Goal: Task Accomplishment & Management: Use online tool/utility

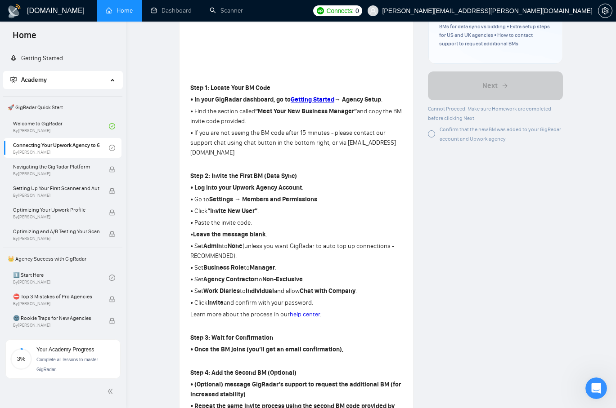
scroll to position [219, 0]
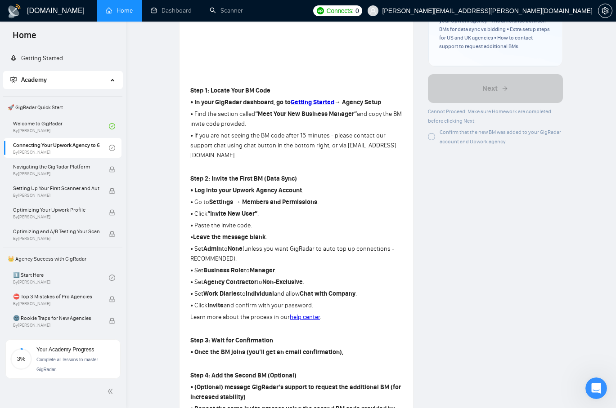
click at [440, 201] on div "Author Vlad Timinsky Growth Manager Space Sales LLC Overview In this lesson, yo…" at bounding box center [495, 342] width 149 height 1049
click at [312, 101] on strong "Getting Started" at bounding box center [313, 103] width 44 height 8
click at [403, 178] on div "Lesson 2 Connecting Your Upwork Agency to GigRadar Learn how to securely link y…" at bounding box center [295, 161] width 233 height 687
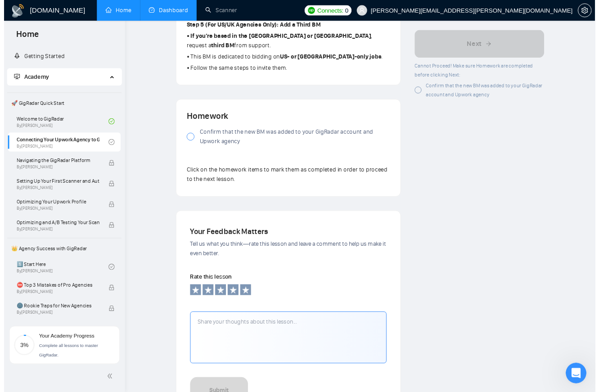
scroll to position [642, 0]
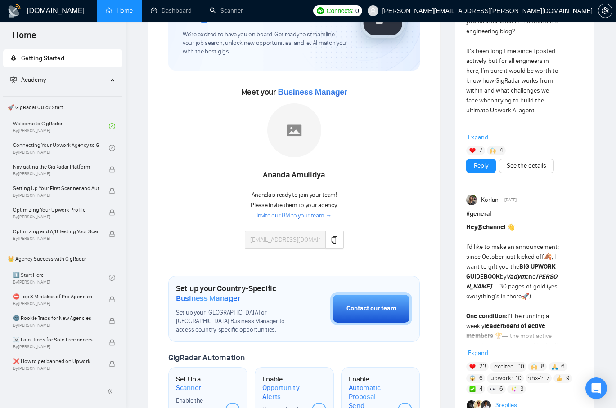
scroll to position [96, 0]
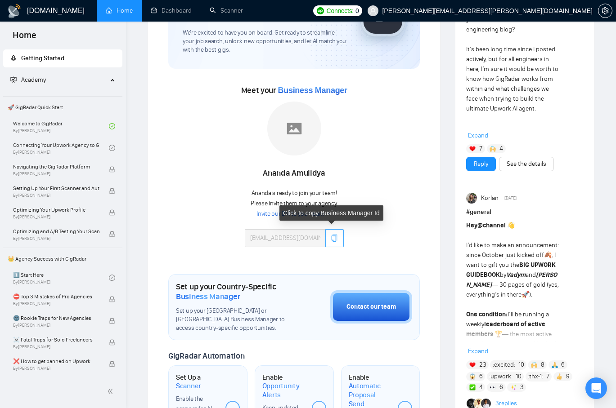
click at [334, 239] on icon "copy" at bounding box center [335, 238] width 6 height 7
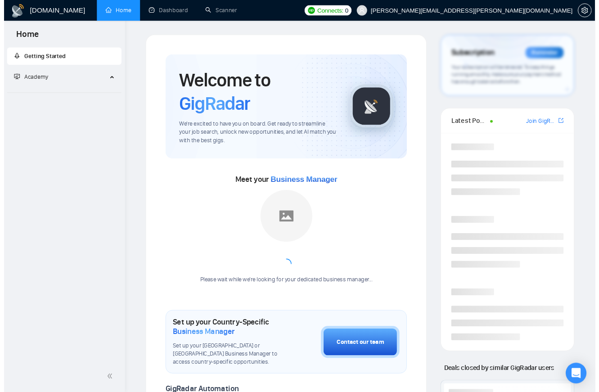
scroll to position [96, 0]
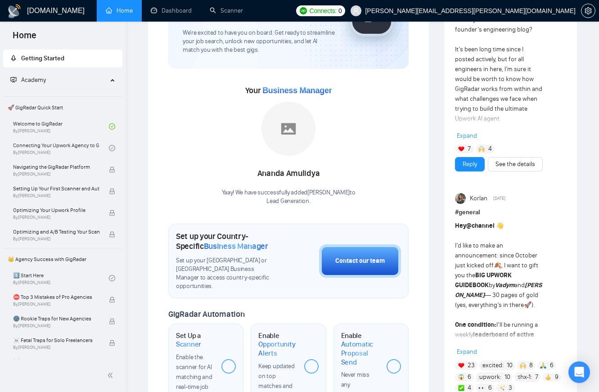
click at [412, 132] on div "Welcome to GigRadar We're excited to have you on board. Get ready to streamline…" at bounding box center [288, 304] width 262 height 708
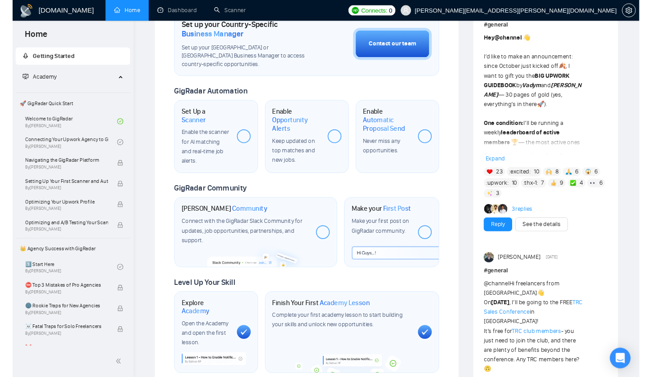
scroll to position [281, 0]
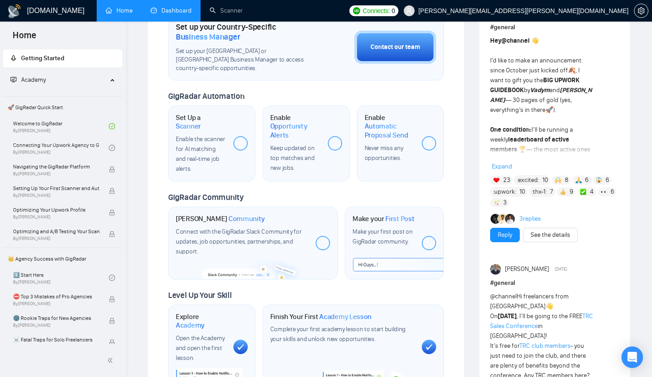
click at [177, 10] on link "Dashboard" at bounding box center [171, 11] width 41 height 8
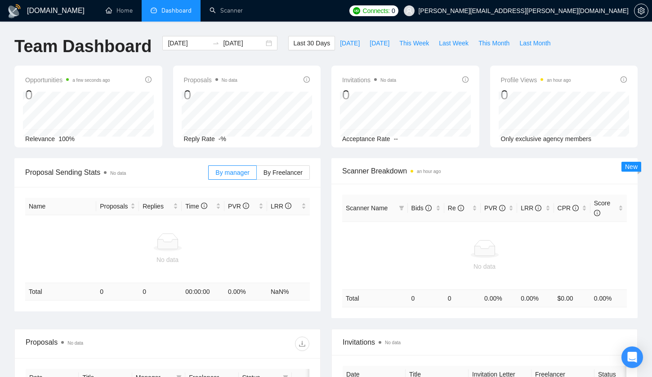
click at [336, 17] on ul "Home Dashboard Scanner" at bounding box center [219, 11] width 251 height 22
click at [410, 43] on span "This Week" at bounding box center [414, 43] width 30 height 10
type input "2025-09-29"
type input "2025-10-05"
click at [494, 46] on span "This Month" at bounding box center [494, 43] width 31 height 10
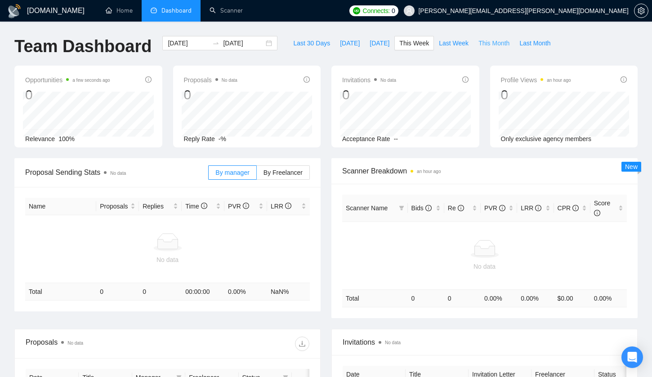
type input "2025-10-01"
type input "2025-10-31"
click at [344, 42] on span "[DATE]" at bounding box center [350, 43] width 20 height 10
type input "[DATE]"
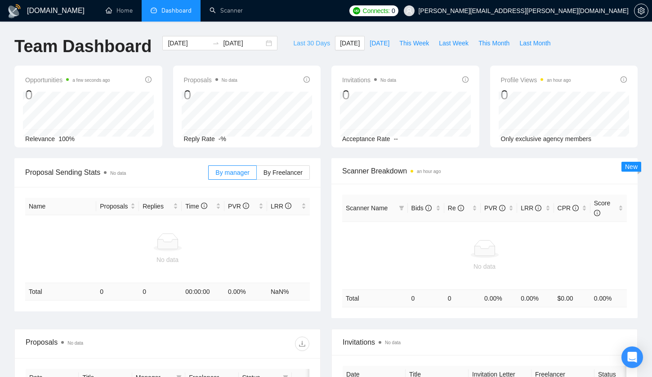
click at [296, 44] on span "Last 30 Days" at bounding box center [311, 43] width 37 height 10
type input "[DATE]"
click at [408, 23] on div "GigRadar.io Home Dashboard Scanner Connects: 0 marcus.wetzler@gmx.net Team Dash…" at bounding box center [326, 276] width 652 height 553
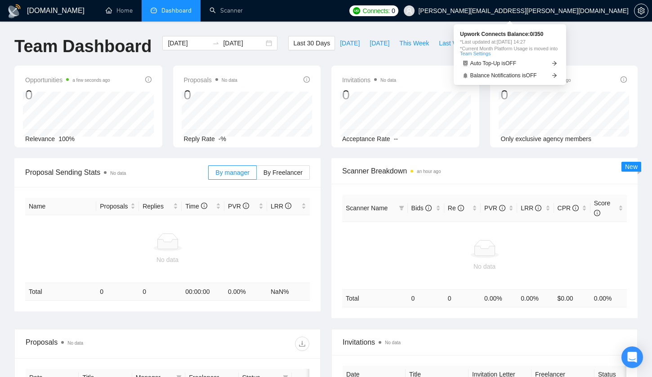
click at [489, 53] on link "Team Settings" at bounding box center [475, 53] width 31 height 5
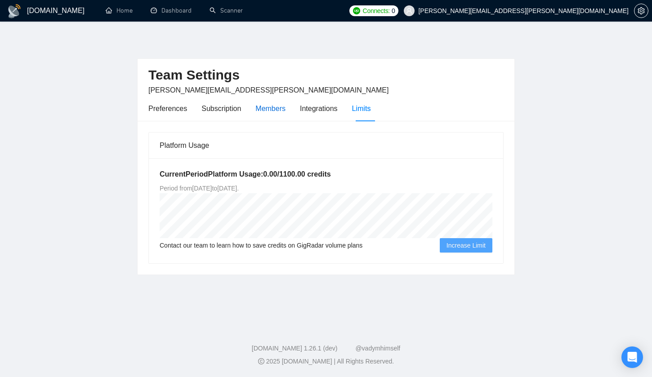
click at [270, 107] on div "Members" at bounding box center [271, 108] width 30 height 11
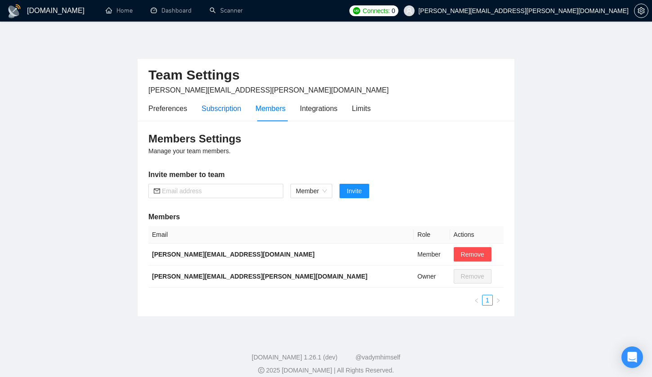
click at [225, 112] on div "Subscription" at bounding box center [222, 108] width 40 height 11
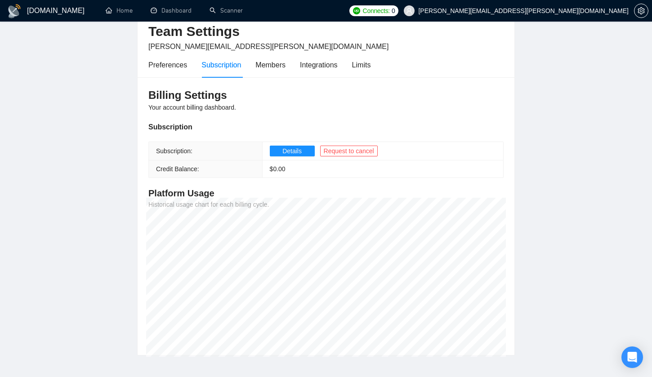
scroll to position [51, 0]
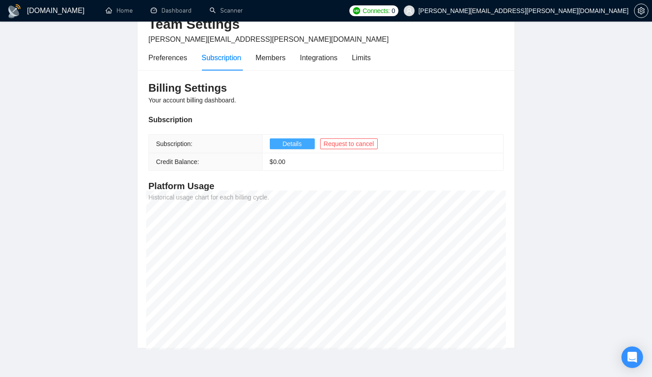
click at [295, 143] on span "Details" at bounding box center [291, 144] width 19 height 10
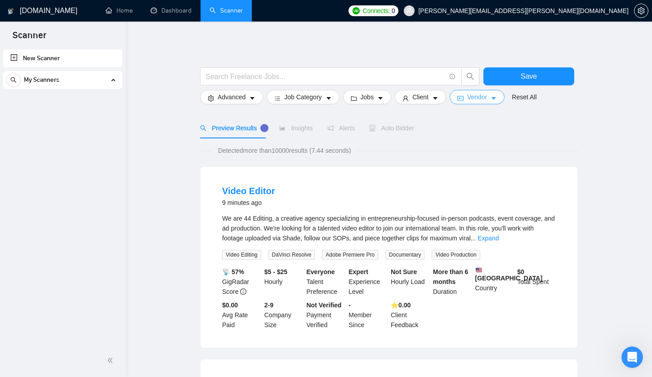
click at [496, 99] on icon "caret-down" at bounding box center [494, 98] width 6 height 6
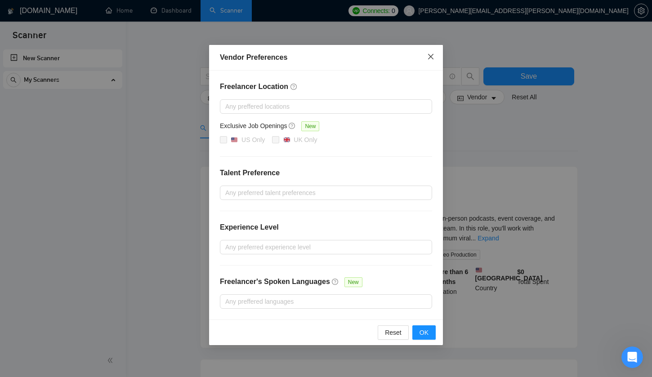
click at [429, 55] on icon "close" at bounding box center [430, 56] width 7 height 7
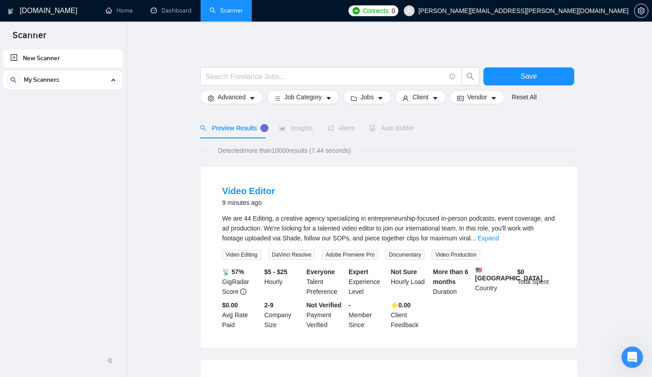
click at [36, 61] on link "New Scanner" at bounding box center [62, 58] width 105 height 18
click at [277, 76] on input "text" at bounding box center [326, 76] width 240 height 11
click at [256, 99] on icon "caret-down" at bounding box center [252, 98] width 6 height 6
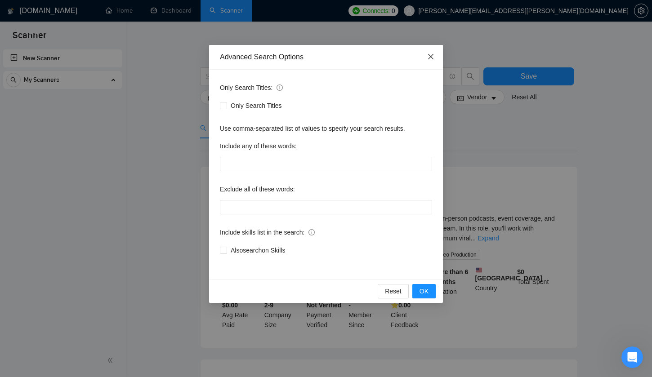
click at [432, 59] on icon "close" at bounding box center [430, 56] width 5 height 5
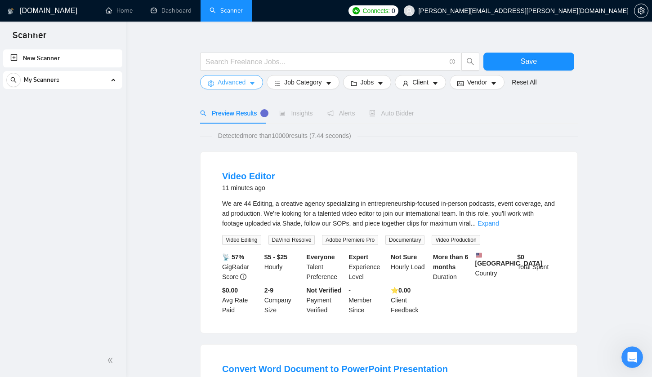
scroll to position [12, 0]
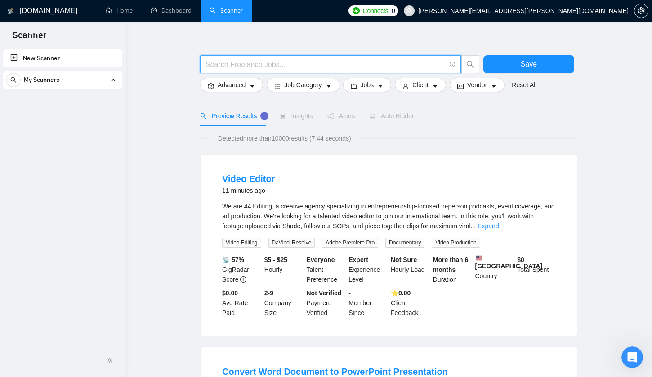
click at [281, 62] on input "text" at bounding box center [326, 64] width 240 height 11
click at [256, 86] on button "Advanced" at bounding box center [231, 85] width 63 height 14
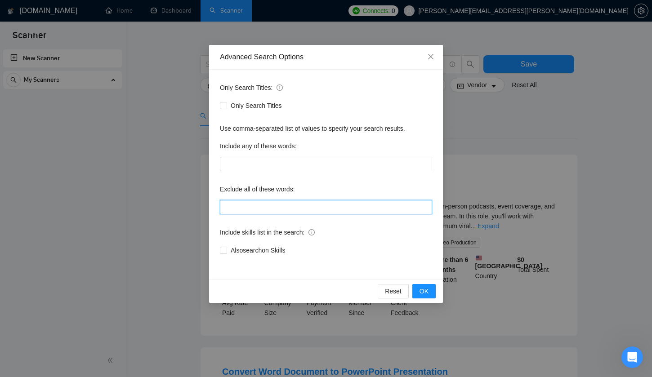
click at [263, 210] on input "text" at bounding box center [326, 207] width 212 height 14
paste input "native english native US native spanish Native Australian tiktok swahili Italia…"
type input "native english native US native spanish Native Australian tiktok swahili Italia…"
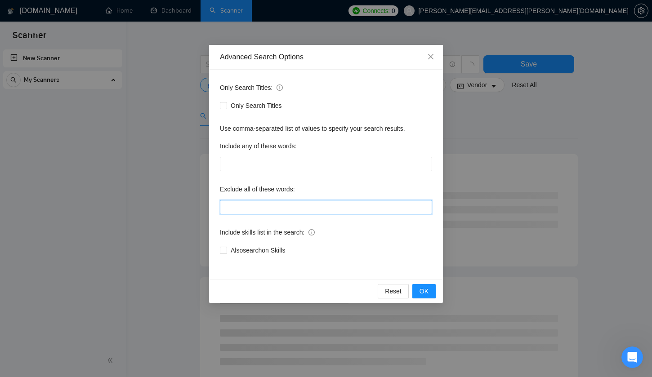
scroll to position [0, 0]
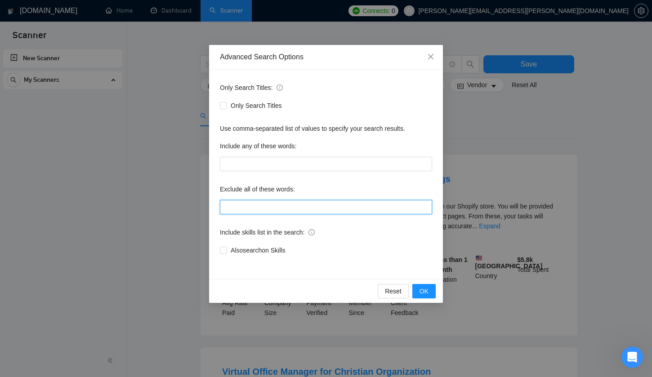
paste input ""native english", "native US", "native spanish", "Native Australian", "tiktok",…"
type input ""native english", "native US", "native spanish", "Native Australian", "tiktok",…"
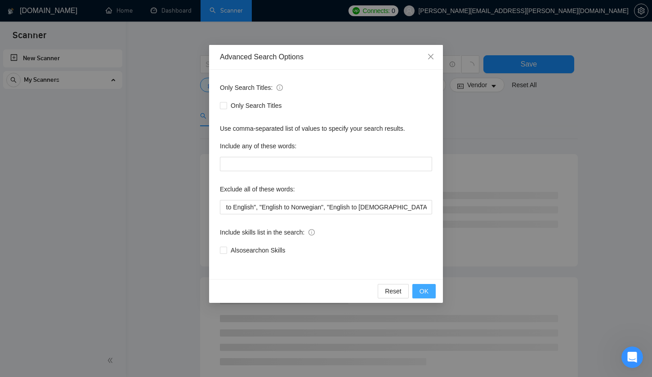
click at [428, 292] on span "OK" at bounding box center [424, 292] width 9 height 10
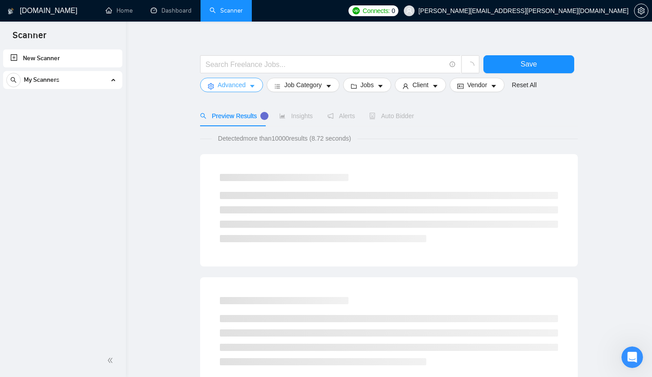
click at [253, 84] on icon "caret-down" at bounding box center [252, 86] width 6 height 6
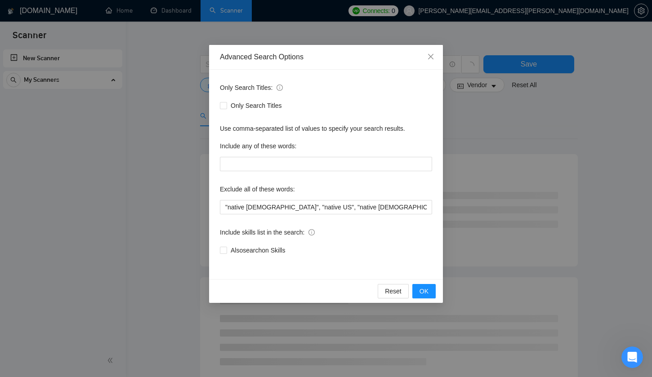
click at [517, 125] on div "Advanced Search Options Only Search Titles: Only Search Titles Use comma-separa…" at bounding box center [326, 188] width 652 height 377
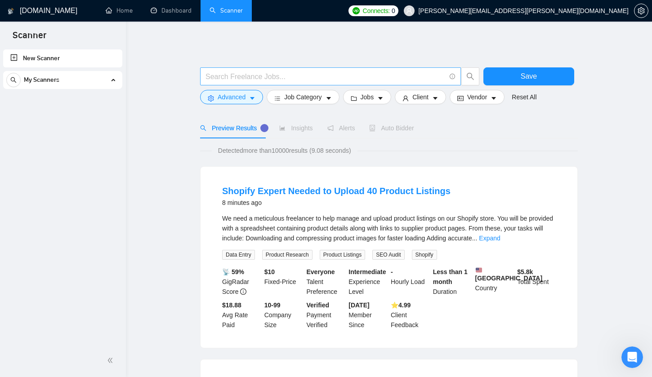
click at [260, 80] on input "text" at bounding box center [326, 76] width 240 height 11
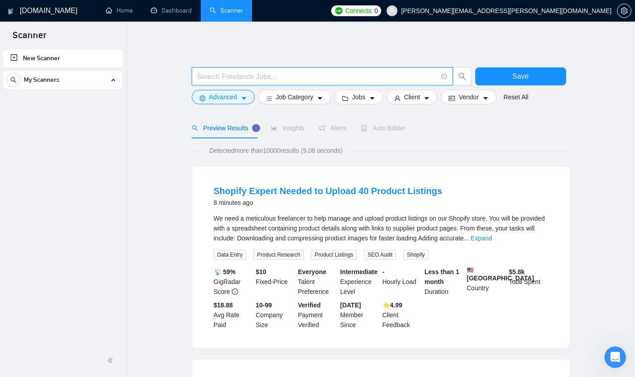
click at [241, 75] on input "text" at bounding box center [317, 76] width 240 height 11
paste input ""Direct*Response" + Copywriter + Advertorial + (Health* | Supplement* | Gesundh…"
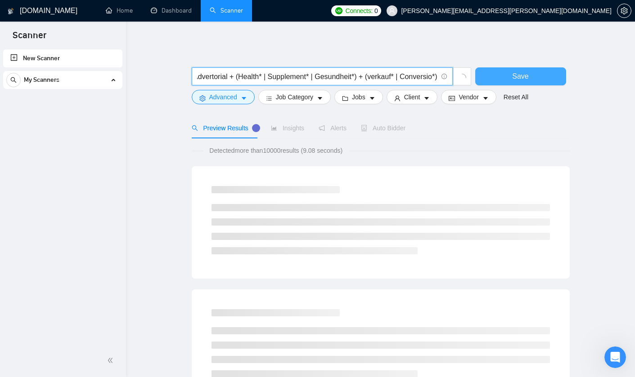
type input ""Direct*Response" + Copywriter + Advertorial + (Health* | Supplement* | Gesundh…"
click at [499, 74] on button "Save" at bounding box center [520, 76] width 91 height 18
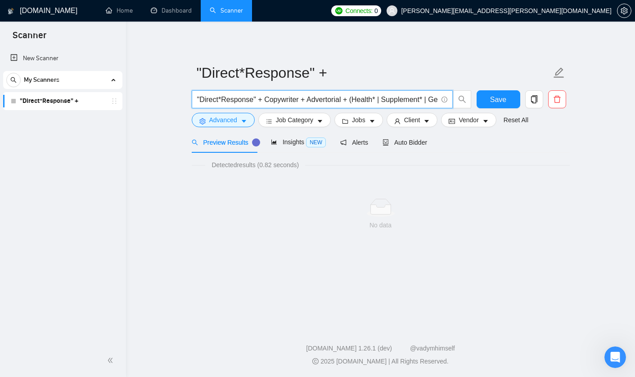
click at [219, 97] on input ""Direct*Response" + Copywriter + Advertorial + (Health* | Supplement* | Gesundh…" at bounding box center [317, 99] width 240 height 11
paste input "text"
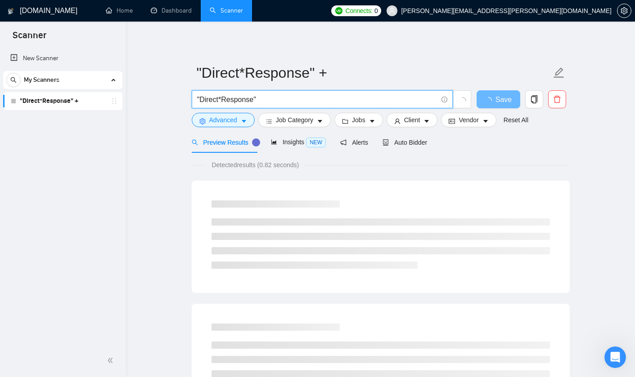
click at [459, 102] on icon "loading" at bounding box center [461, 100] width 9 height 9
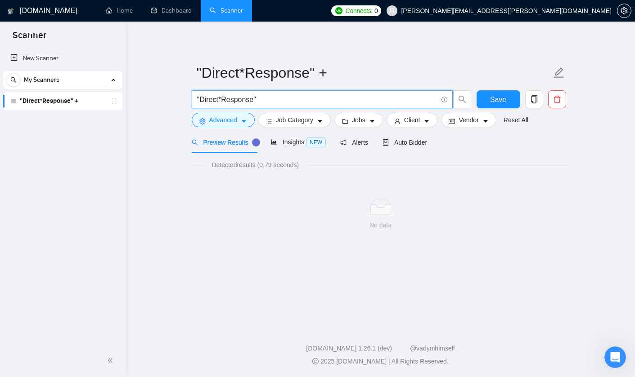
drag, startPoint x: 256, startPoint y: 98, endPoint x: 261, endPoint y: 98, distance: 5.8
click at [261, 98] on input ""Direct*Response"" at bounding box center [317, 99] width 240 height 11
click at [196, 99] on span ""Direct*Response" at bounding box center [322, 99] width 261 height 18
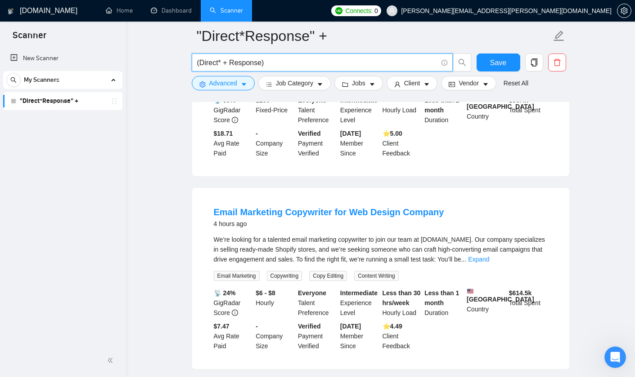
scroll to position [388, 0]
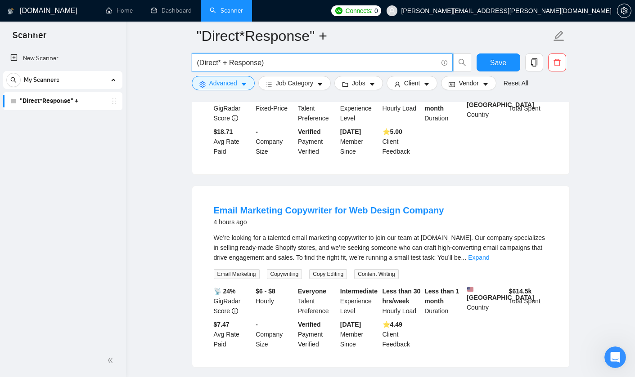
drag, startPoint x: 220, startPoint y: 60, endPoint x: 231, endPoint y: 62, distance: 11.9
click at [232, 63] on input "(Direct* + Response)" at bounding box center [317, 62] width 240 height 11
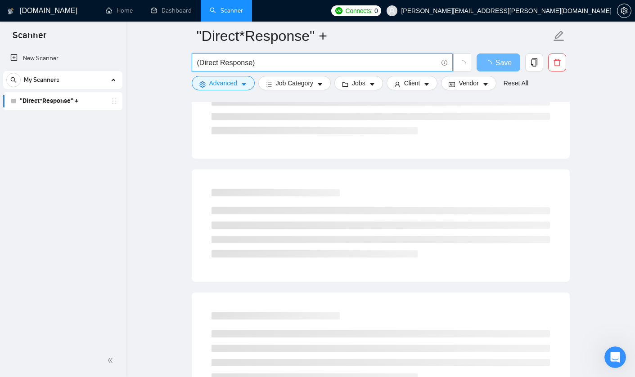
click at [200, 63] on input "(Direct Response)" at bounding box center [317, 62] width 240 height 11
click at [254, 63] on input "("Direct Response)" at bounding box center [317, 62] width 240 height 11
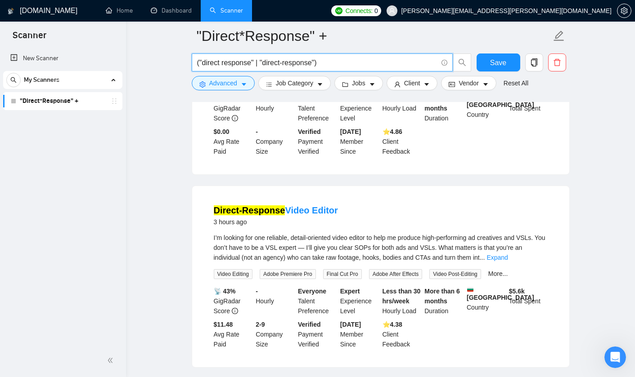
click at [344, 59] on input "("direct response" | "direct-response")" at bounding box center [317, 62] width 240 height 11
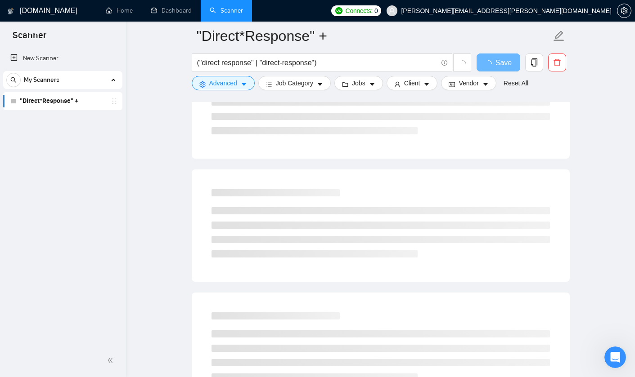
click at [578, 79] on main ""Direct*Response" + ("direct response" | "direct-response") Save Advanced Job C…" at bounding box center [380, 345] width 480 height 1395
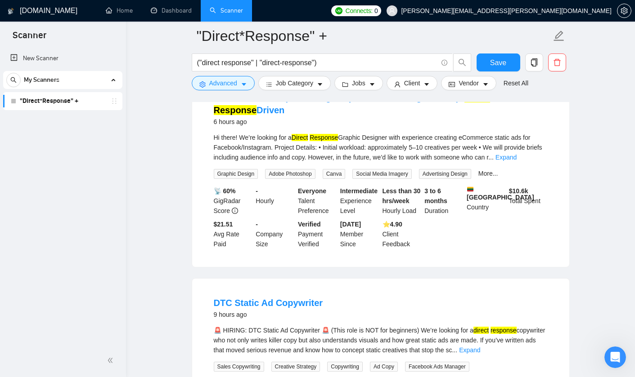
scroll to position [1516, 0]
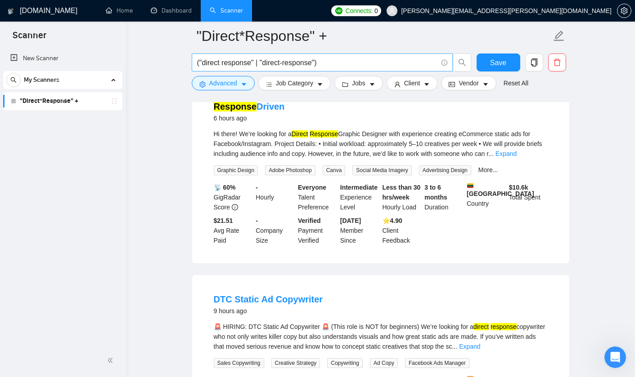
click at [354, 60] on input "("direct response" | "direct-response")" at bounding box center [317, 62] width 240 height 11
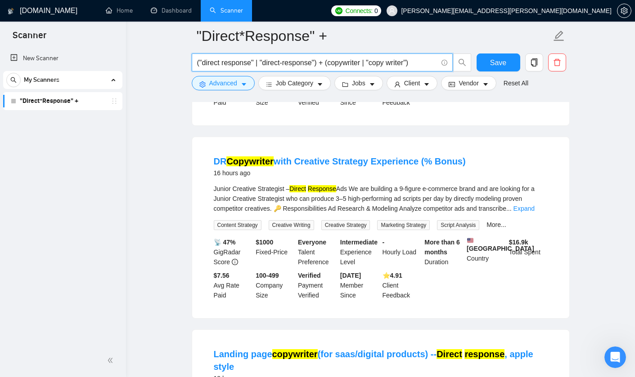
scroll to position [439, 0]
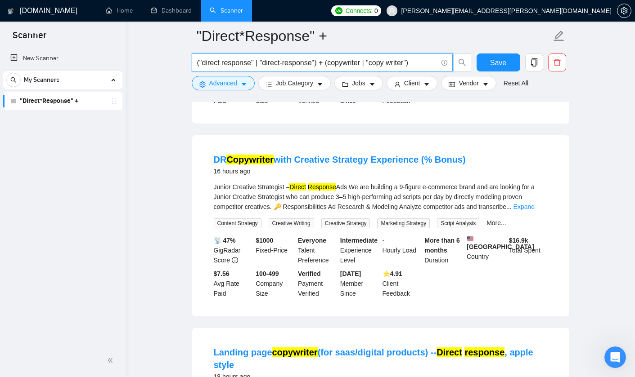
click at [321, 62] on input "("direct response" | "direct-response") + (copywriter | "copy writer")" at bounding box center [317, 62] width 240 height 11
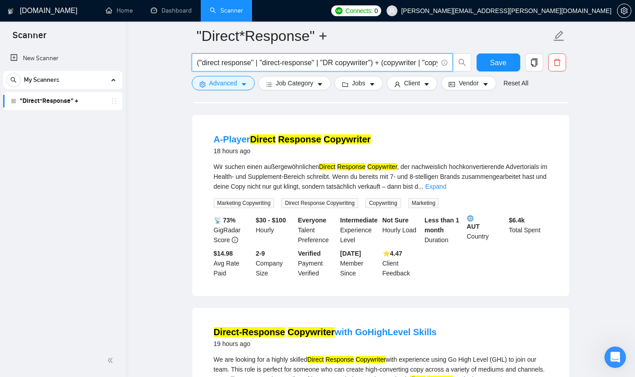
scroll to position [875, 0]
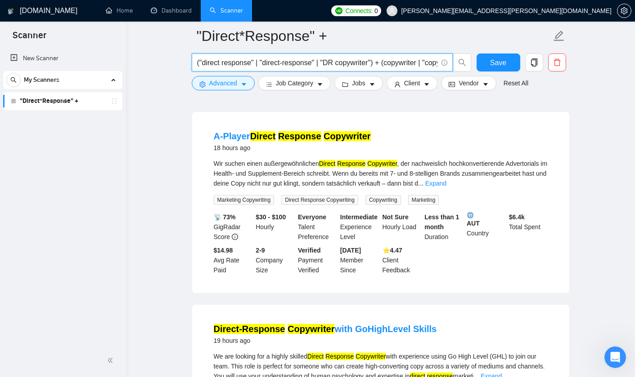
click at [350, 60] on input "("direct response" | "direct-response" | "DR copywriter") + (copywriter | "copy…" at bounding box center [317, 62] width 240 height 11
type input "("direct response" | "direct-response" | "DR copywriter") + (copywriter | "copy…"
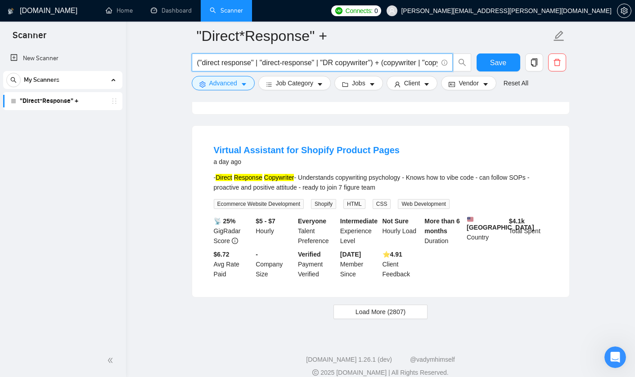
scroll to position [1873, 0]
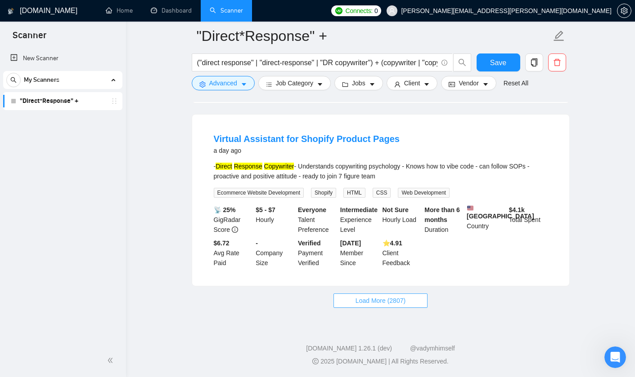
click at [383, 301] on span "Load More (2807)" at bounding box center [380, 301] width 50 height 10
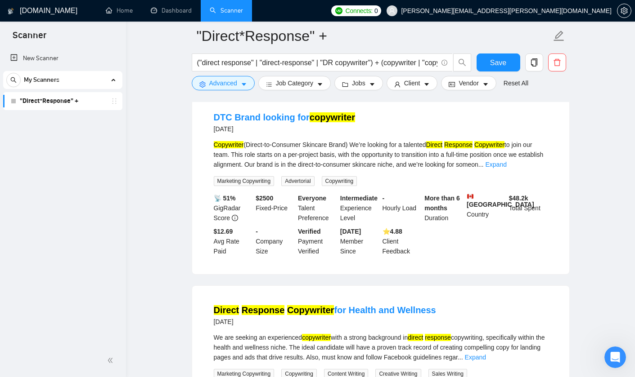
scroll to position [2075, 0]
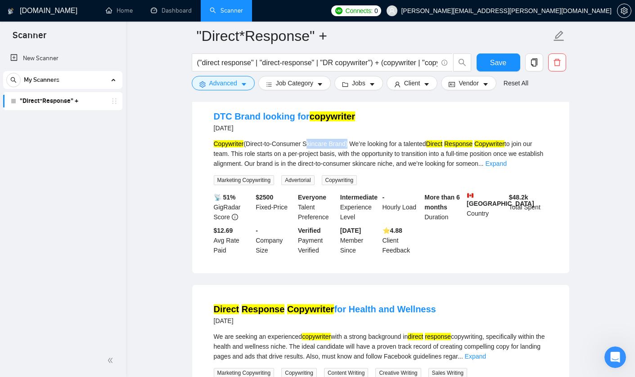
drag, startPoint x: 310, startPoint y: 148, endPoint x: 353, endPoint y: 148, distance: 43.2
click at [353, 148] on div "Copywriter (Direct-to-Consumer Skincare Brand) We’re looking for a talented Dir…" at bounding box center [381, 154] width 334 height 30
copy div "Skincare Brand"
click at [578, 150] on main ""Direct*Response" + ("direct response" | "direct-response" | "DR copywriter") +…" at bounding box center [380, 13] width 480 height 4104
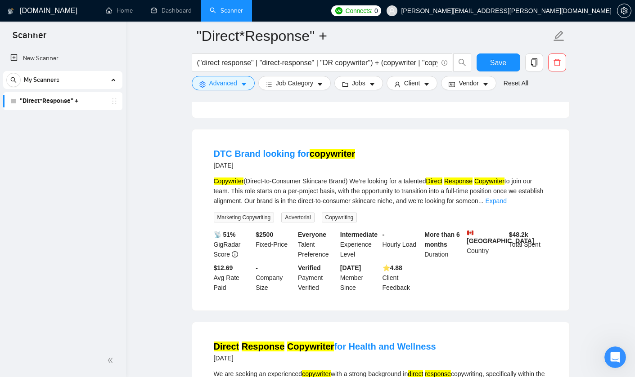
scroll to position [2038, 0]
click at [506, 203] on link "Expand" at bounding box center [495, 200] width 21 height 7
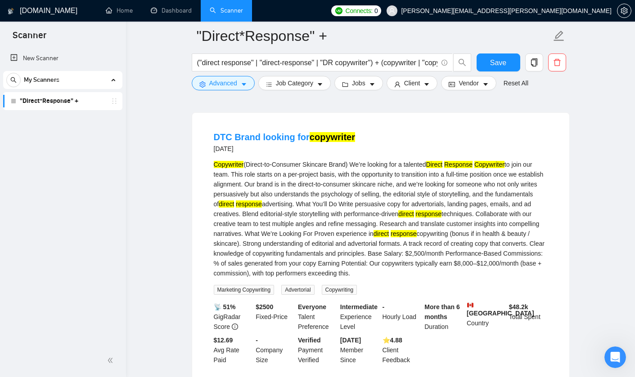
scroll to position [2055, 0]
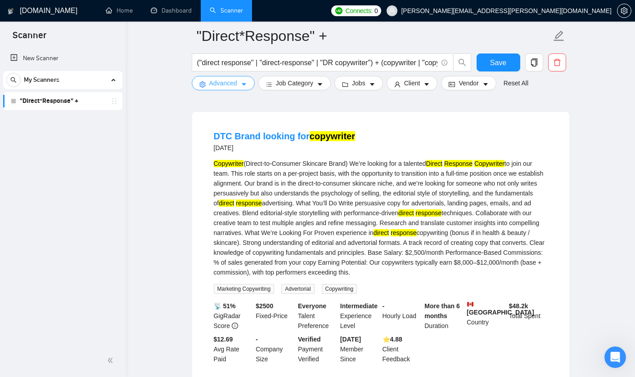
click at [246, 85] on icon "caret-down" at bounding box center [244, 84] width 6 height 6
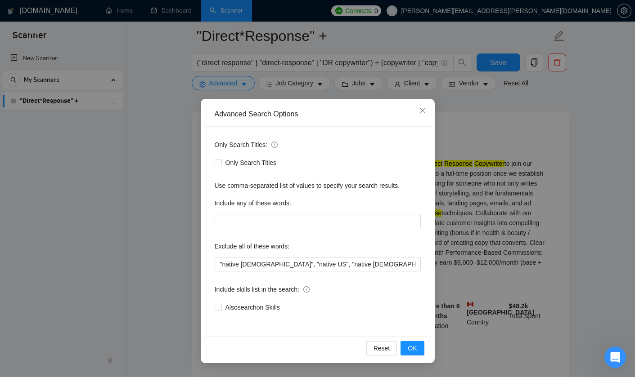
click at [165, 126] on div "Advanced Search Options Only Search Titles: Only Search Titles Use comma-separa…" at bounding box center [317, 188] width 635 height 377
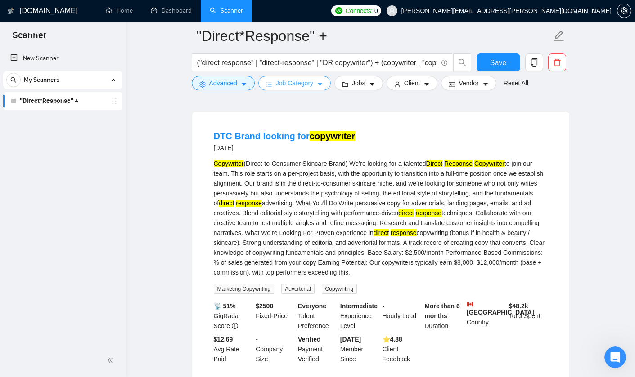
click at [323, 83] on icon "caret-down" at bounding box center [320, 84] width 6 height 6
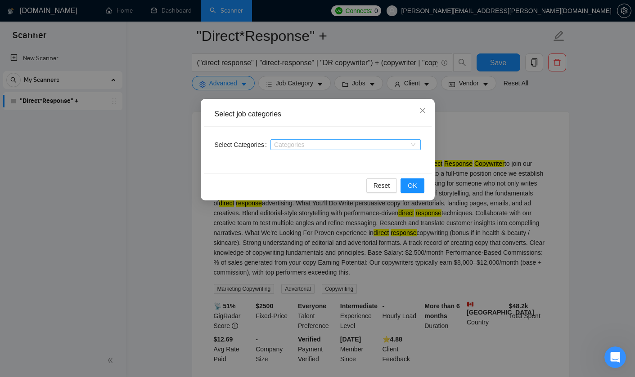
click at [414, 143] on div "Categories" at bounding box center [345, 144] width 150 height 11
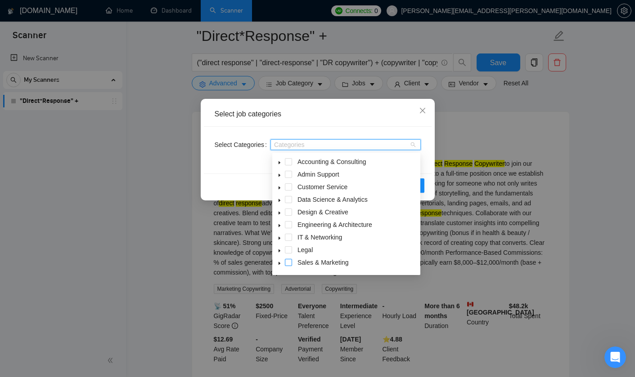
click at [287, 262] on span at bounding box center [288, 262] width 7 height 7
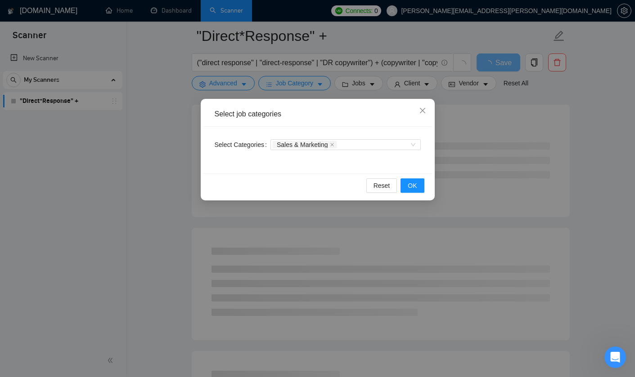
click at [172, 242] on div "Select job categories Select Categories Sales & Marketing Reset OK" at bounding box center [317, 188] width 635 height 377
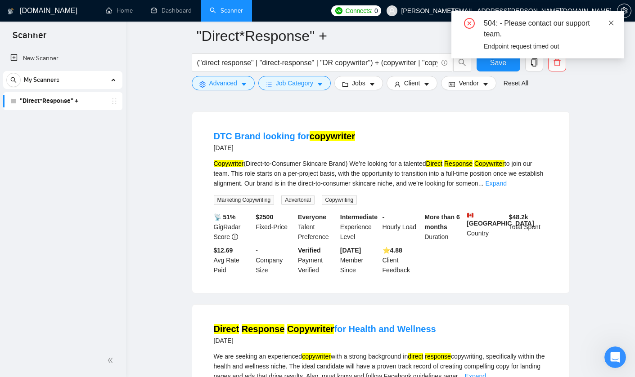
click at [610, 22] on icon "close" at bounding box center [611, 22] width 5 height 5
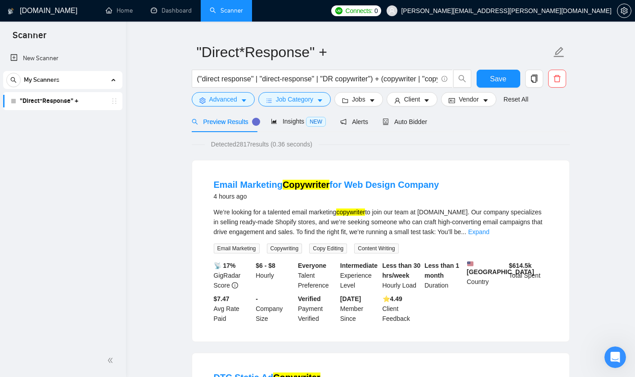
scroll to position [20, 0]
click at [323, 103] on icon "caret-down" at bounding box center [320, 101] width 6 height 6
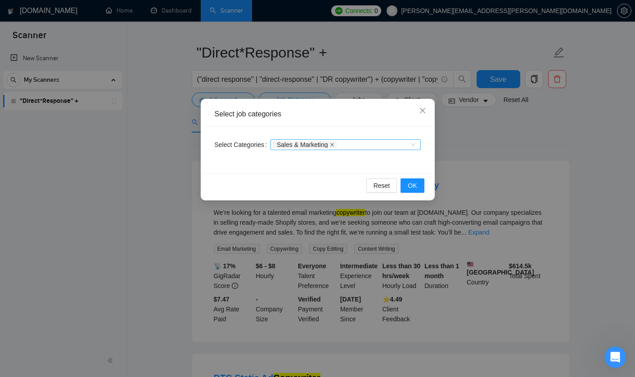
click at [334, 143] on icon "close" at bounding box center [332, 145] width 4 height 4
click at [415, 181] on span "OK" at bounding box center [412, 186] width 9 height 10
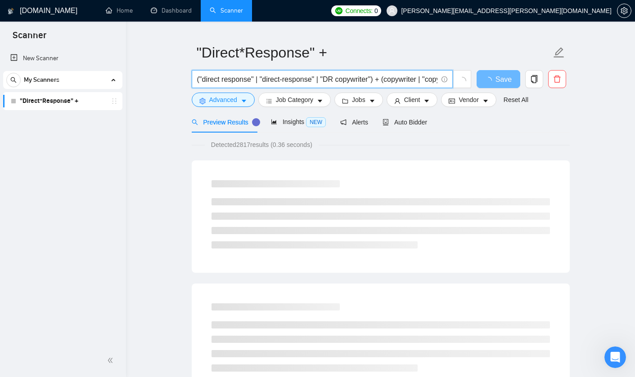
click at [362, 79] on input "("direct response" | "direct-response" | "DR copywriter") + (copywriter | "copy…" at bounding box center [317, 79] width 240 height 11
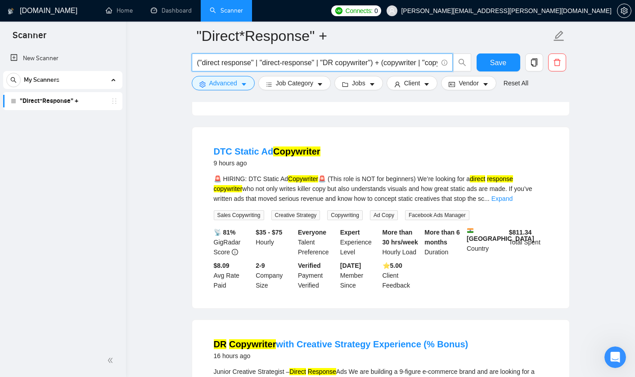
scroll to position [260, 0]
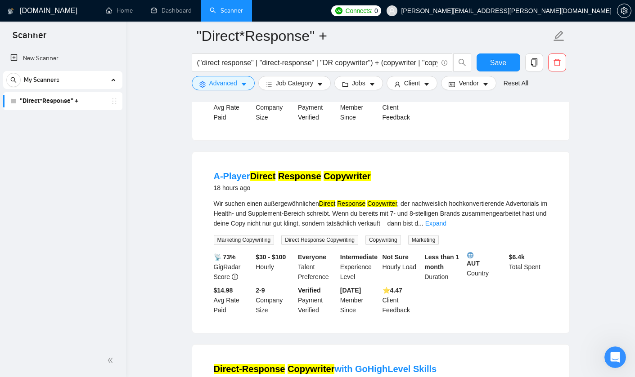
scroll to position [835, 0]
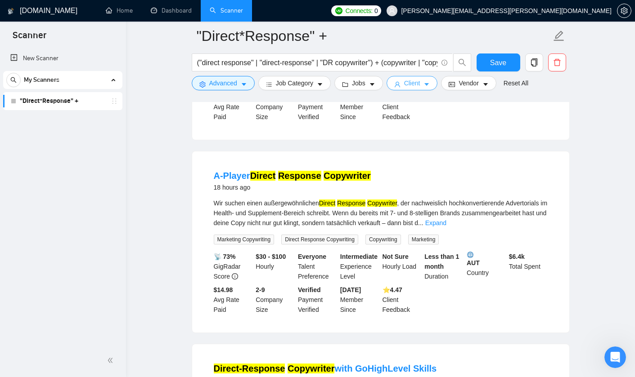
click at [430, 85] on icon "caret-down" at bounding box center [426, 84] width 6 height 6
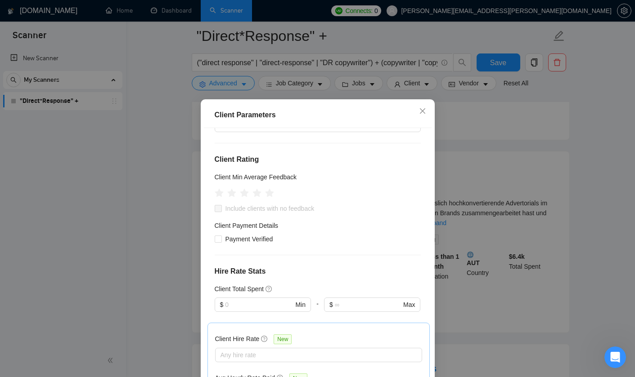
scroll to position [87, 0]
click at [258, 194] on icon "star" at bounding box center [256, 193] width 9 height 9
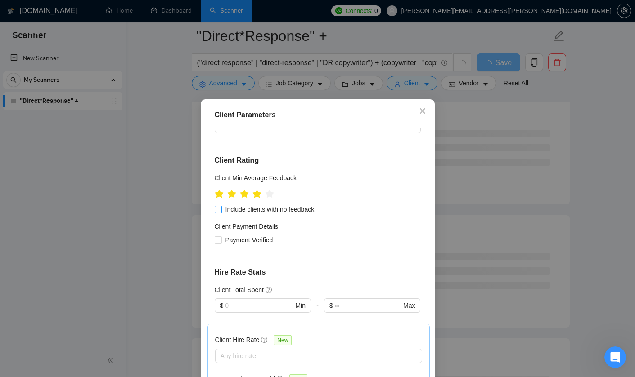
click at [219, 211] on input "Include clients with no feedback" at bounding box center [218, 209] width 6 height 6
checkbox input "true"
click at [216, 239] on input "Payment Verified" at bounding box center [218, 240] width 6 height 6
checkbox input "true"
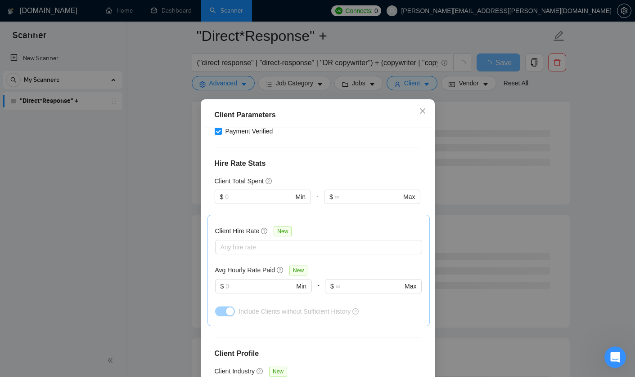
scroll to position [205, 0]
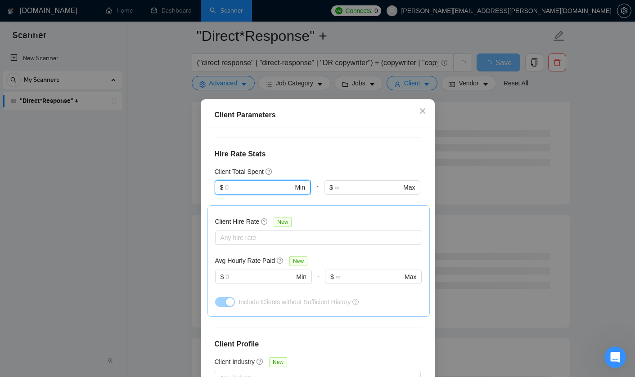
click at [253, 190] on input "text" at bounding box center [259, 188] width 68 height 10
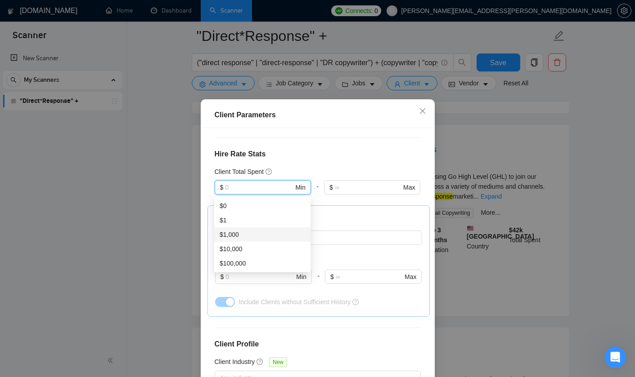
click at [238, 233] on div "$1,000" at bounding box center [262, 235] width 85 height 10
type input "1000"
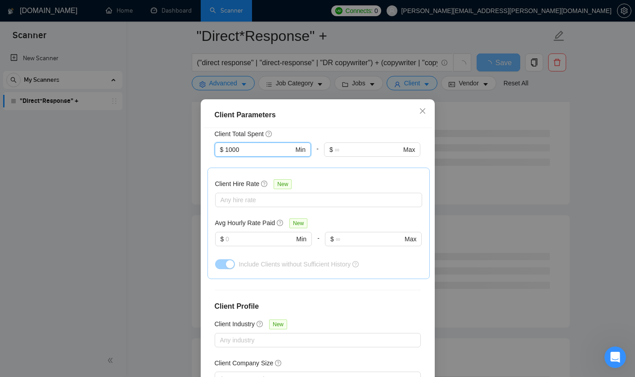
scroll to position [245, 0]
click at [288, 200] on div at bounding box center [313, 198] width 193 height 11
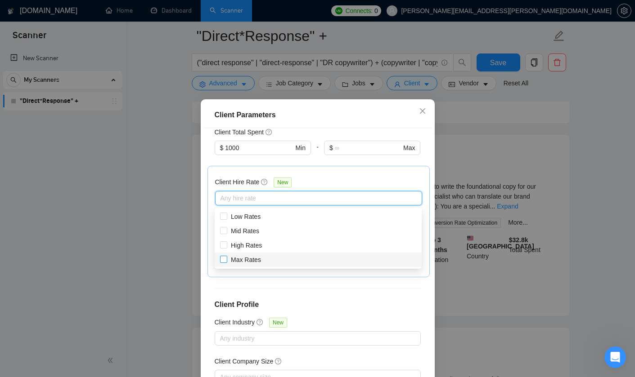
click at [224, 260] on input "Max Rates" at bounding box center [223, 259] width 6 height 6
checkbox input "true"
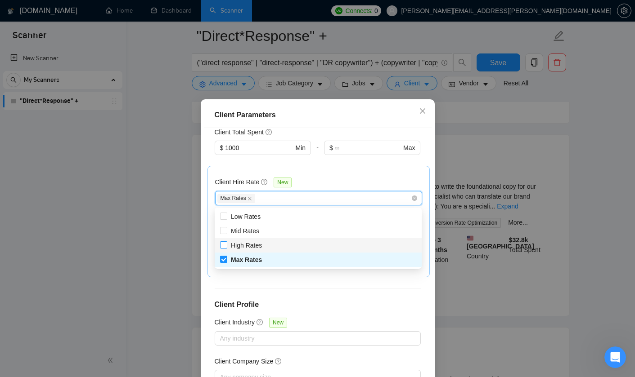
click at [224, 242] on input "High Rates" at bounding box center [223, 245] width 6 height 6
checkbox input "true"
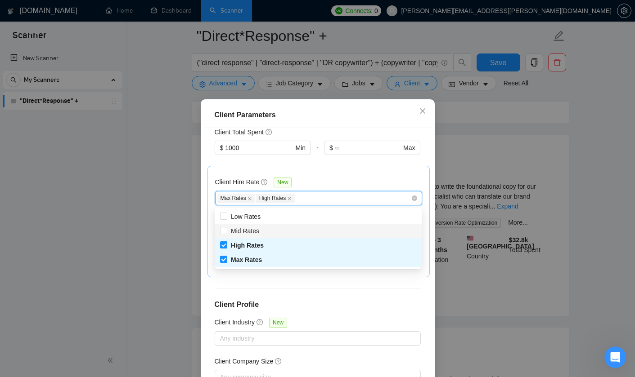
click at [204, 228] on div "Client Location Include Client Countries Select Exclude Client Countries Select…" at bounding box center [318, 260] width 228 height 264
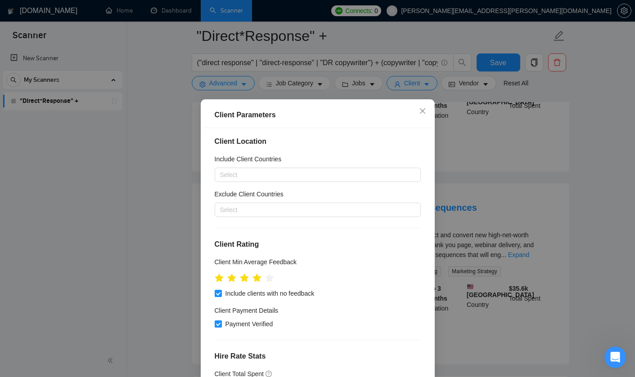
scroll to position [0, 0]
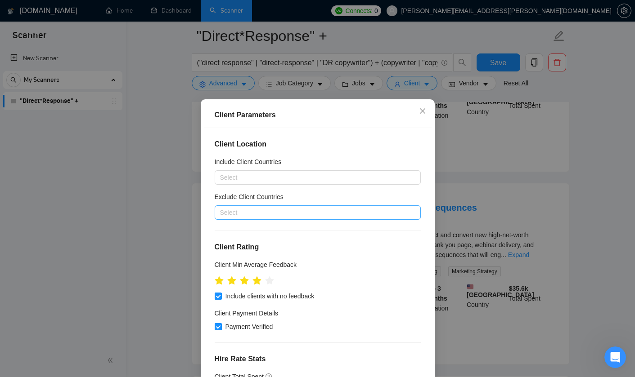
click at [261, 215] on div at bounding box center [313, 212] width 193 height 11
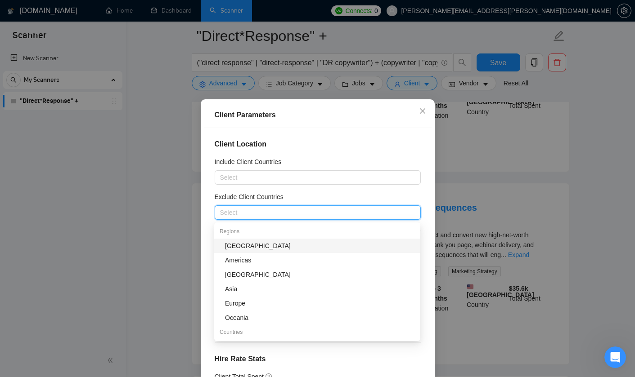
click at [240, 242] on div "Africa" at bounding box center [320, 246] width 190 height 10
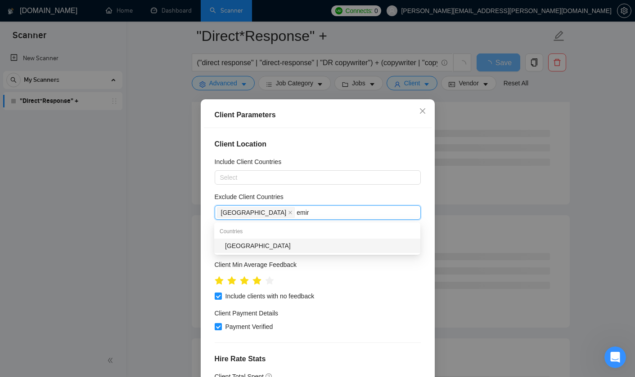
type input "emira"
click at [251, 244] on div "United Arab Emirates" at bounding box center [320, 246] width 190 height 10
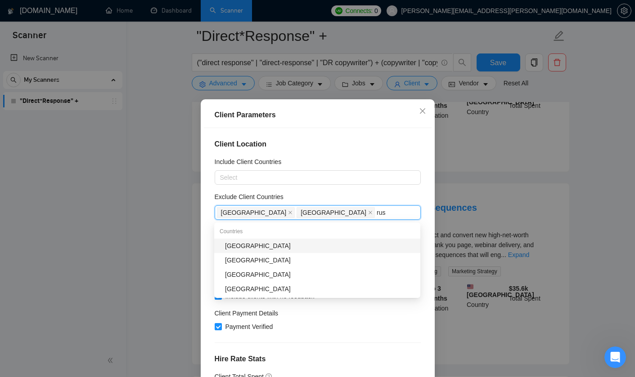
type input "russ"
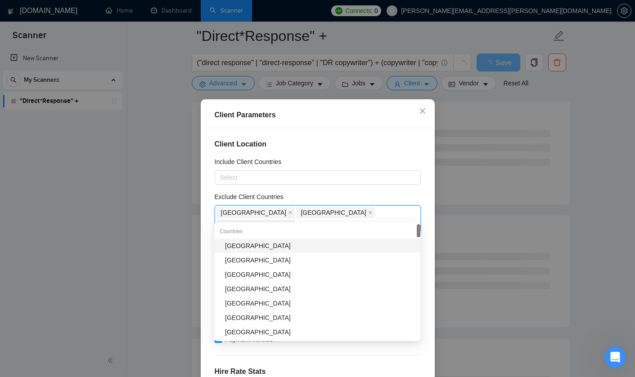
type input "indo"
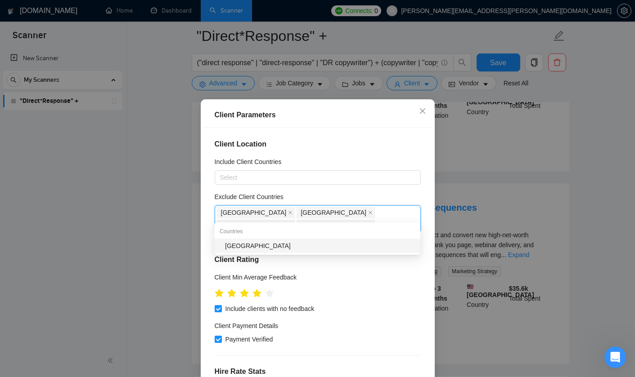
type input "phi"
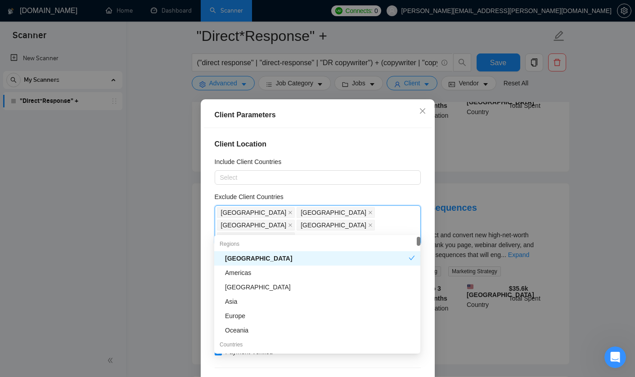
click at [366, 141] on h4 "Client Location" at bounding box center [318, 144] width 206 height 11
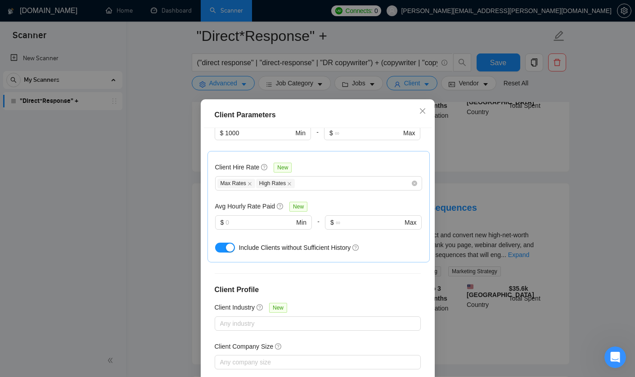
scroll to position [309, 0]
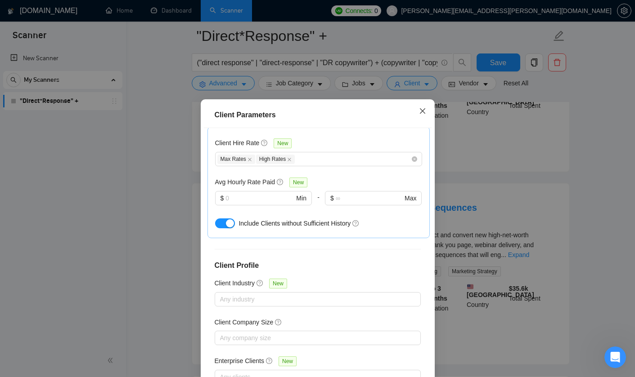
click at [420, 109] on icon "close" at bounding box center [422, 111] width 7 height 7
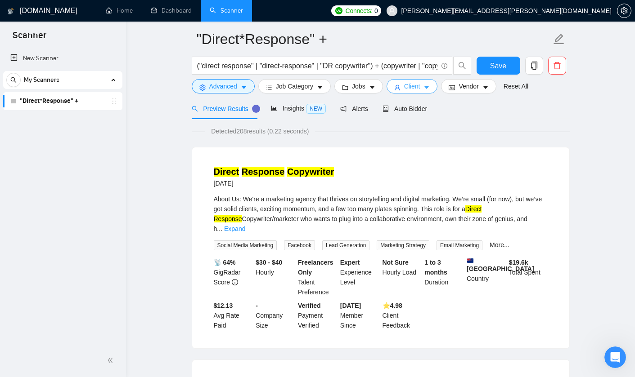
scroll to position [0, 0]
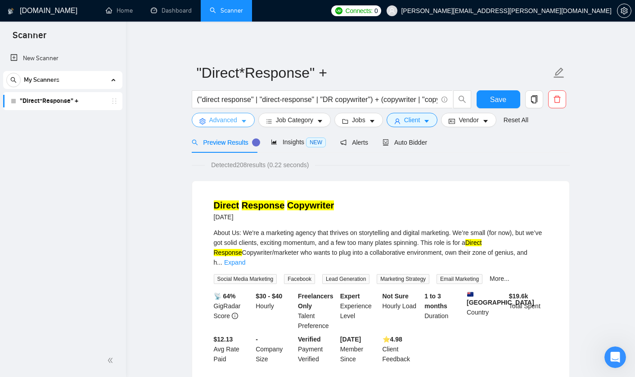
click at [246, 118] on icon "caret-down" at bounding box center [244, 121] width 6 height 6
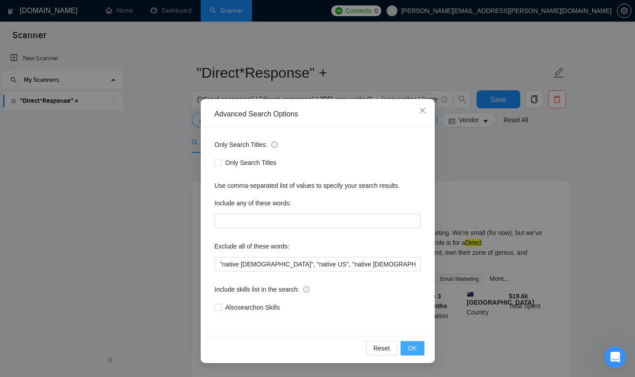
click at [417, 350] on button "OK" at bounding box center [411, 348] width 23 height 14
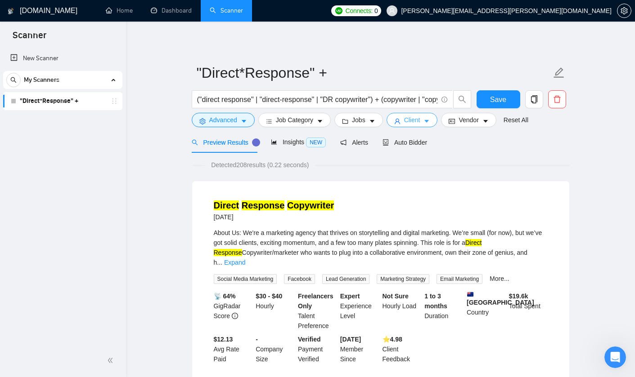
click at [429, 118] on span "caret-down" at bounding box center [426, 121] width 6 height 7
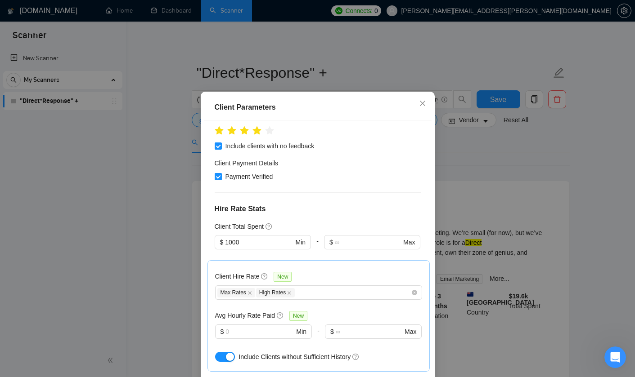
scroll to position [166, 0]
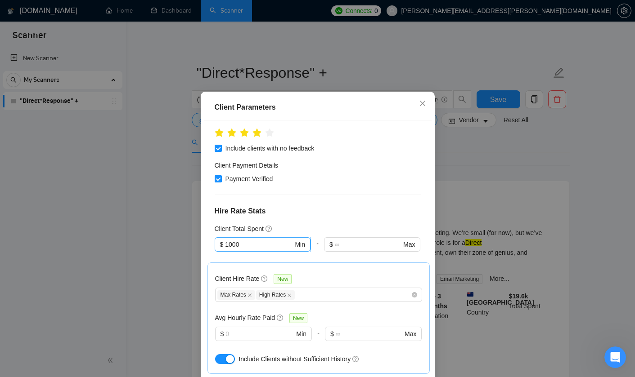
click at [257, 240] on input "1000" at bounding box center [259, 245] width 68 height 10
type input "100"
click at [307, 206] on h4 "Hire Rate Stats" at bounding box center [318, 211] width 206 height 11
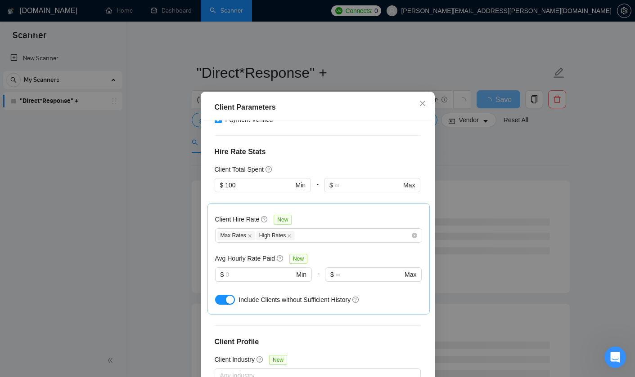
scroll to position [229, 0]
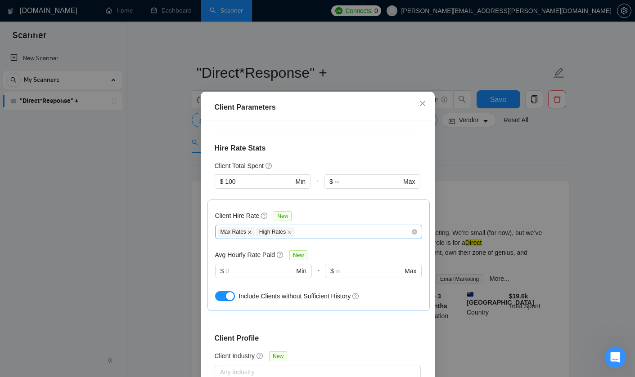
click at [249, 230] on icon "close" at bounding box center [249, 232] width 4 height 4
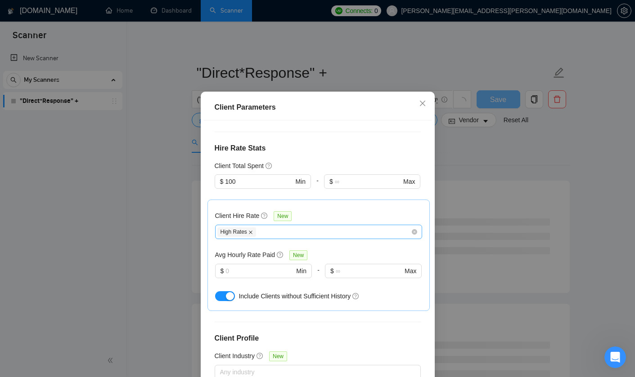
click at [251, 231] on icon "close" at bounding box center [251, 233] width 4 height 4
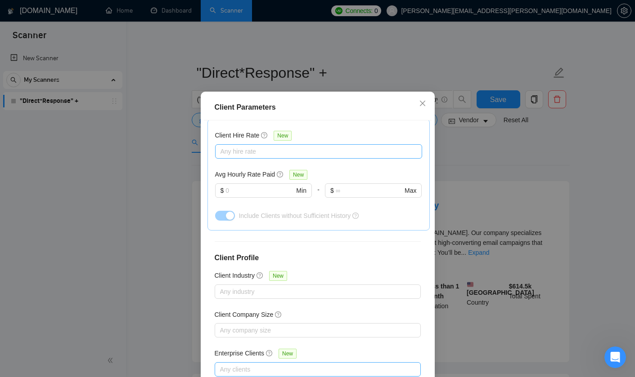
click at [270, 364] on div at bounding box center [313, 369] width 193 height 11
click at [318, 325] on div at bounding box center [313, 330] width 193 height 11
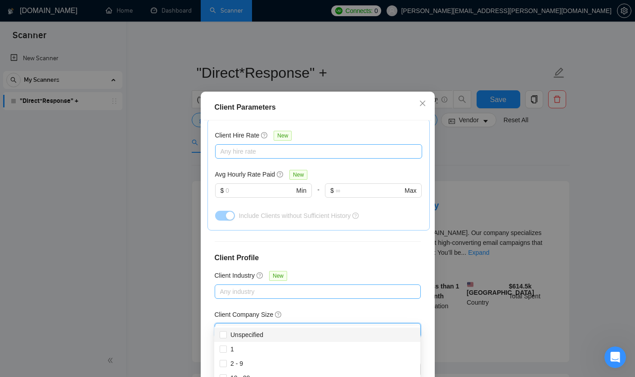
click at [300, 287] on div at bounding box center [313, 292] width 193 height 11
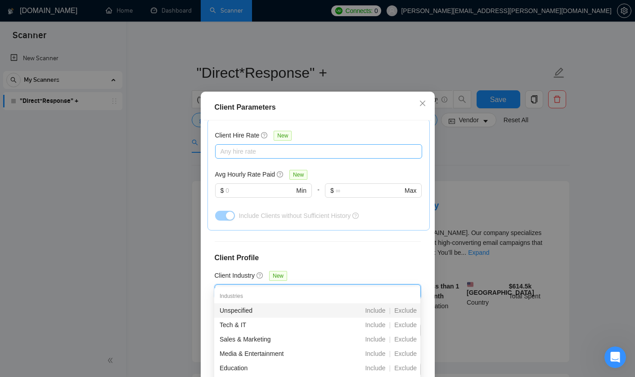
click at [358, 236] on div "Client Location Include Client Countries Select Exclude Client Countries Africa…" at bounding box center [318, 253] width 228 height 264
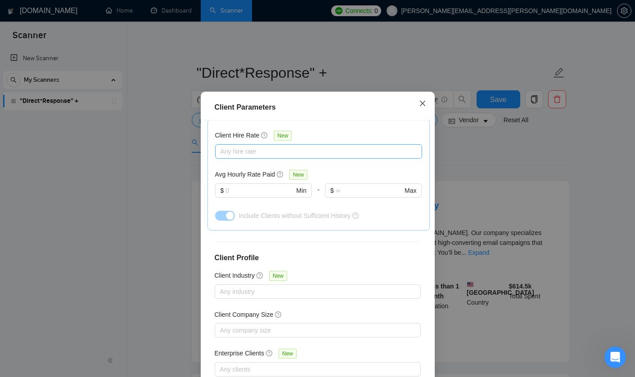
click at [421, 100] on span "Close" at bounding box center [422, 104] width 24 height 24
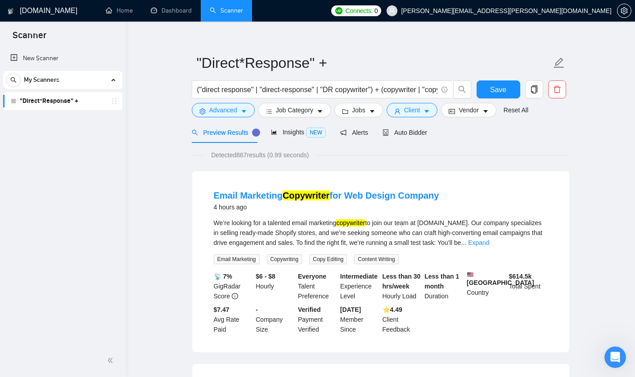
scroll to position [0, 0]
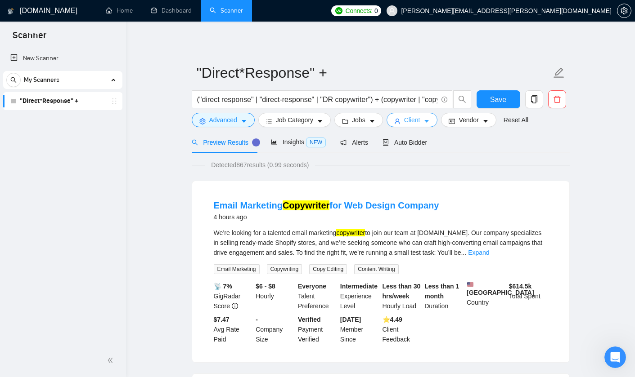
click at [434, 116] on button "Client" at bounding box center [411, 120] width 51 height 14
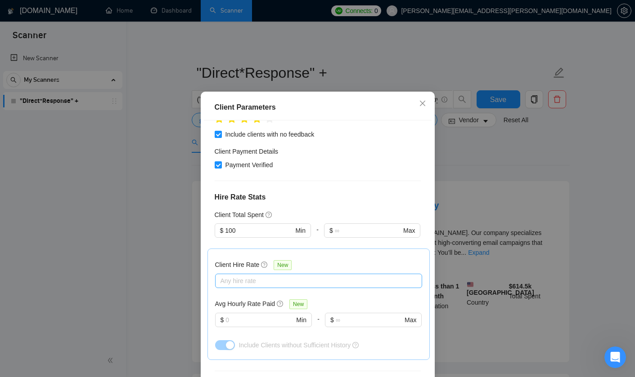
scroll to position [185, 0]
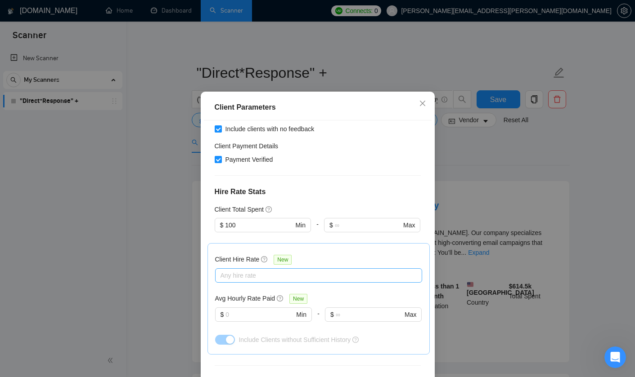
checkbox input "false"
click at [262, 270] on div at bounding box center [313, 275] width 193 height 11
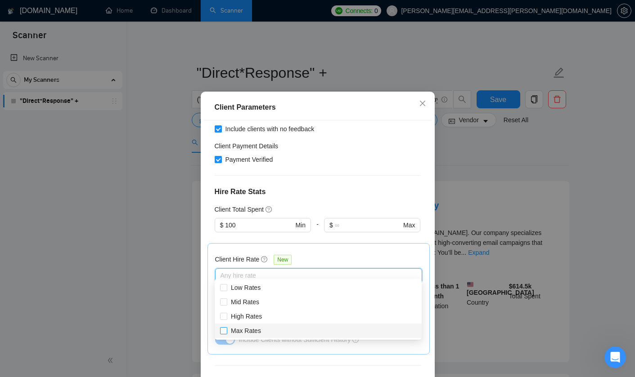
click at [222, 330] on input "Max Rates" at bounding box center [223, 330] width 6 height 6
checkbox input "true"
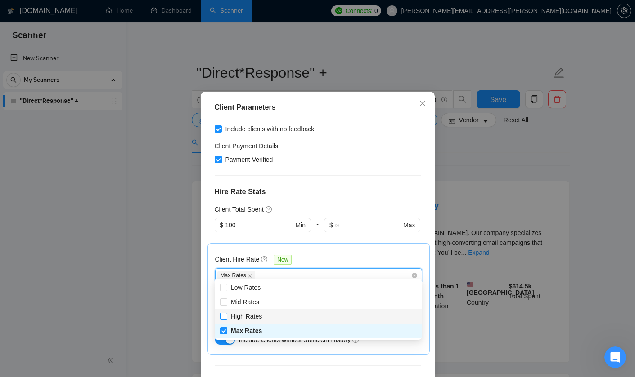
click at [222, 316] on input "High Rates" at bounding box center [223, 316] width 6 height 6
checkbox input "true"
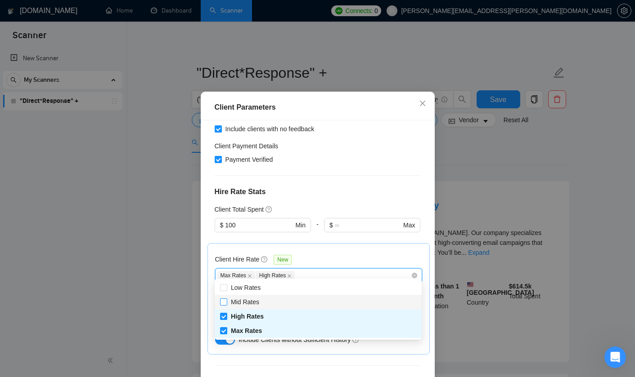
click at [224, 302] on input "Mid Rates" at bounding box center [223, 302] width 6 height 6
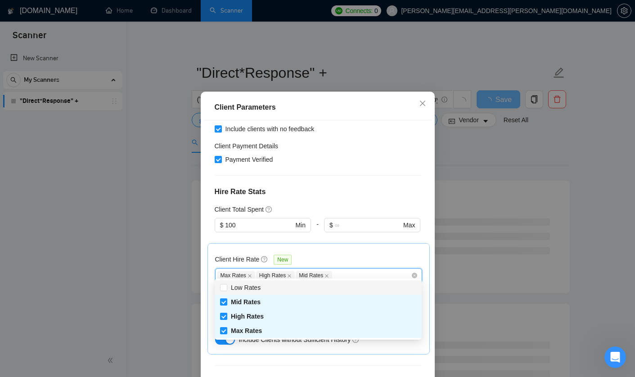
click at [368, 155] on div "Payment Verified" at bounding box center [318, 160] width 206 height 10
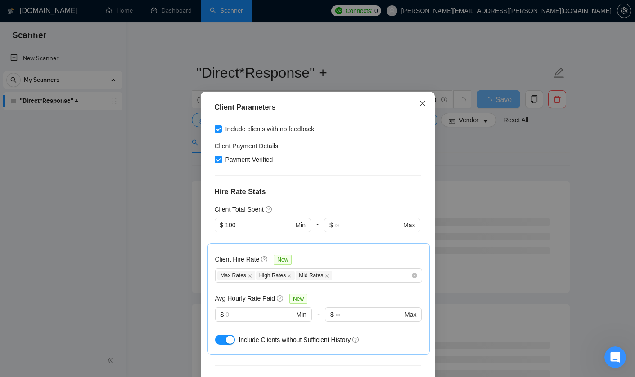
click at [422, 107] on icon "close" at bounding box center [422, 103] width 7 height 7
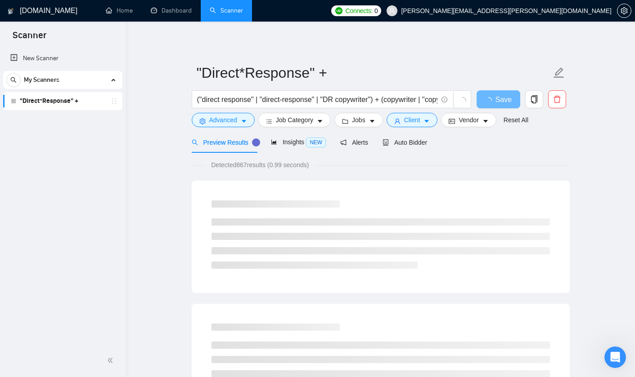
click at [568, 147] on div "Preview Results Insights NEW Alerts Auto Bidder" at bounding box center [381, 142] width 378 height 21
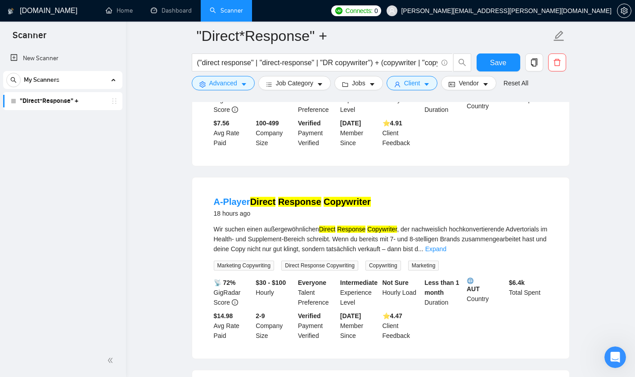
scroll to position [591, 0]
click at [429, 85] on icon "caret-down" at bounding box center [426, 84] width 6 height 6
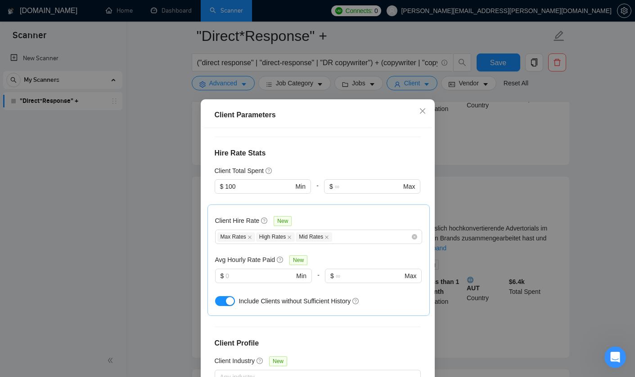
scroll to position [230, 0]
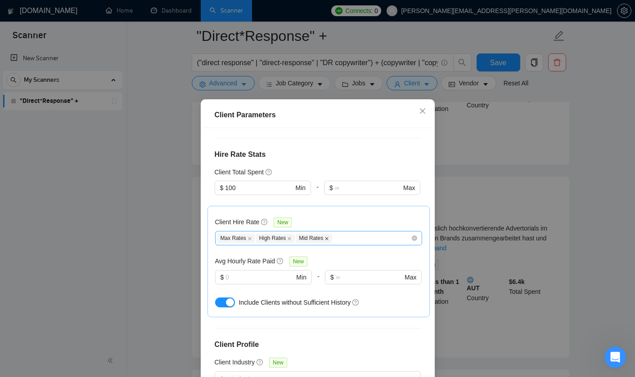
click at [328, 237] on icon "close" at bounding box center [327, 239] width 4 height 4
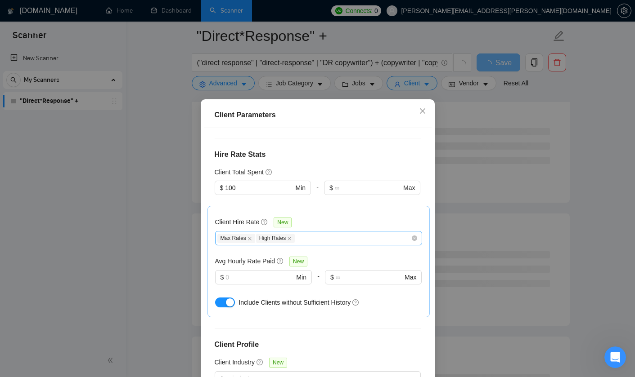
click at [526, 227] on div "Client Parameters Client Location Include Client Countries Select Exclude Clien…" at bounding box center [317, 188] width 635 height 377
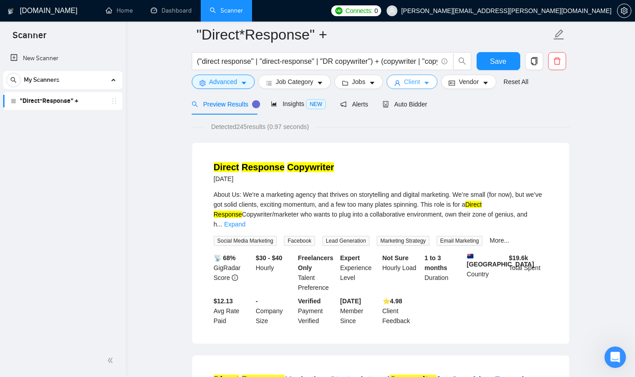
scroll to position [0, 0]
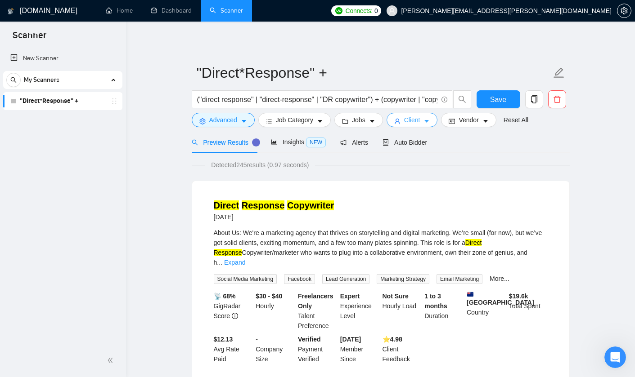
click at [434, 119] on button "Client" at bounding box center [411, 120] width 51 height 14
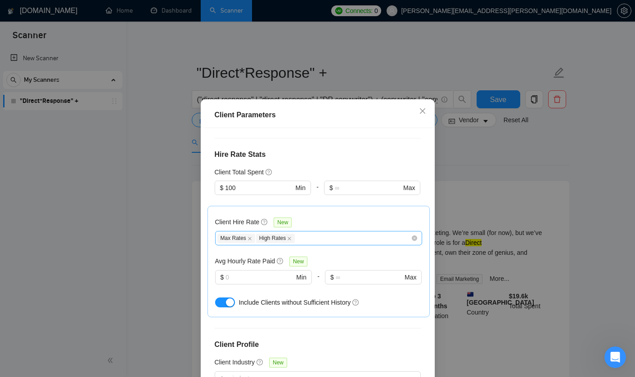
click at [334, 233] on div "Max Rates High Rates" at bounding box center [313, 238] width 193 height 11
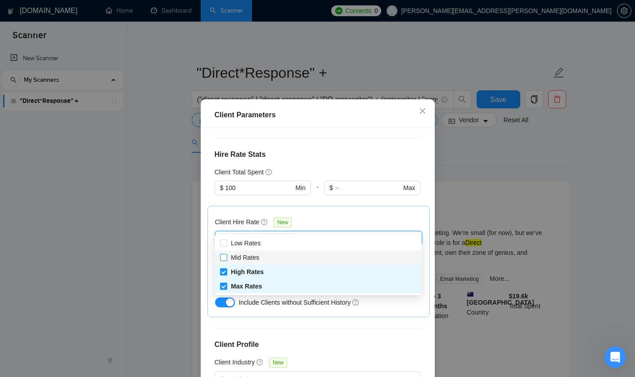
click at [222, 259] on input "Mid Rates" at bounding box center [223, 257] width 6 height 6
checkbox input "true"
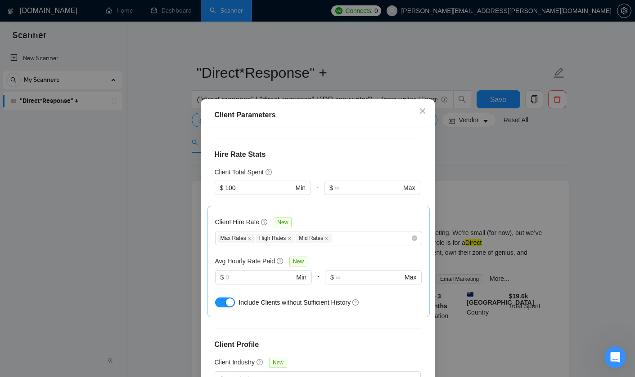
click at [558, 244] on div "Client Parameters Client Location Include Client Countries Select Exclude Clien…" at bounding box center [317, 188] width 635 height 377
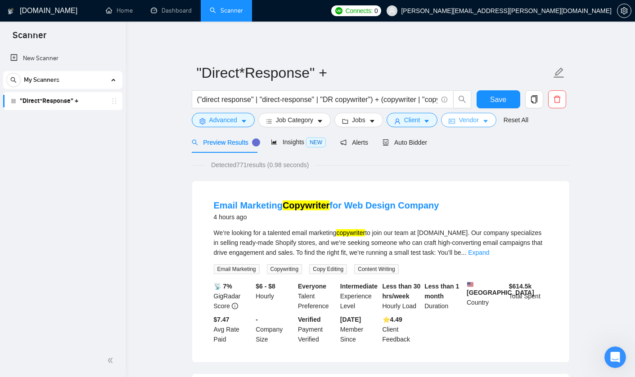
click at [489, 121] on icon "caret-down" at bounding box center [485, 121] width 6 height 6
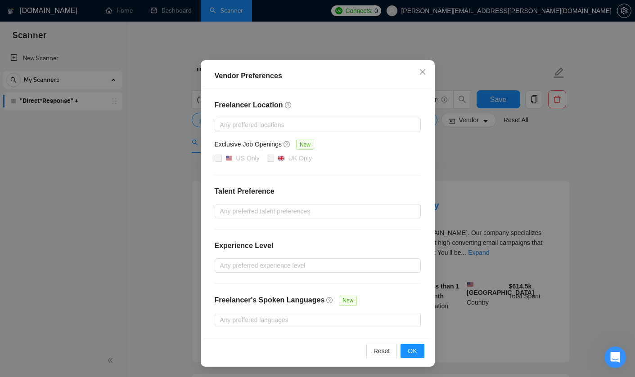
scroll to position [37, 0]
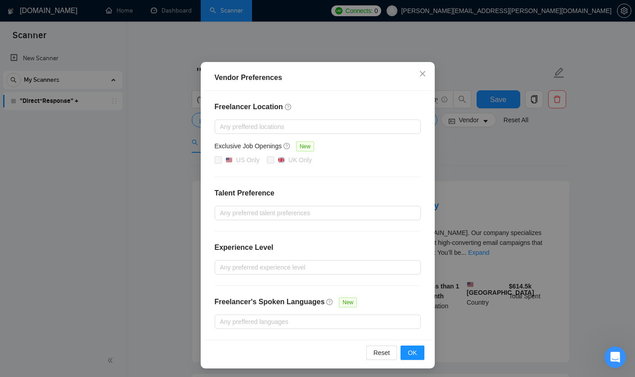
click at [490, 268] on div "Vendor Preferences Freelancer Location Any preffered locations Exclusive Job Op…" at bounding box center [317, 188] width 635 height 377
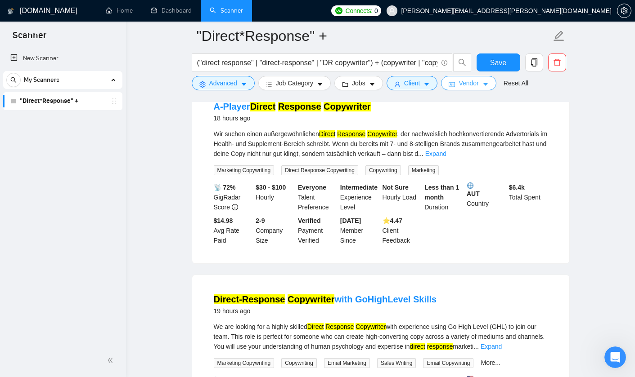
scroll to position [690, 0]
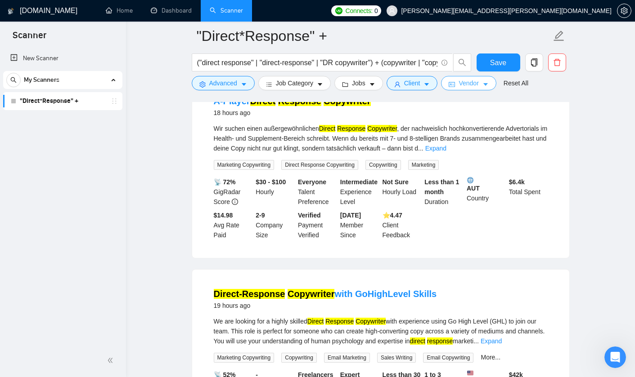
click at [488, 84] on icon "caret-down" at bounding box center [485, 84] width 6 height 6
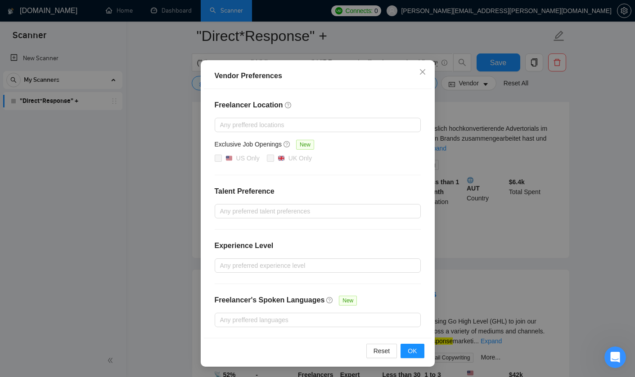
scroll to position [35, 0]
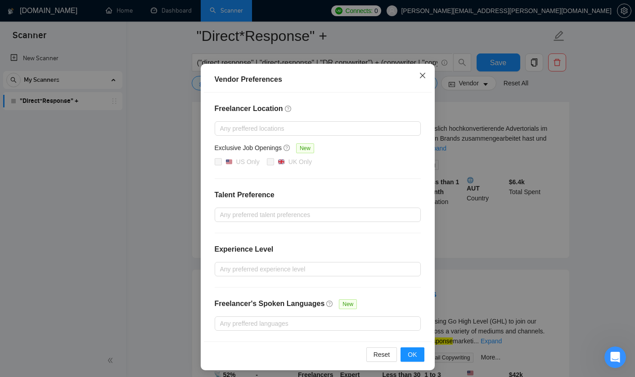
click at [425, 74] on icon "close" at bounding box center [422, 75] width 7 height 7
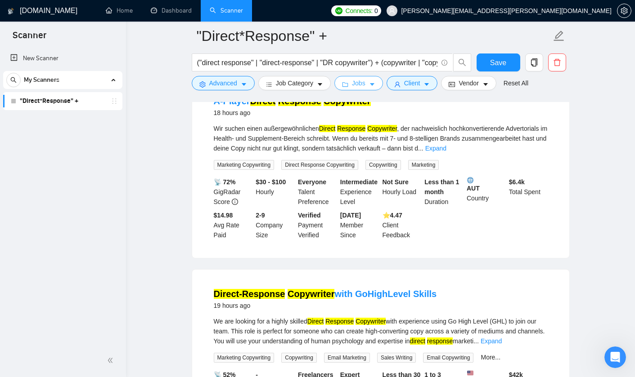
click at [369, 83] on button "Jobs" at bounding box center [358, 83] width 49 height 14
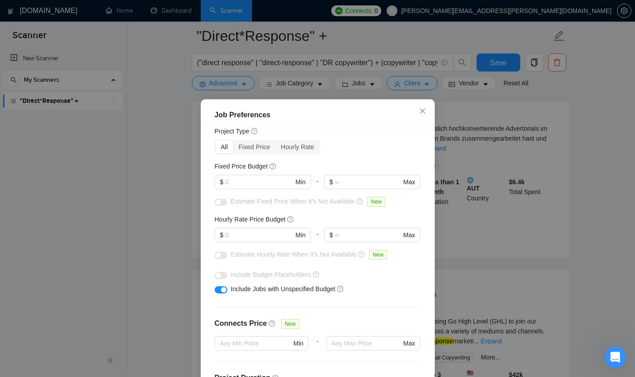
scroll to position [32, 0]
click at [245, 183] on input "text" at bounding box center [259, 181] width 68 height 10
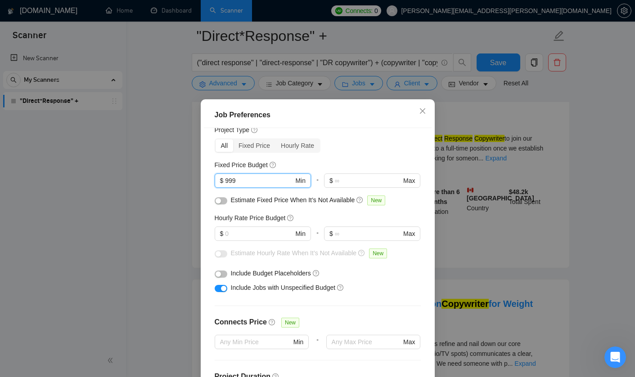
type input "999"
click at [224, 202] on button "button" at bounding box center [221, 200] width 13 height 7
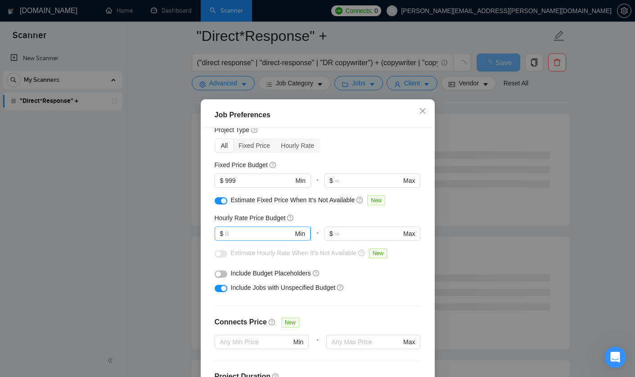
click at [244, 232] on input "text" at bounding box center [259, 234] width 68 height 10
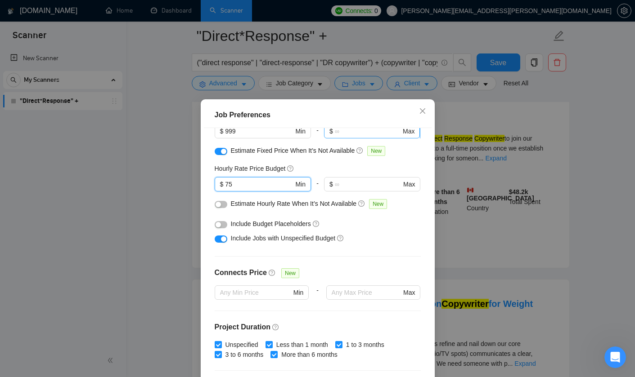
scroll to position [85, 0]
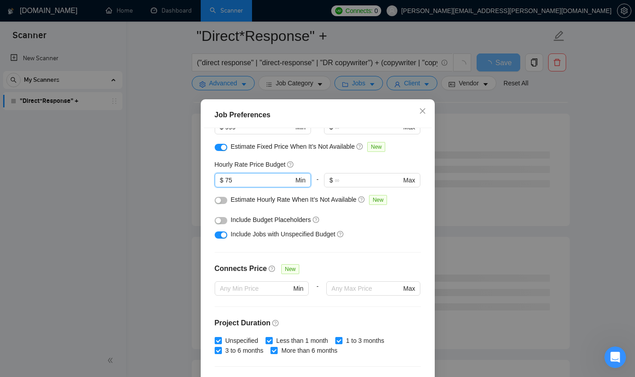
type input "75"
click at [224, 202] on button "button" at bounding box center [221, 200] width 13 height 7
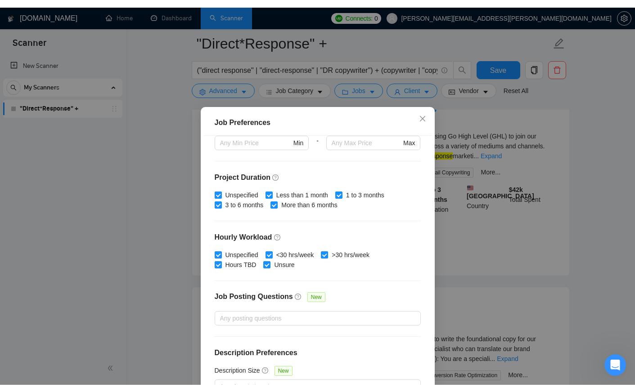
scroll to position [243, 0]
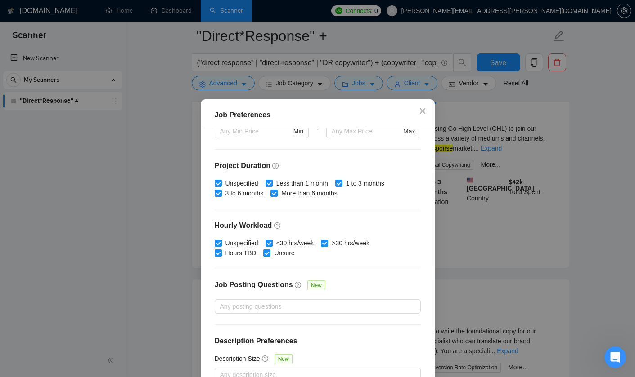
click at [327, 243] on input ">30 hrs/week" at bounding box center [324, 243] width 6 height 6
checkbox input "false"
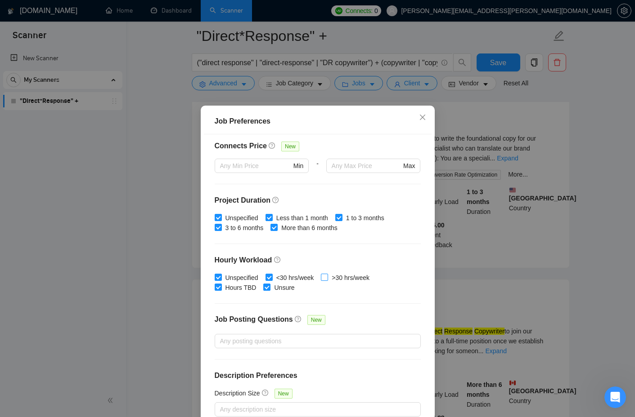
scroll to position [49, 0]
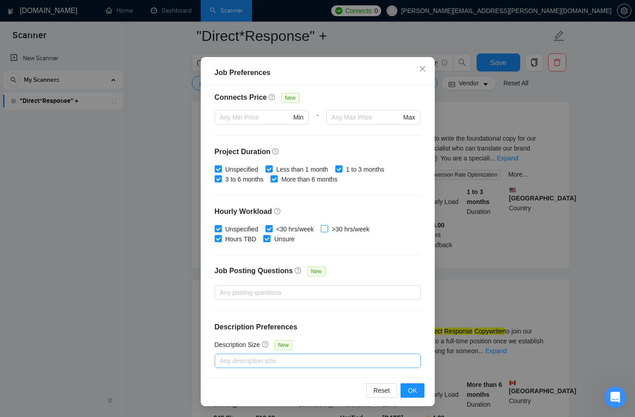
click at [258, 361] on div at bounding box center [313, 361] width 193 height 11
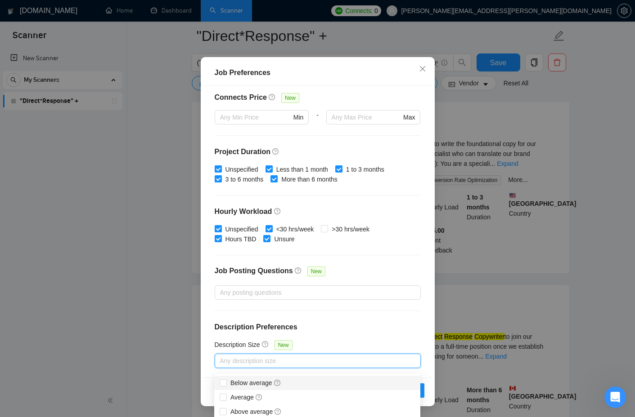
scroll to position [683, 0]
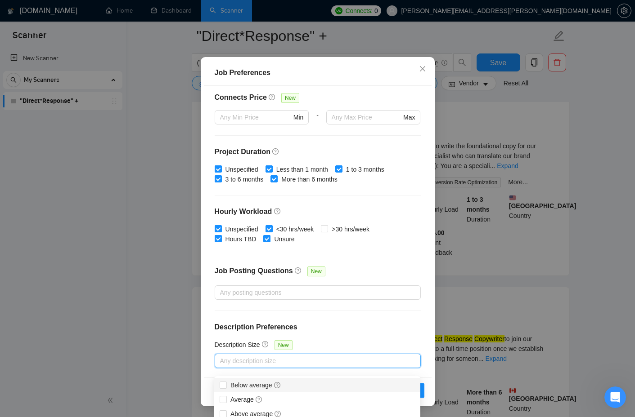
click at [360, 315] on div "Budget Project Type All Fixed Price Hourly Rate Fixed Price Budget $ 999 Min - …" at bounding box center [318, 232] width 228 height 292
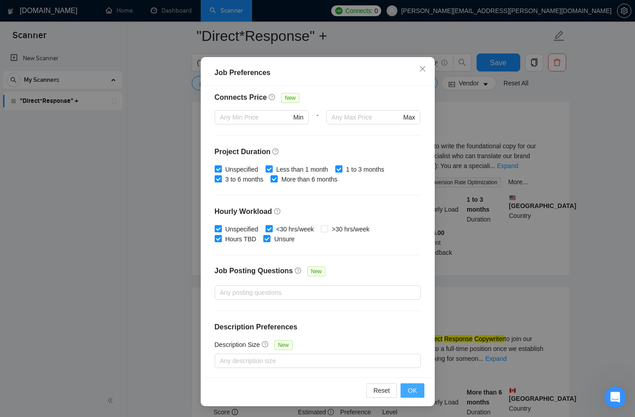
click at [414, 377] on span "OK" at bounding box center [412, 391] width 9 height 10
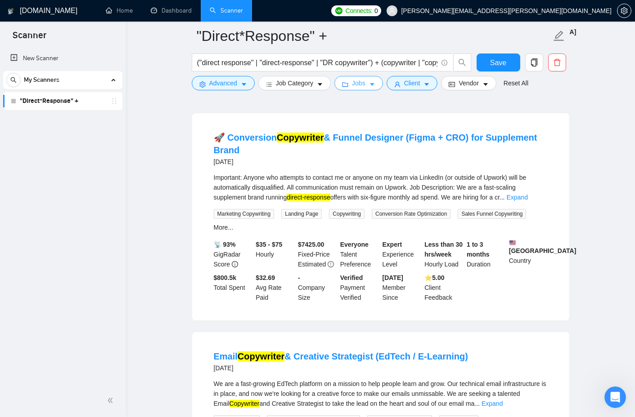
scroll to position [1449, 0]
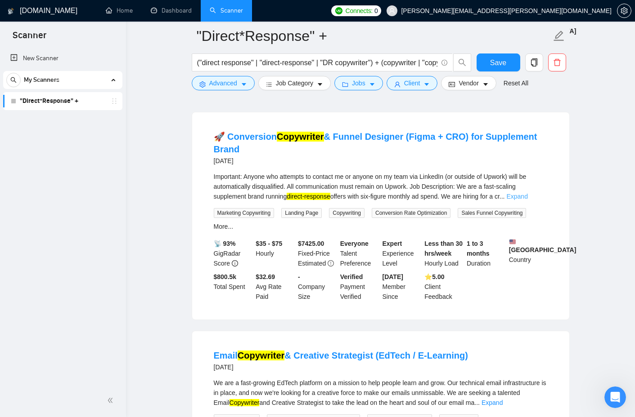
click at [527, 200] on link "Expand" at bounding box center [516, 196] width 21 height 7
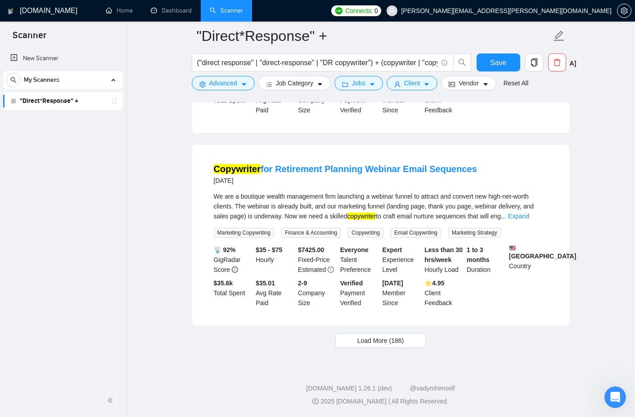
scroll to position [2056, 0]
click at [409, 341] on button "Load More (186)" at bounding box center [380, 341] width 91 height 14
click at [487, 56] on button "Save" at bounding box center [498, 63] width 44 height 18
click at [242, 81] on icon "caret-down" at bounding box center [244, 84] width 6 height 6
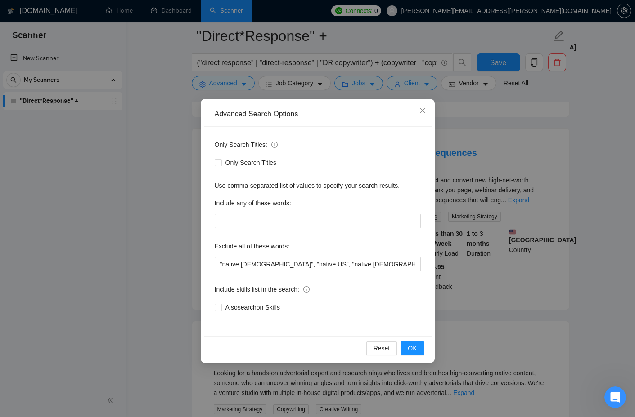
scroll to position [2026, 0]
click at [585, 109] on div "Advanced Search Options Only Search Titles: Only Search Titles Use comma-separa…" at bounding box center [317, 208] width 635 height 417
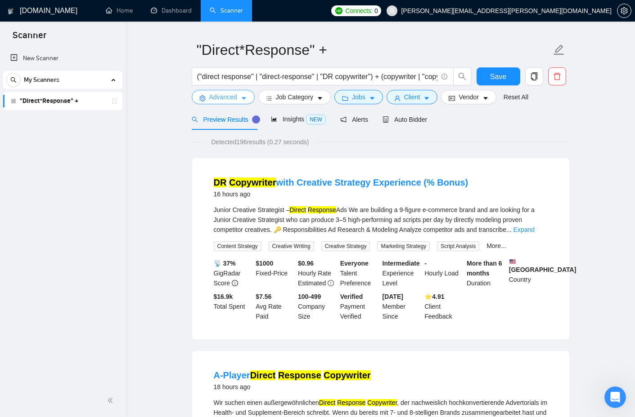
scroll to position [24, 0]
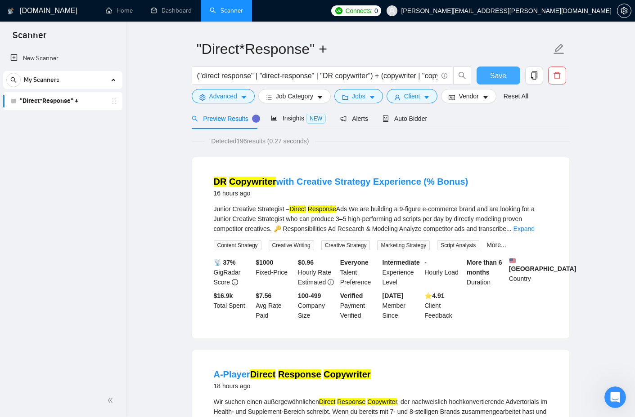
click at [504, 74] on span "Save" at bounding box center [498, 75] width 16 height 11
click at [113, 103] on icon "holder" at bounding box center [114, 101] width 7 height 7
click at [77, 101] on link ""Direct*Response" +" at bounding box center [62, 101] width 85 height 18
click at [56, 101] on link ""Direct*Response" +" at bounding box center [62, 101] width 85 height 18
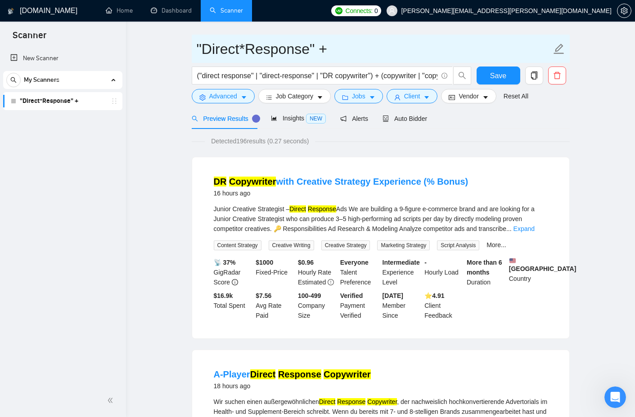
click at [284, 54] on input ""Direct*Response" +" at bounding box center [374, 49] width 354 height 22
click at [560, 46] on icon "edit" at bounding box center [559, 49] width 12 height 12
click at [416, 56] on input ""Direct*Response" +" at bounding box center [374, 49] width 354 height 22
drag, startPoint x: 201, startPoint y: 46, endPoint x: 191, endPoint y: 47, distance: 9.9
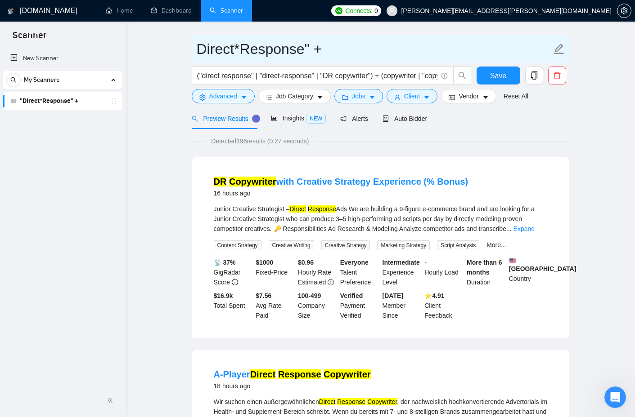
click at [236, 47] on input "Direct*Response" +" at bounding box center [374, 49] width 354 height 22
drag, startPoint x: 301, startPoint y: 48, endPoint x: 321, endPoint y: 48, distance: 19.8
click at [321, 48] on input "Direct Response" +" at bounding box center [374, 49] width 354 height 22
drag, startPoint x: 298, startPoint y: 45, endPoint x: 143, endPoint y: 44, distance: 155.2
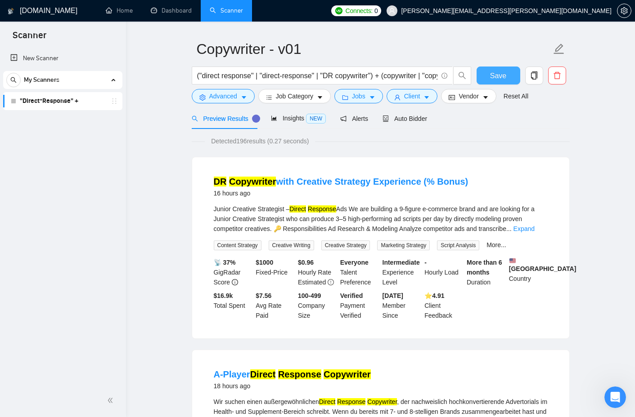
click at [506, 71] on span "Save" at bounding box center [498, 75] width 16 height 11
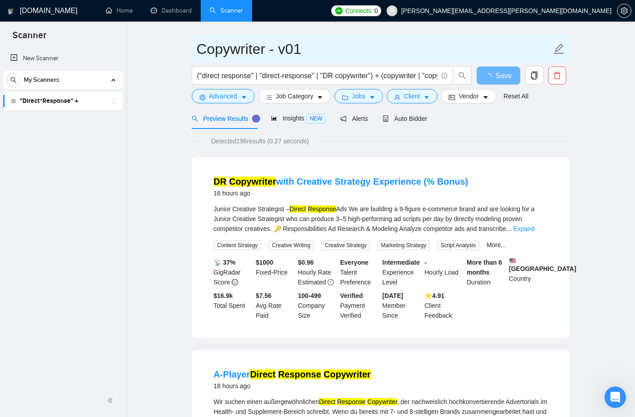
click at [444, 48] on input "Copywriter - v01" at bounding box center [374, 49] width 354 height 22
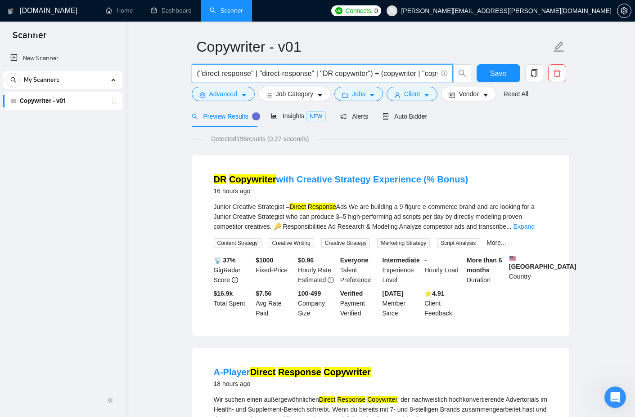
click at [303, 72] on input "("direct response" | "direct-response" | "DR copywriter") + (copywriter | "copy…" at bounding box center [317, 73] width 240 height 11
click at [534, 227] on link "Expand" at bounding box center [523, 226] width 21 height 7
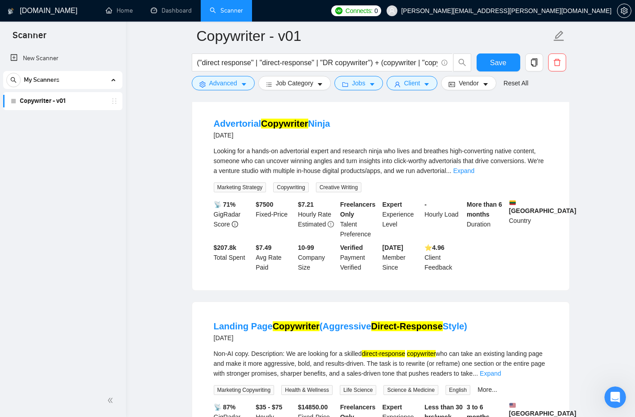
scroll to position [2425, 0]
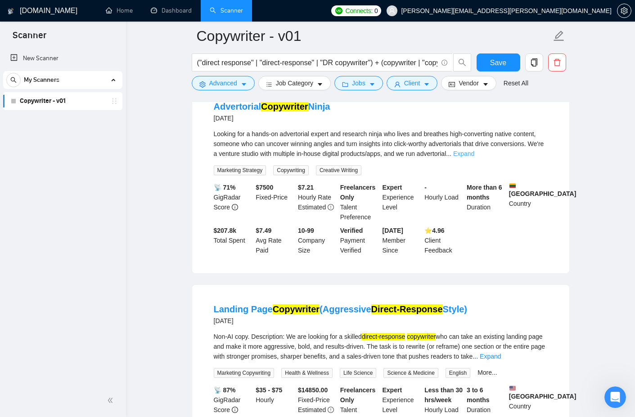
click at [474, 157] on link "Expand" at bounding box center [463, 153] width 21 height 7
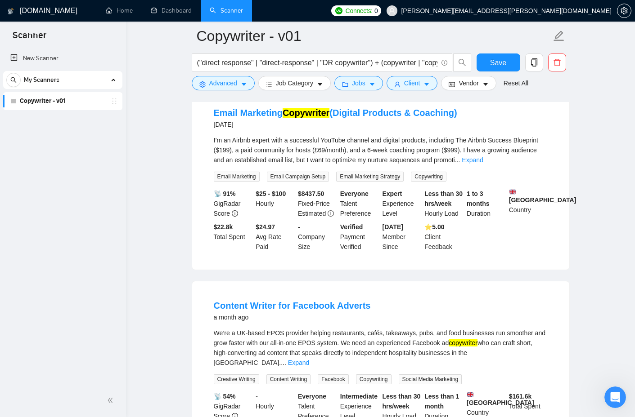
scroll to position [2865, 0]
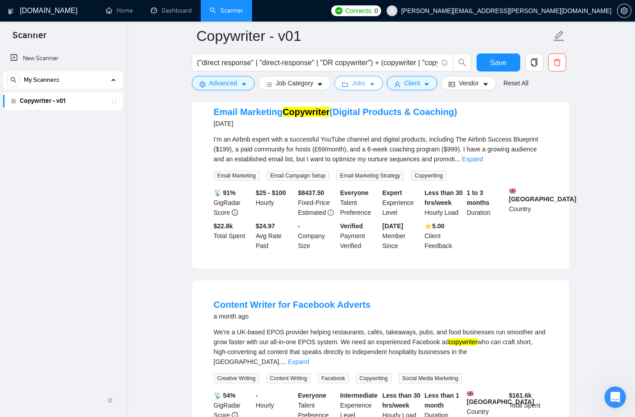
click at [374, 84] on icon "caret-down" at bounding box center [372, 85] width 4 height 3
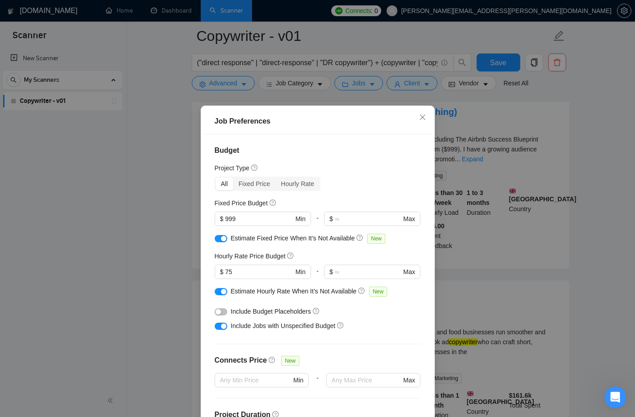
scroll to position [1, 0]
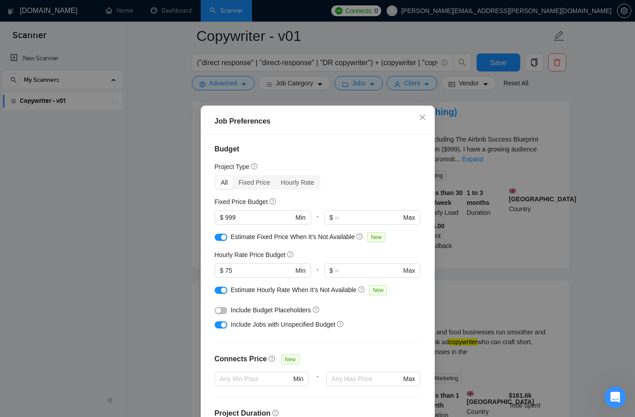
click at [218, 238] on button "button" at bounding box center [221, 237] width 13 height 7
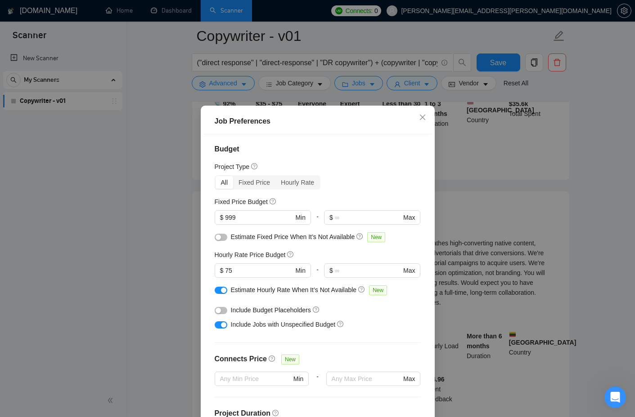
click at [218, 290] on button "button" at bounding box center [221, 290] width 13 height 7
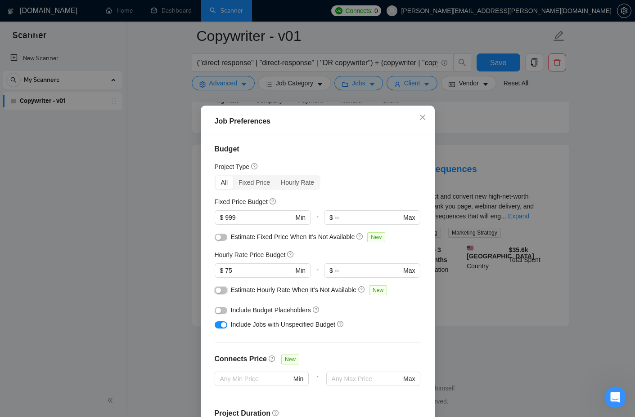
scroll to position [1878, 0]
click at [595, 253] on div "Job Preferences Budget Project Type All Fixed Price Hourly Rate Fixed Price Bud…" at bounding box center [317, 208] width 635 height 417
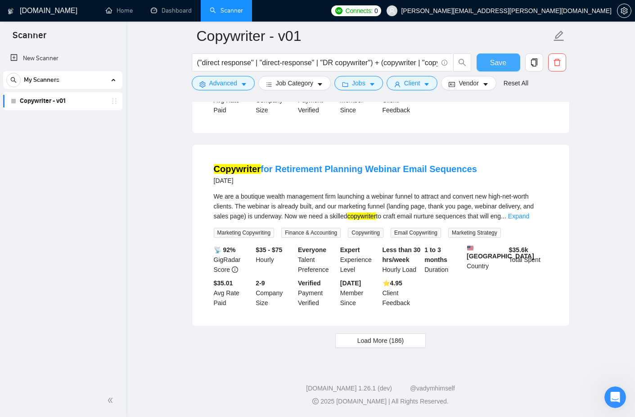
click at [495, 60] on span "Save" at bounding box center [498, 62] width 16 height 11
click at [466, 345] on div "Load More (186)" at bounding box center [381, 341] width 378 height 14
click at [388, 343] on span "Load More (186)" at bounding box center [380, 341] width 47 height 10
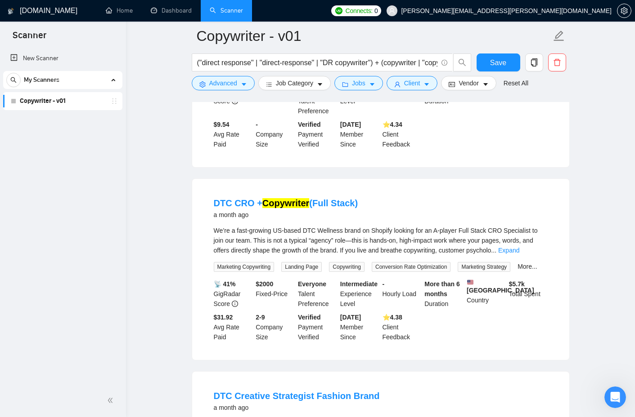
scroll to position [3406, 0]
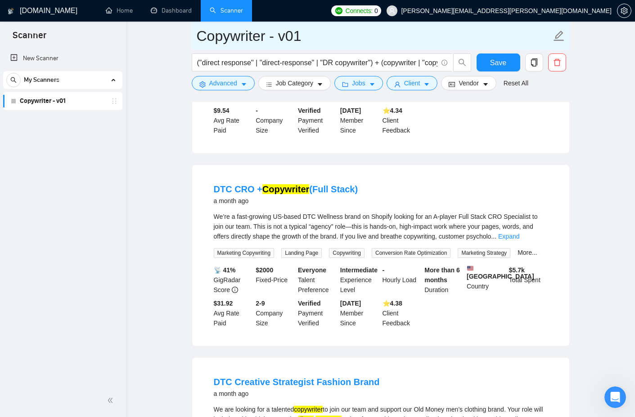
click at [269, 38] on input "Copywriter - v01" at bounding box center [374, 36] width 354 height 22
type input "Copywriter Base - v01"
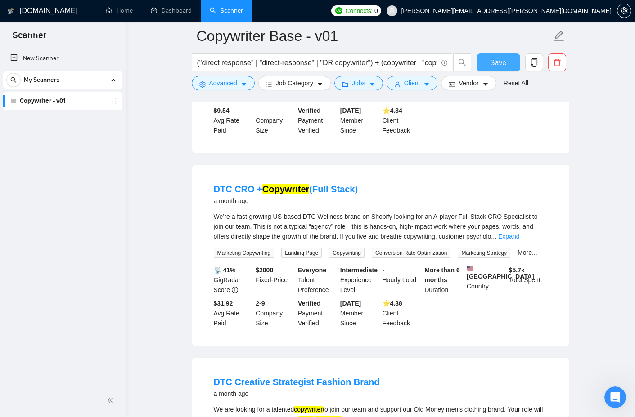
click at [508, 66] on button "Save" at bounding box center [498, 63] width 44 height 18
click at [538, 63] on icon "copy" at bounding box center [534, 62] width 8 height 8
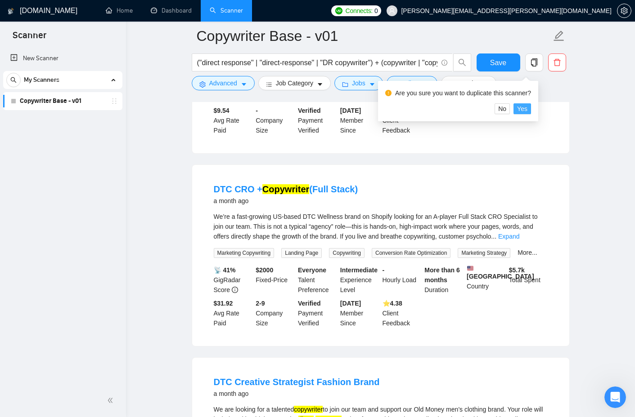
click at [525, 108] on span "Yes" at bounding box center [522, 109] width 10 height 10
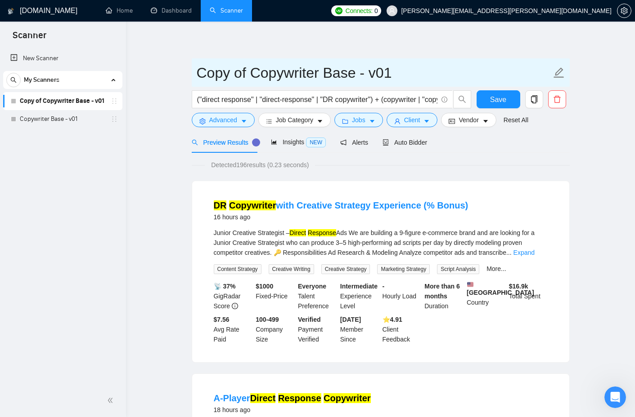
drag, startPoint x: 251, startPoint y: 72, endPoint x: 201, endPoint y: 72, distance: 49.5
click at [201, 72] on input "Copy of Copywriter Base - v01" at bounding box center [374, 73] width 354 height 22
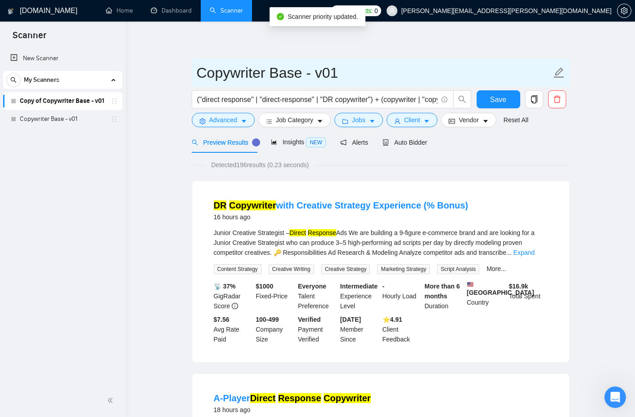
click at [293, 71] on input "Copywriter Base - v01" at bounding box center [374, 73] width 354 height 22
type input "Copywriter Health - v01"
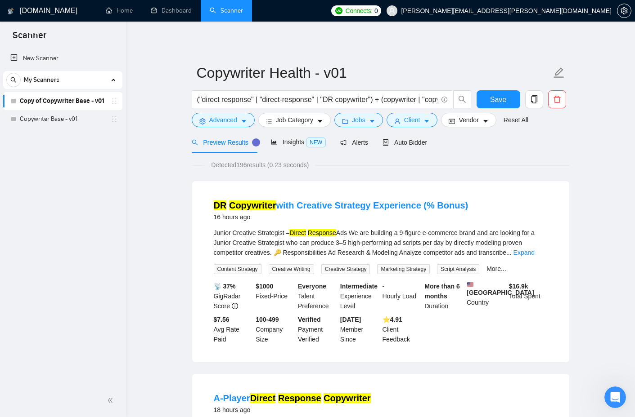
click at [568, 138] on div "Preview Results Insights NEW Alerts Auto Bidder" at bounding box center [381, 142] width 378 height 21
click at [405, 103] on input "("direct response" | "direct-response" | "DR copywriter") + (copywriter | "copy…" at bounding box center [317, 99] width 240 height 11
click at [282, 99] on input "("direct response" | "direct-response" | "DR copywriter") + (copywriter | "copy…" at bounding box center [317, 99] width 240 height 11
paste input "+ (health* | supplement* | gesundheit*)"
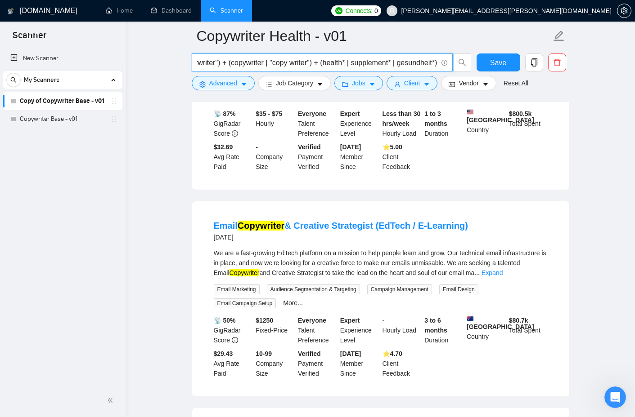
scroll to position [798, 0]
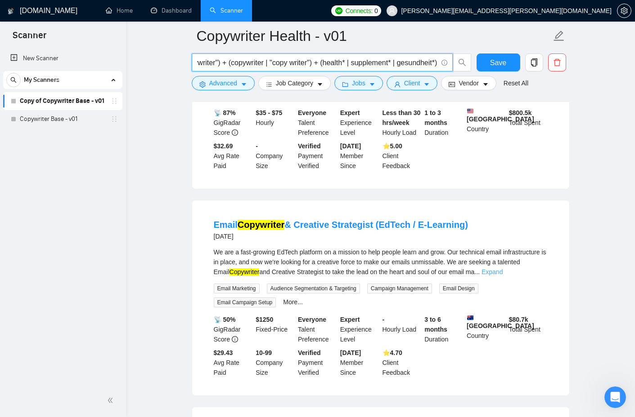
type input "("direct response" | "direct-response" | "DR copywriter") + (copywriter | "copy…"
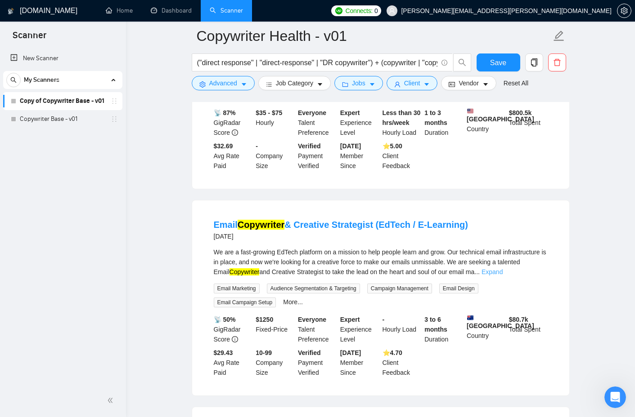
click at [502, 276] on link "Expand" at bounding box center [491, 272] width 21 height 7
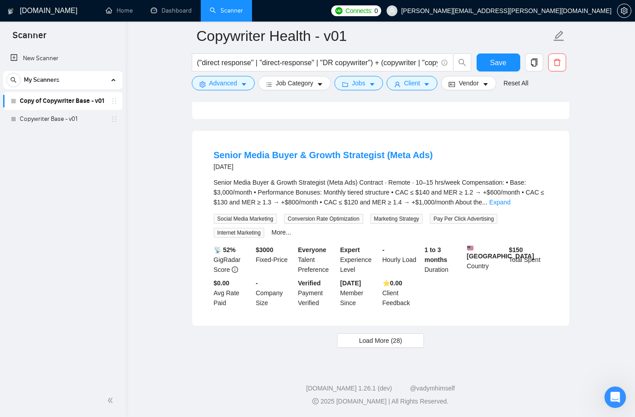
scroll to position [2180, 0]
click at [510, 206] on link "Expand" at bounding box center [499, 202] width 21 height 7
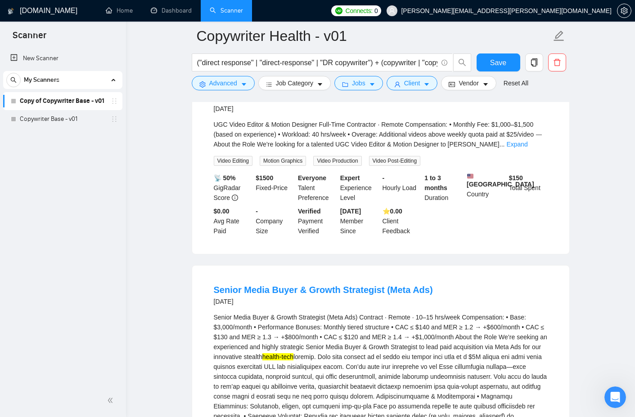
scroll to position [2042, 0]
click at [527, 148] on link "Expand" at bounding box center [516, 143] width 21 height 7
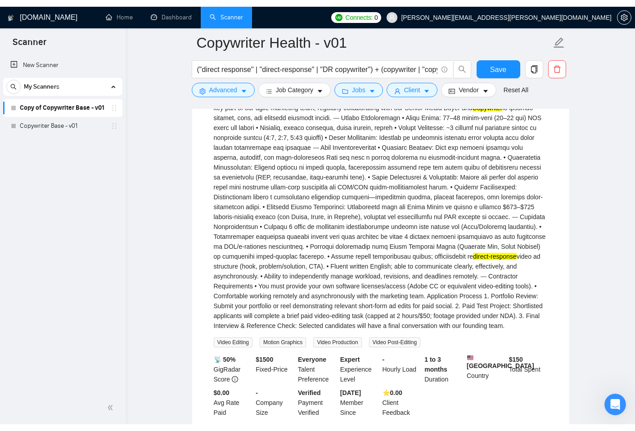
scroll to position [2125, 0]
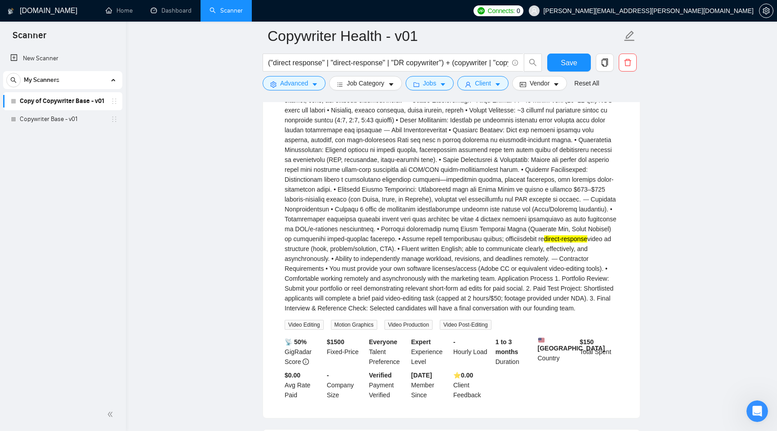
click at [494, 231] on div "UGC Video Editor & Motion Designer Full-Time Contractor · Remote Compensation: …" at bounding box center [452, 174] width 334 height 277
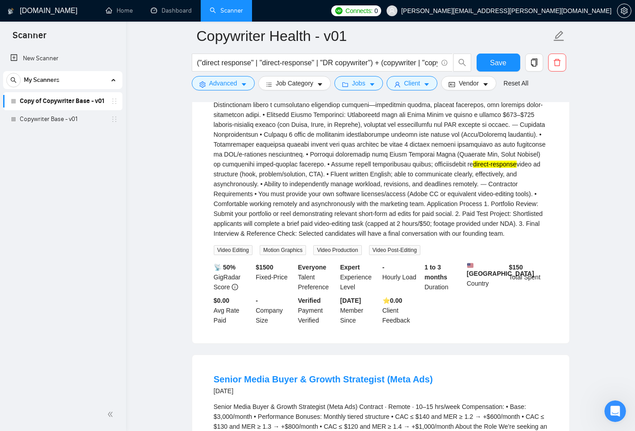
scroll to position [2209, 0]
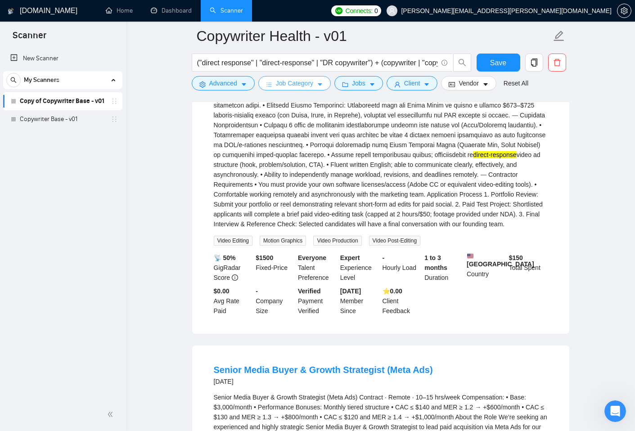
click at [323, 83] on icon "caret-down" at bounding box center [320, 84] width 6 height 6
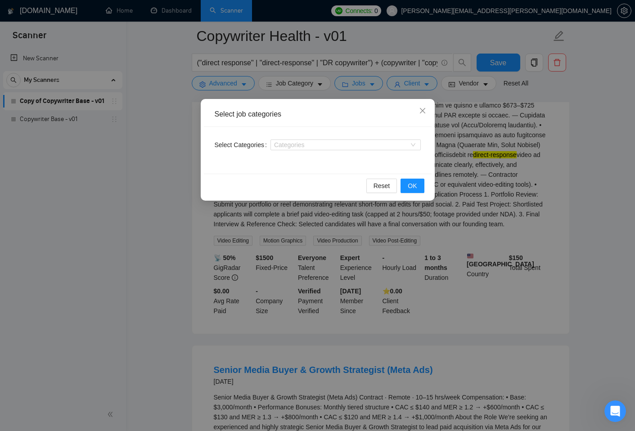
click at [371, 248] on div "Select job categories Select Categories Categories Reset OK" at bounding box center [317, 215] width 635 height 431
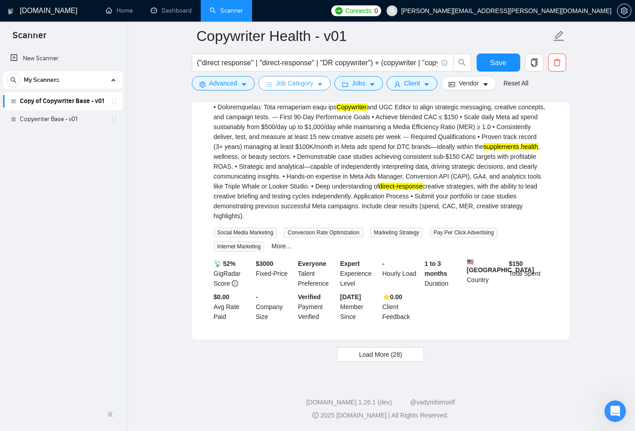
scroll to position [2723, 0]
click at [374, 359] on button "Load More (28)" at bounding box center [380, 354] width 87 height 14
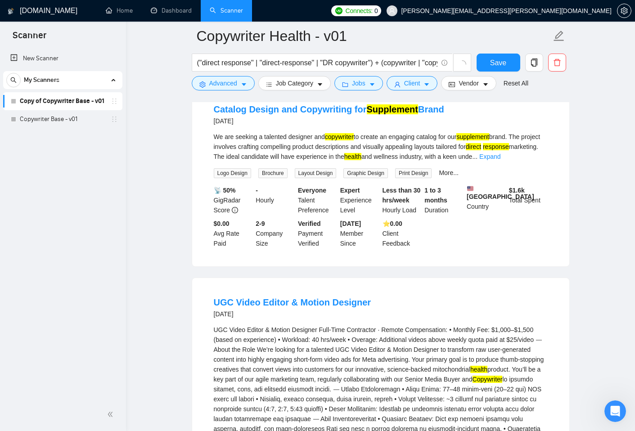
scroll to position [1838, 0]
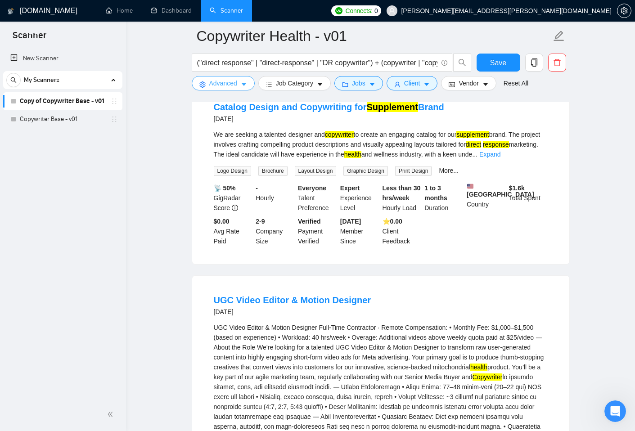
click at [247, 86] on icon "caret-down" at bounding box center [244, 84] width 6 height 6
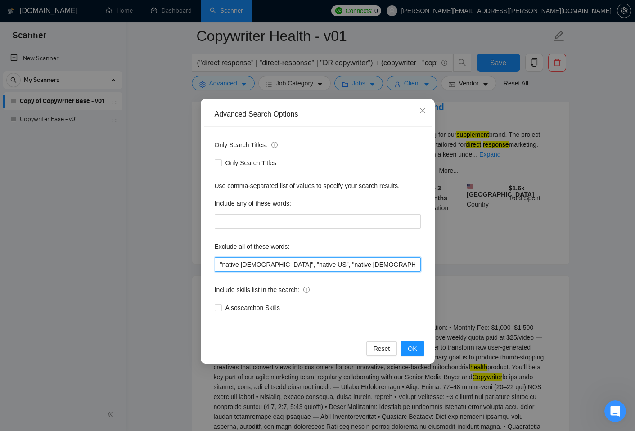
click at [333, 265] on input ""native english", "native US", "native spanish", "Native Australian", "tiktok",…" at bounding box center [318, 264] width 206 height 14
click at [249, 267] on input ""native english", "native US", "native spanish", "Native Australian", "tiktok",…" at bounding box center [318, 264] width 206 height 14
paste input ", "Video Editor", "Video Editing""
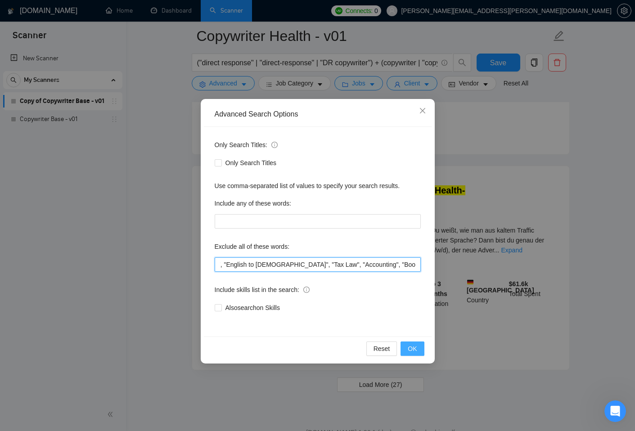
type input ""native english", "native US", "native spanish", "Native Australian", "tiktok",…"
click at [416, 347] on span "OK" at bounding box center [412, 349] width 9 height 10
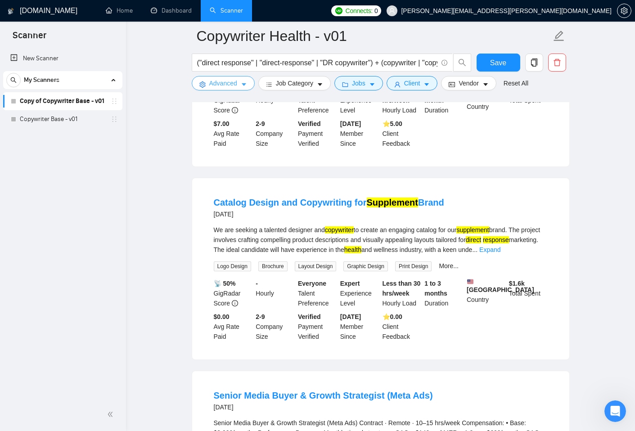
scroll to position [1425, 0]
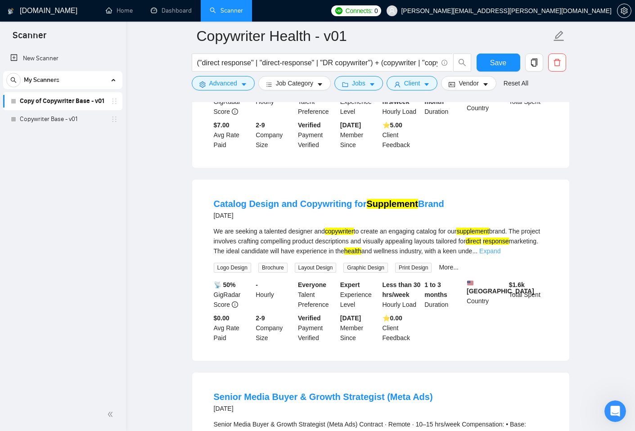
click at [500, 255] on link "Expand" at bounding box center [489, 250] width 21 height 7
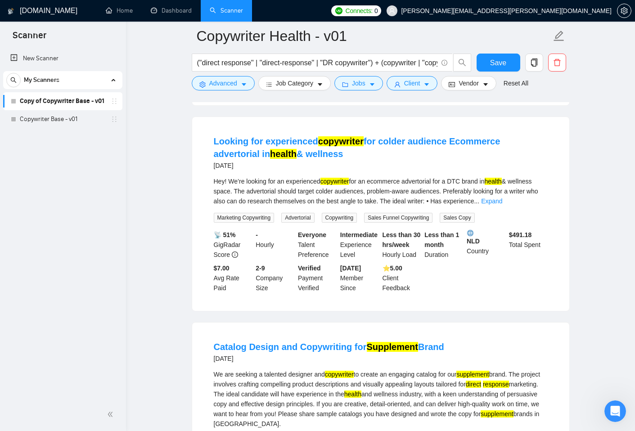
scroll to position [1282, 0]
click at [502, 205] on link "Expand" at bounding box center [491, 201] width 21 height 7
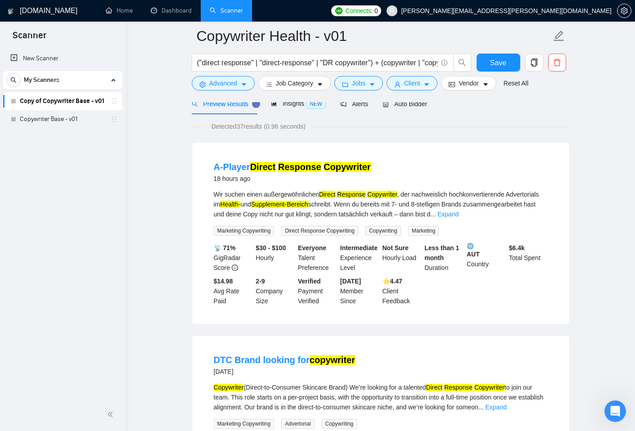
scroll to position [0, 0]
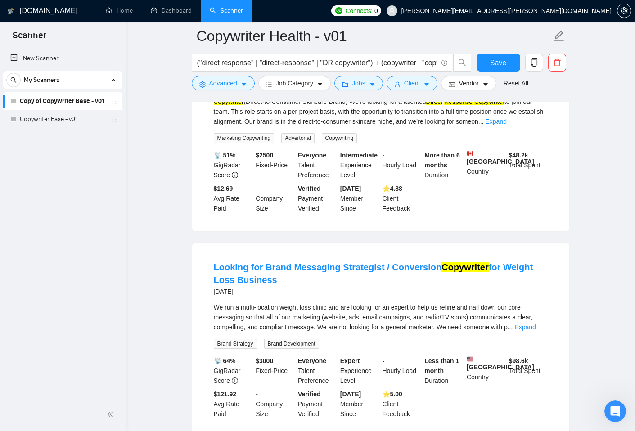
scroll to position [332, 0]
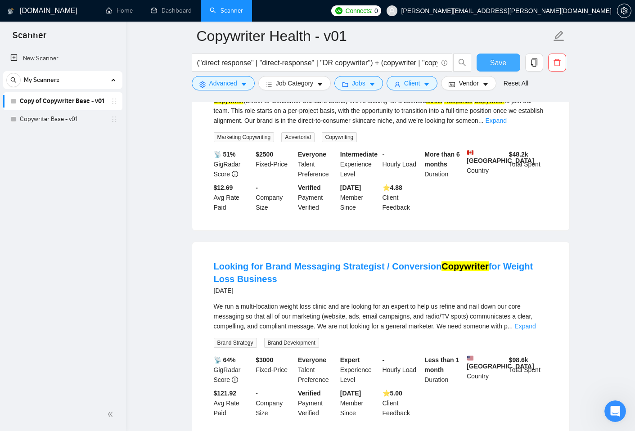
click at [490, 62] on span "Save" at bounding box center [498, 62] width 16 height 11
click at [115, 82] on div "My Scanners" at bounding box center [62, 80] width 113 height 18
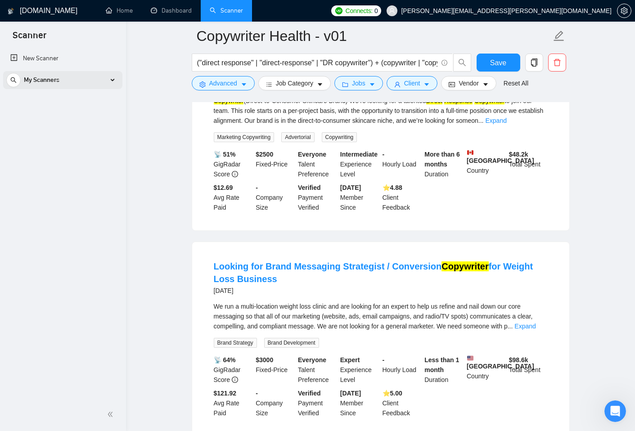
click at [115, 82] on div "My Scanners" at bounding box center [62, 80] width 113 height 18
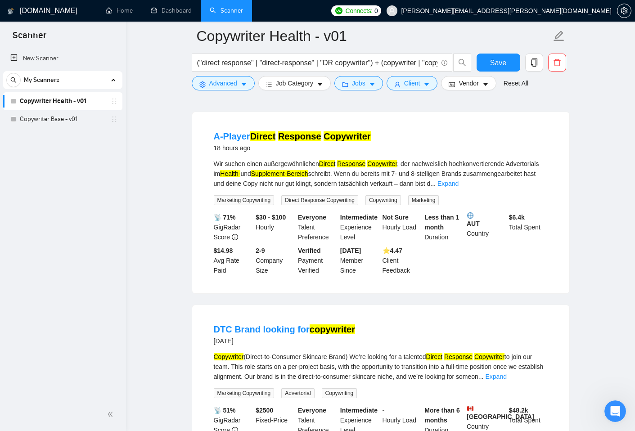
scroll to position [0, 0]
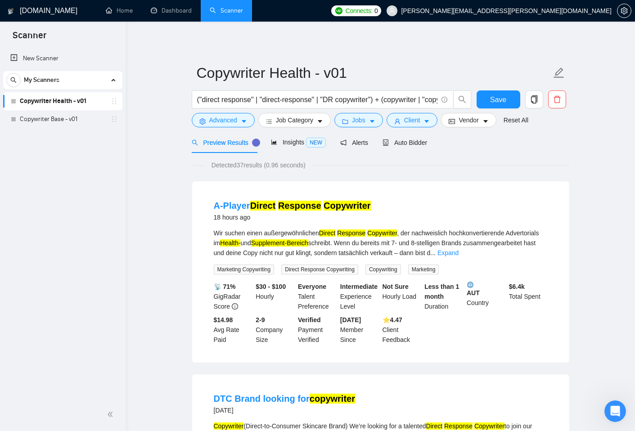
click at [33, 81] on span "My Scanners" at bounding box center [42, 80] width 36 height 18
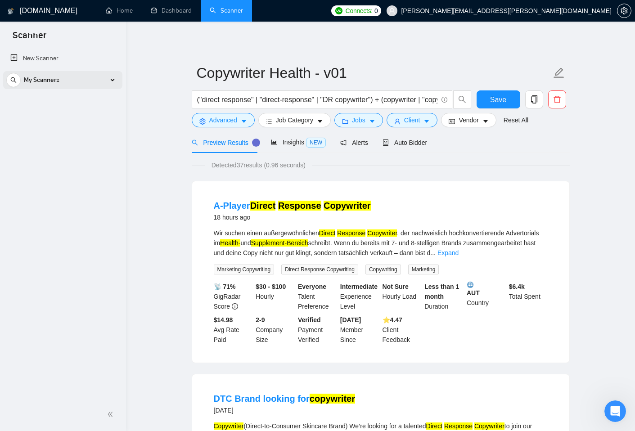
click at [33, 81] on span "My Scanners" at bounding box center [42, 80] width 36 height 18
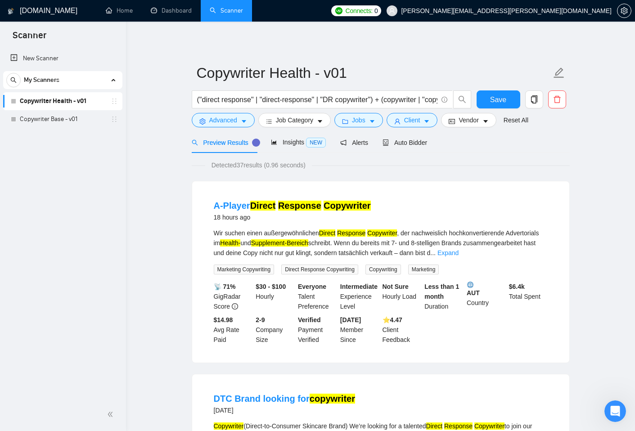
click at [294, 144] on span "Insights NEW" at bounding box center [298, 142] width 55 height 7
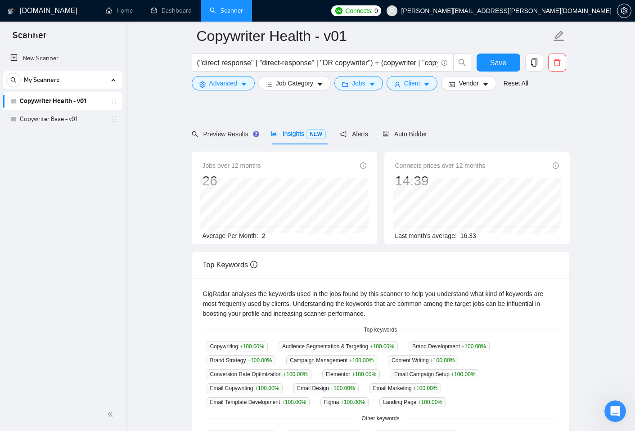
scroll to position [12, 0]
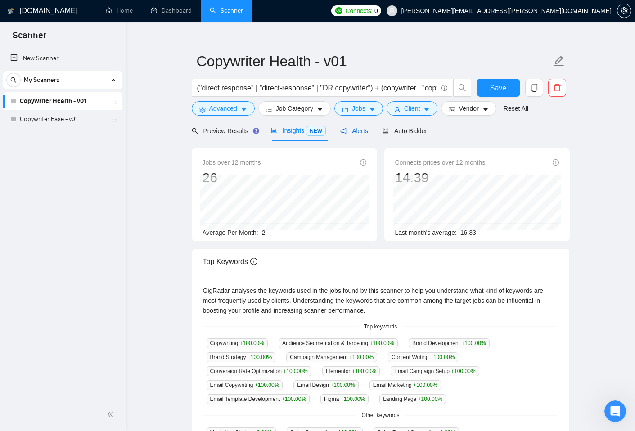
click at [354, 133] on span "Alerts" at bounding box center [354, 130] width 28 height 7
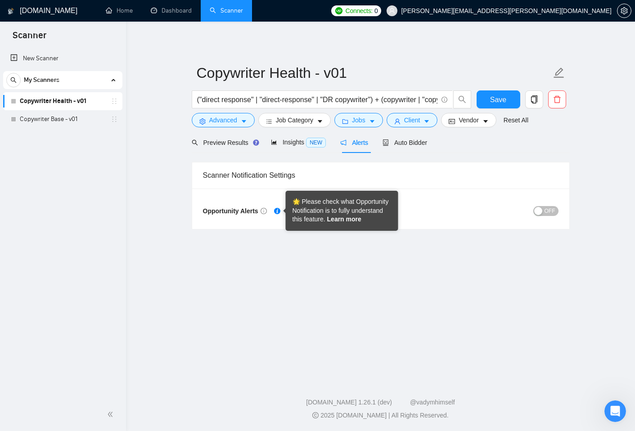
click at [337, 218] on link "Learn more" at bounding box center [344, 218] width 34 height 7
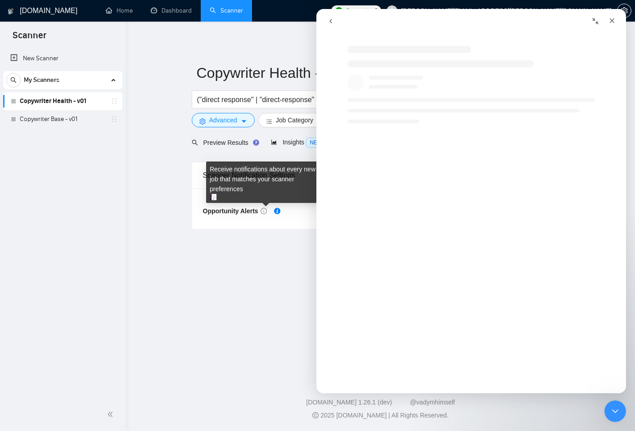
click at [276, 291] on main "Copywriter Health - v01 ("direct response" | "direct-response" | "DR copywriter…" at bounding box center [380, 199] width 480 height 326
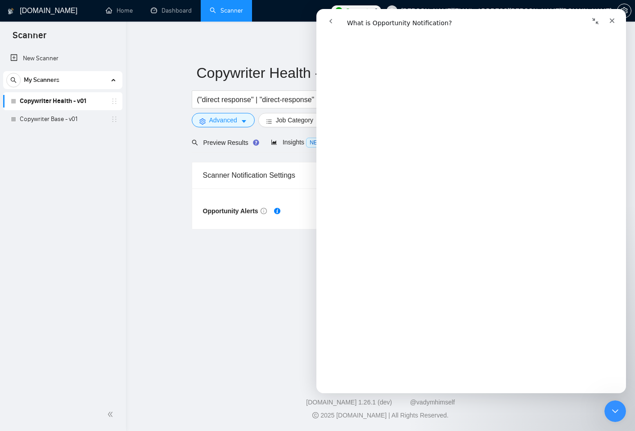
scroll to position [947, 0]
click at [269, 305] on main "Copywriter Health - v01 ("direct response" | "direct-response" | "DR copywriter…" at bounding box center [380, 199] width 480 height 326
click at [608, 21] on icon "Close" at bounding box center [611, 20] width 7 height 7
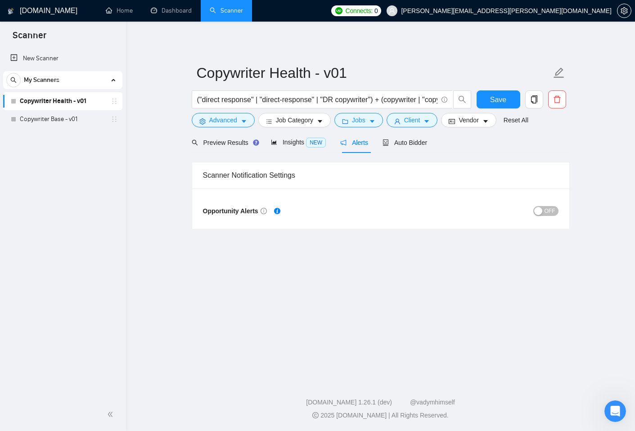
scroll to position [0, 0]
click at [550, 204] on div "OFF" at bounding box center [470, 211] width 178 height 14
click at [550, 206] on span "OFF" at bounding box center [549, 211] width 11 height 10
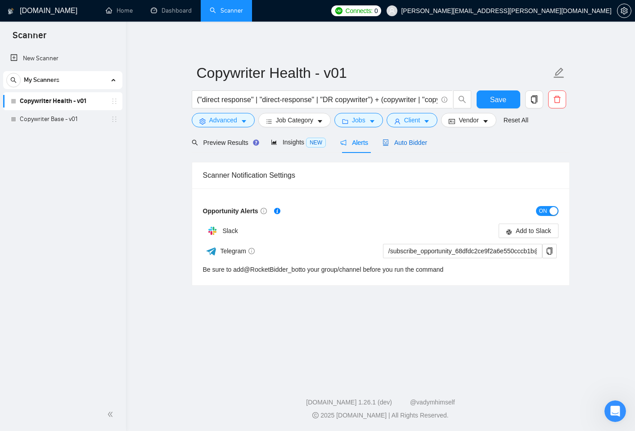
click at [417, 141] on span "Auto Bidder" at bounding box center [404, 142] width 45 height 7
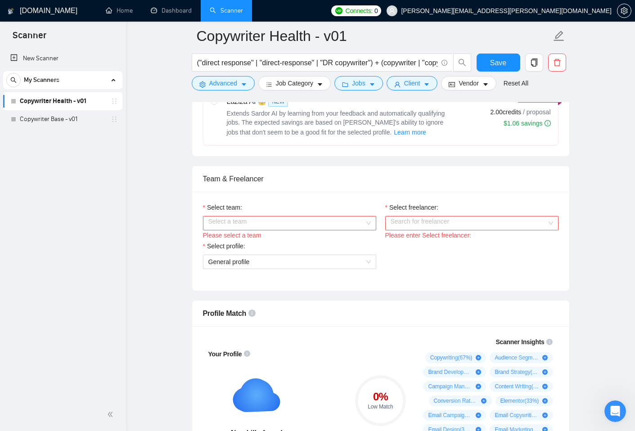
scroll to position [388, 0]
click at [371, 220] on div "Select a team" at bounding box center [289, 222] width 173 height 14
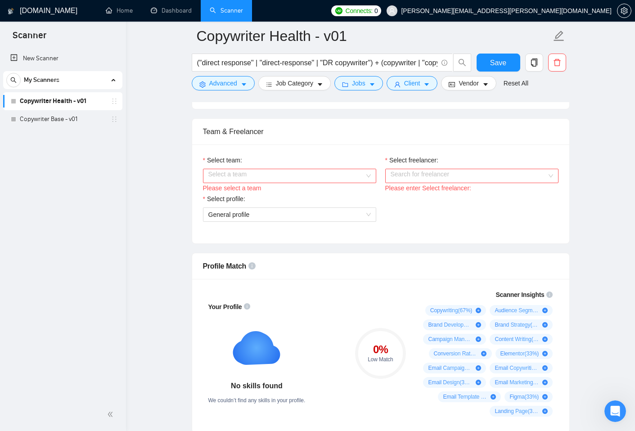
scroll to position [439, 0]
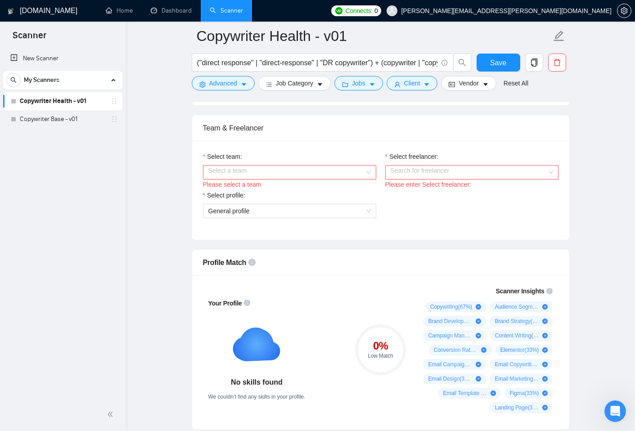
click at [552, 175] on div "Search for freelancer" at bounding box center [471, 172] width 173 height 14
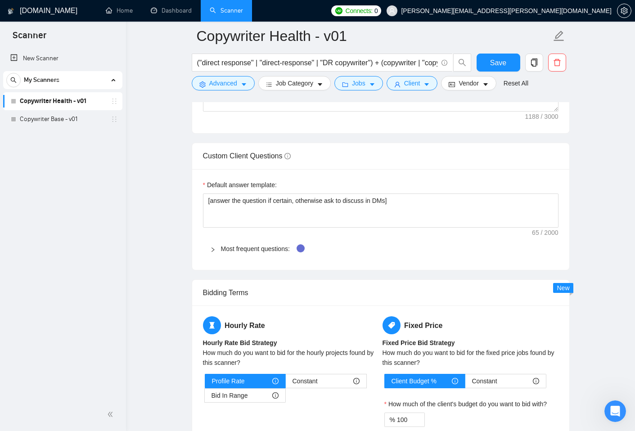
scroll to position [1192, 0]
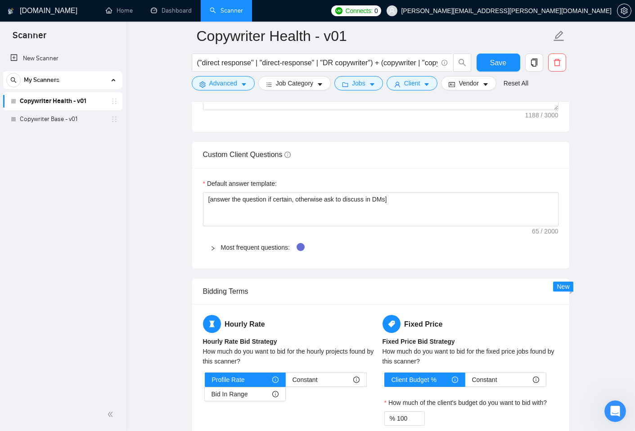
click at [213, 251] on div at bounding box center [215, 247] width 11 height 10
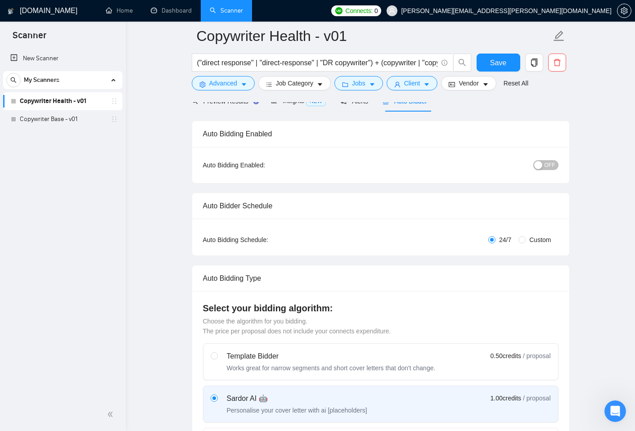
scroll to position [0, 0]
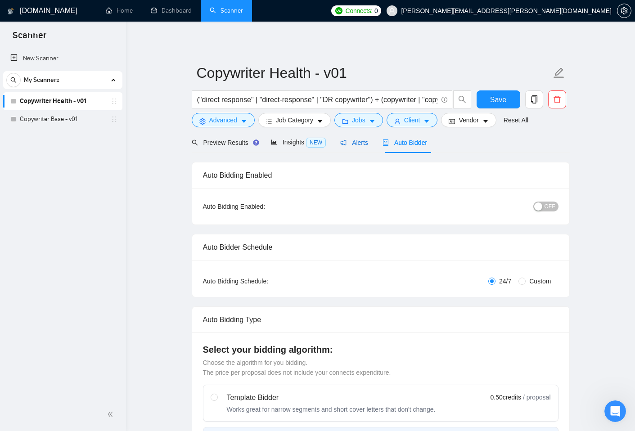
click at [359, 142] on span "Alerts" at bounding box center [354, 142] width 28 height 7
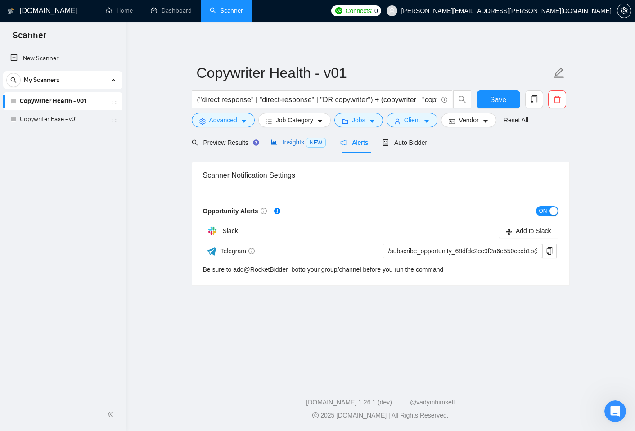
click at [289, 141] on span "Insights NEW" at bounding box center [298, 142] width 55 height 7
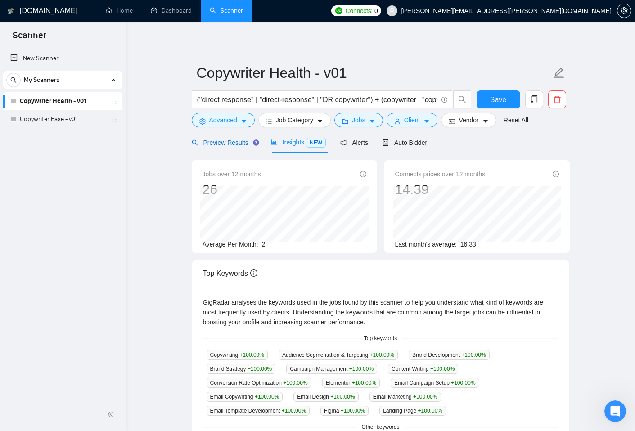
click at [224, 145] on span "Preview Results" at bounding box center [224, 142] width 65 height 7
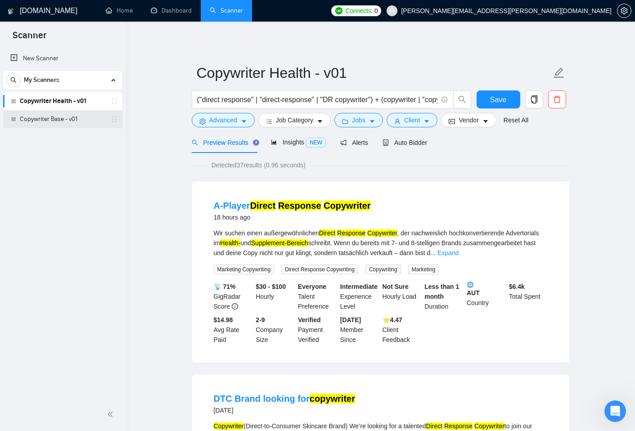
click at [45, 118] on link "Copywriter Base - v01" at bounding box center [62, 119] width 85 height 18
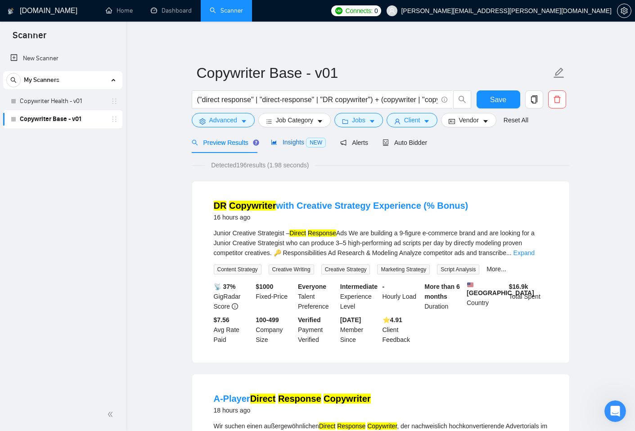
click at [291, 143] on span "Insights NEW" at bounding box center [298, 142] width 55 height 7
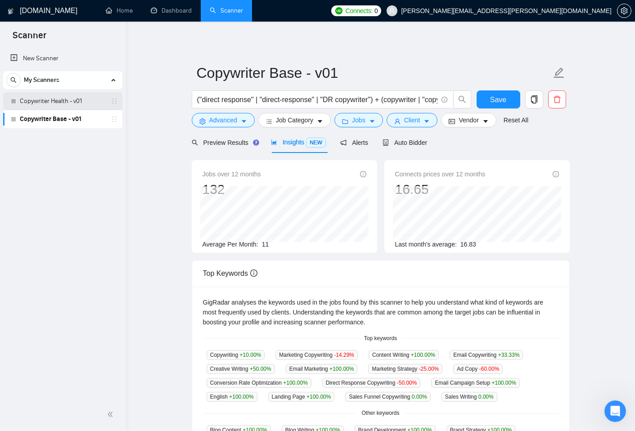
click at [47, 103] on link "Copywriter Health - v01" at bounding box center [62, 101] width 85 height 18
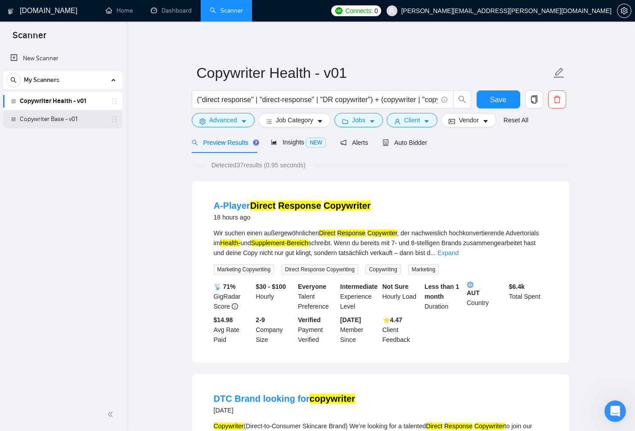
click at [59, 117] on link "Copywriter Base - v01" at bounding box center [62, 119] width 85 height 18
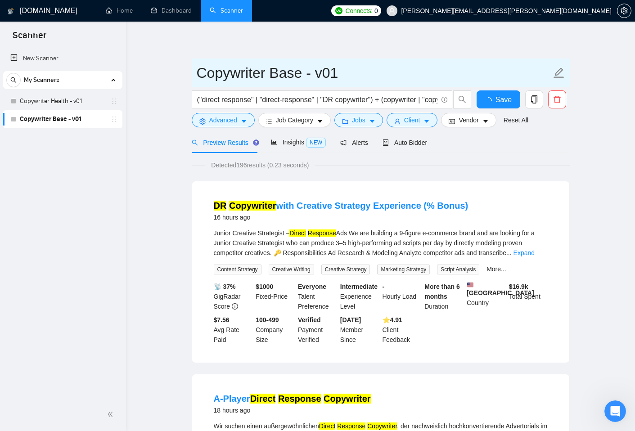
click at [280, 70] on input "Copywriter Base - v01" at bounding box center [374, 73] width 354 height 22
click at [558, 71] on icon "edit" at bounding box center [558, 72] width 10 height 10
click at [290, 69] on input "Copywriter Base - v01" at bounding box center [374, 73] width 354 height 22
type input "Copywriter - v01"
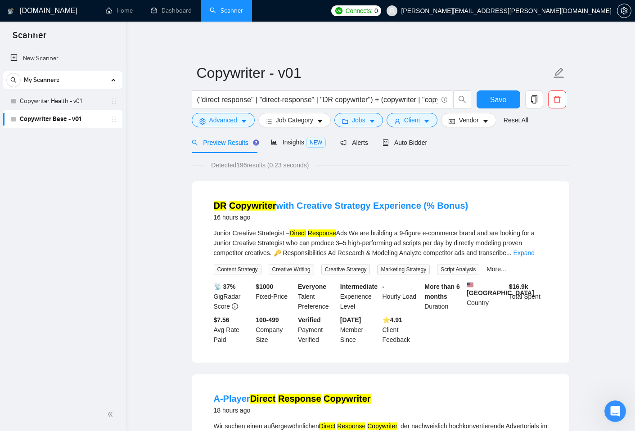
click at [498, 102] on span "Save" at bounding box center [498, 99] width 16 height 11
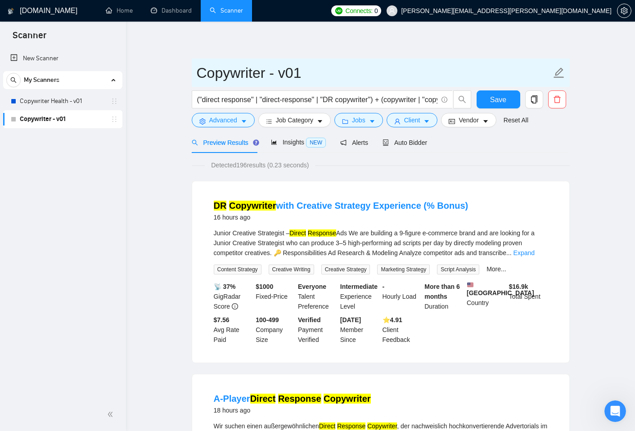
click at [261, 64] on input "Copywriter - v01" at bounding box center [374, 73] width 354 height 22
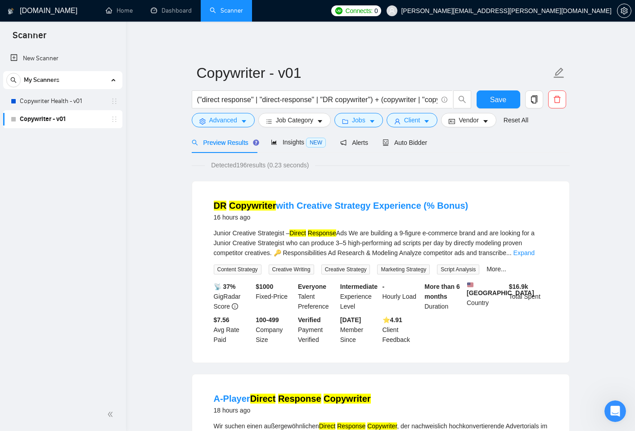
click at [36, 119] on link "Copywriter - v01" at bounding box center [62, 119] width 85 height 18
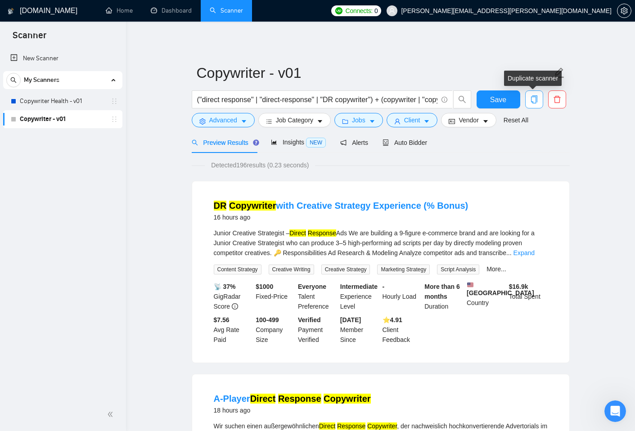
click at [532, 100] on icon "copy" at bounding box center [534, 99] width 8 height 8
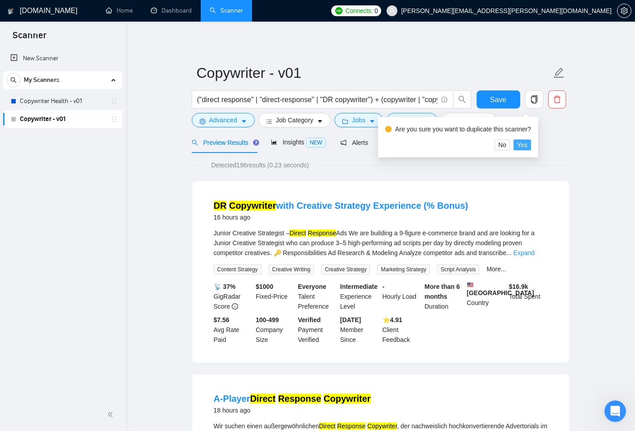
click at [527, 145] on span "Yes" at bounding box center [522, 145] width 10 height 10
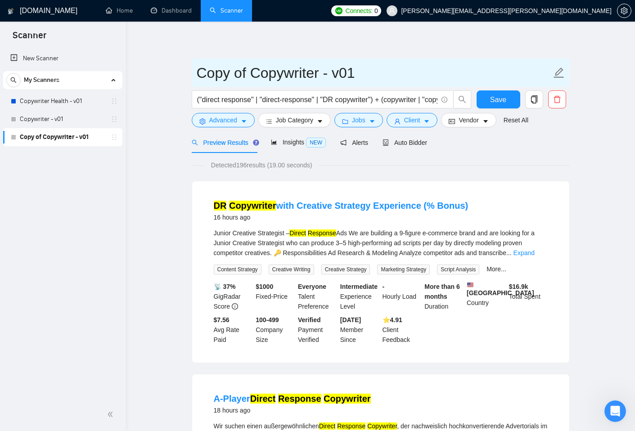
click at [402, 70] on input "Copy of Copywriter - v01" at bounding box center [374, 73] width 354 height 22
click at [319, 76] on input "Copy of Copywriter - v01" at bounding box center [374, 73] width 354 height 22
type input "SEO - v01"
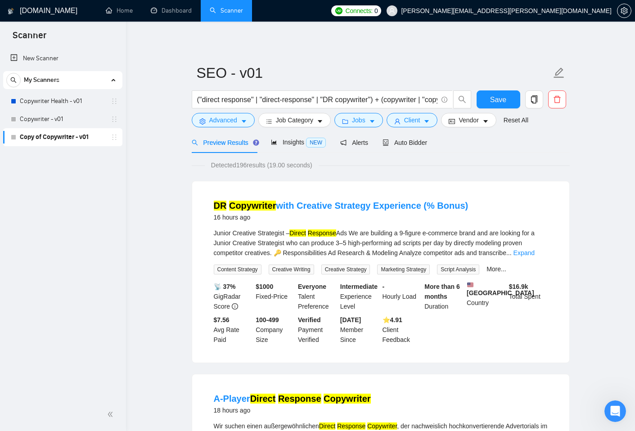
click at [317, 99] on input "("direct response" | "direct-response" | "DR copywriter") + (copywriter | "copy…" at bounding box center [317, 99] width 240 height 11
paste input "SEO | "Search Engine Optimization" | "Search Optimization" | "Search Engine Mar…"
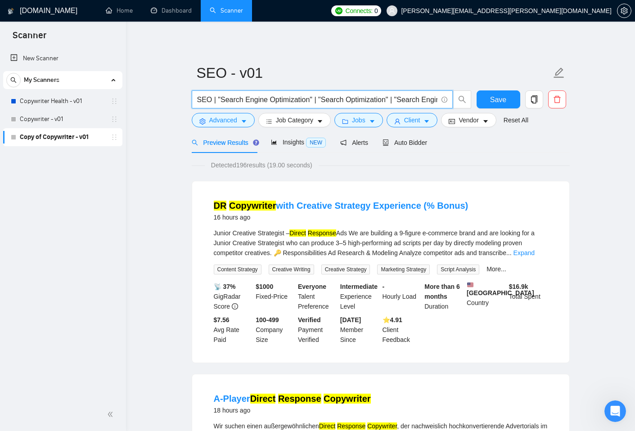
scroll to position [0, 130]
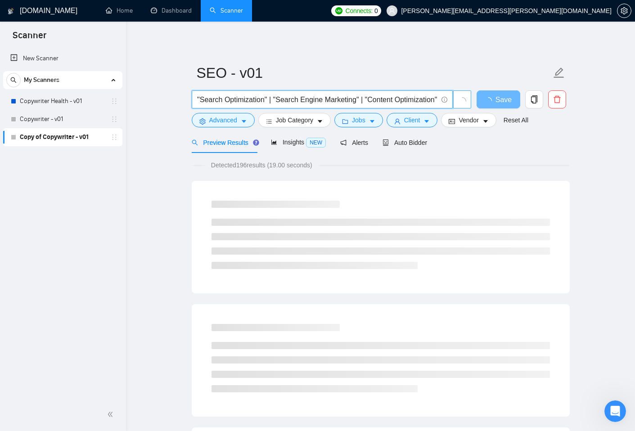
type input "SEO | "Search Engine Optimization" | "Search Optimization" | "Search Engine Mar…"
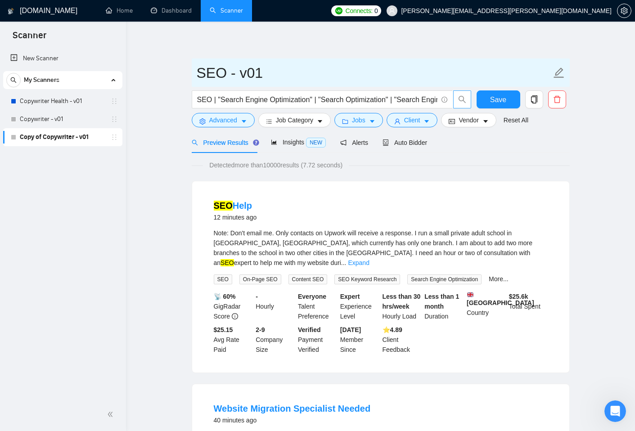
click at [558, 72] on icon "edit" at bounding box center [559, 73] width 12 height 12
click at [378, 68] on input "SEO - v01" at bounding box center [374, 73] width 354 height 22
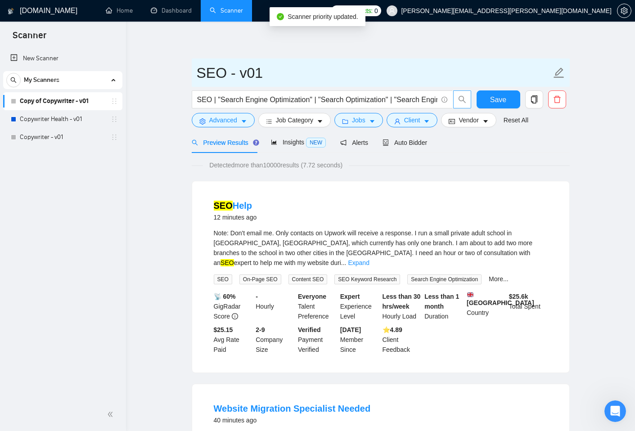
click at [377, 62] on input "SEO - v01" at bounding box center [374, 73] width 354 height 22
click at [558, 71] on icon "edit" at bounding box center [558, 72] width 10 height 10
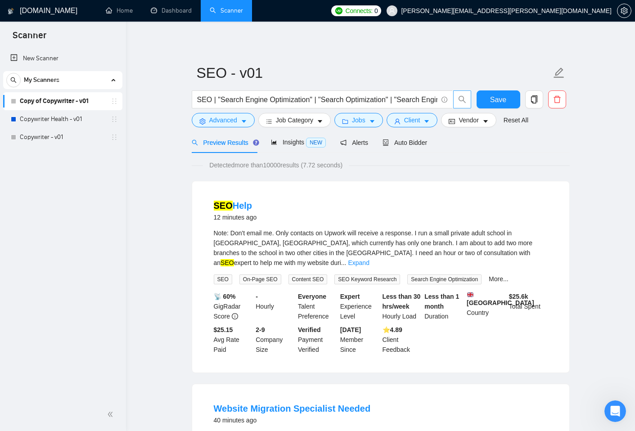
click at [532, 149] on div "Preview Results Insights NEW Alerts Auto Bidder" at bounding box center [381, 142] width 378 height 21
click at [313, 103] on input "SEO | "Search Engine Optimization" | "Search Optimization" | "Search Engine Mar…" at bounding box center [317, 99] width 240 height 11
click at [296, 143] on span "Insights NEW" at bounding box center [298, 142] width 55 height 7
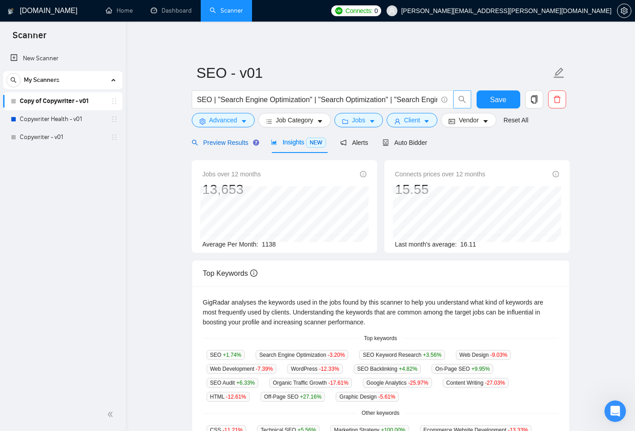
click at [235, 141] on span "Preview Results" at bounding box center [224, 142] width 65 height 7
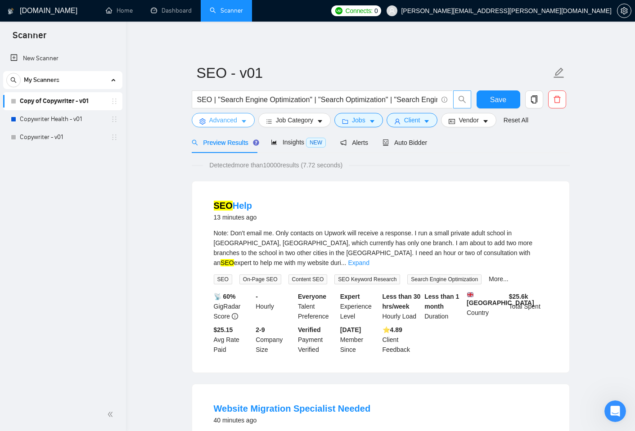
click at [244, 124] on icon "caret-down" at bounding box center [244, 121] width 6 height 6
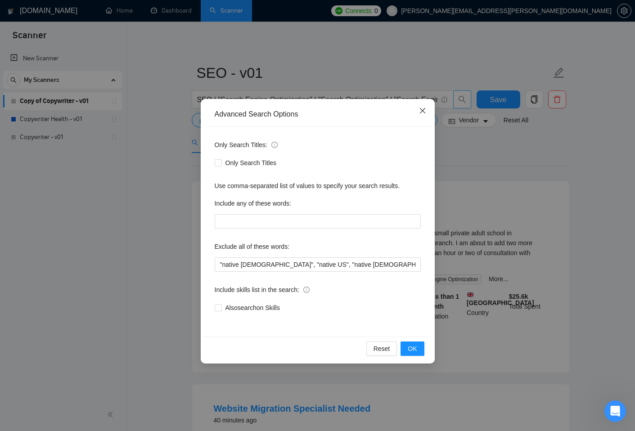
click at [423, 112] on icon "close" at bounding box center [422, 110] width 7 height 7
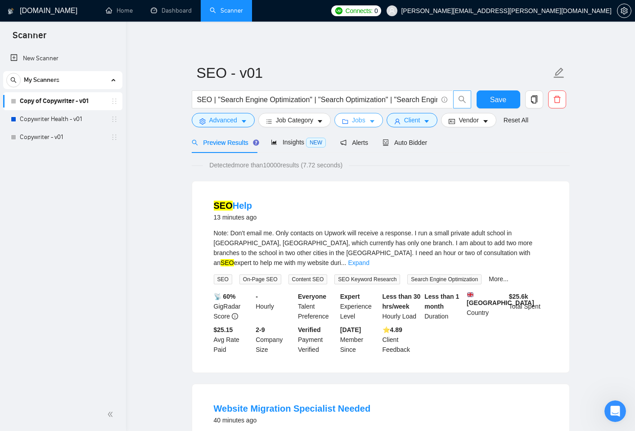
click at [378, 125] on button "Jobs" at bounding box center [358, 120] width 49 height 14
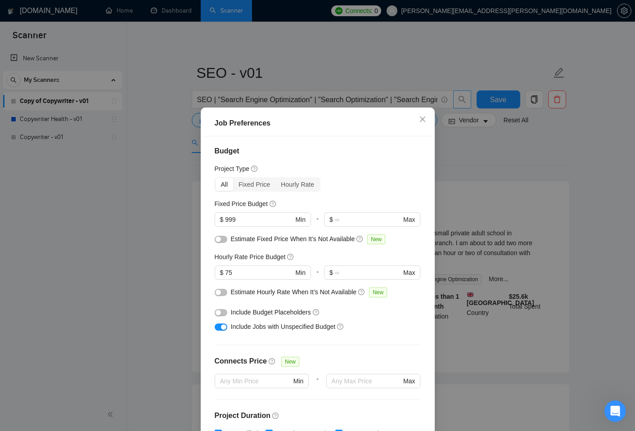
click at [602, 278] on div "Job Preferences Budget Project Type All Fixed Price Hourly Rate Fixed Price Bud…" at bounding box center [317, 215] width 635 height 431
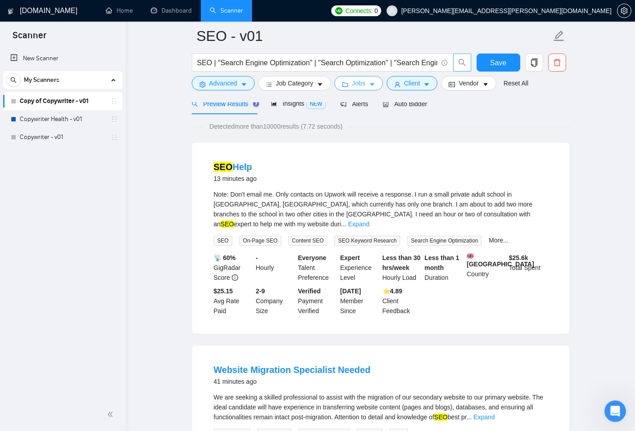
scroll to position [45, 0]
click at [430, 81] on span "caret-down" at bounding box center [426, 84] width 6 height 7
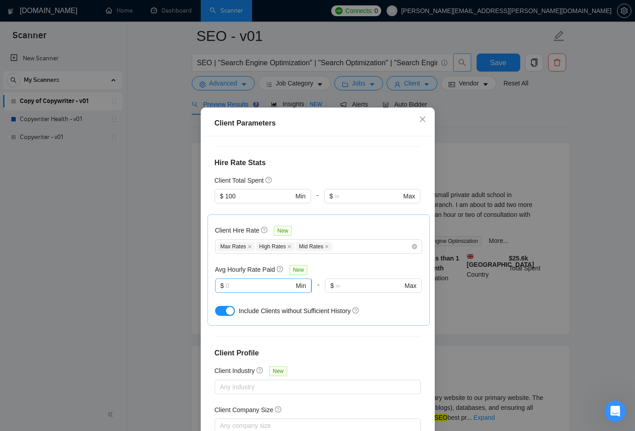
click at [253, 281] on input "text" at bounding box center [259, 286] width 68 height 10
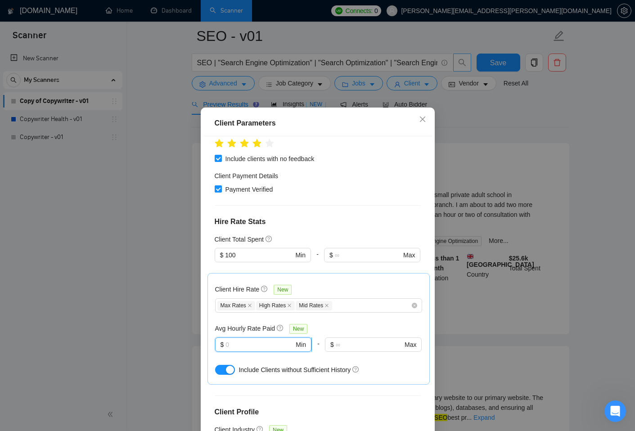
scroll to position [271, 0]
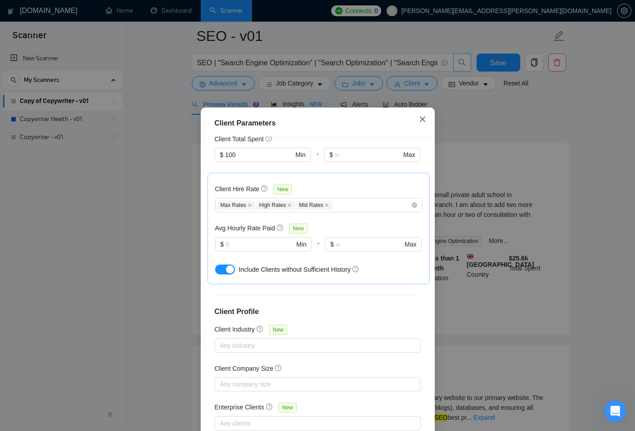
click at [419, 117] on icon "close" at bounding box center [422, 119] width 7 height 7
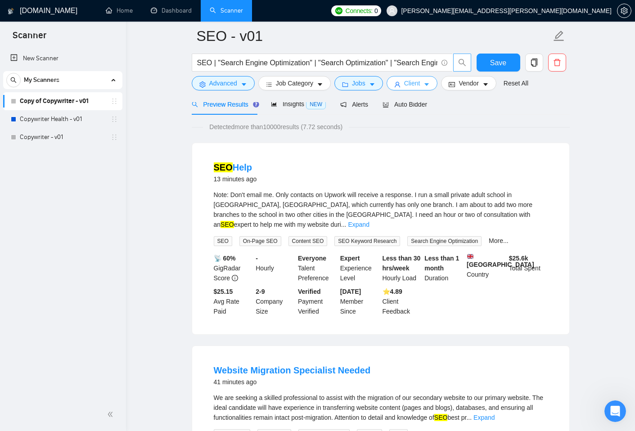
click at [429, 85] on icon "caret-down" at bounding box center [427, 85] width 4 height 3
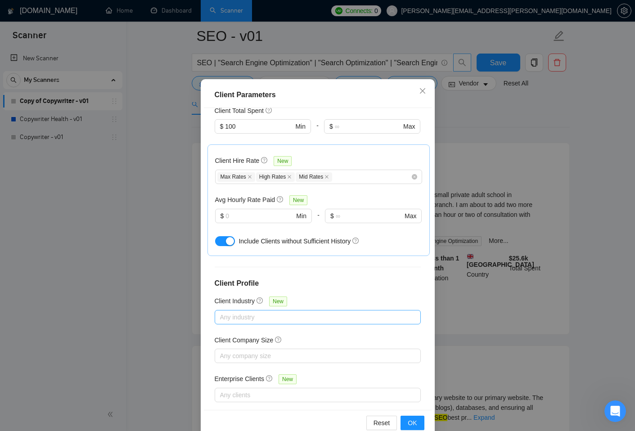
scroll to position [47, 0]
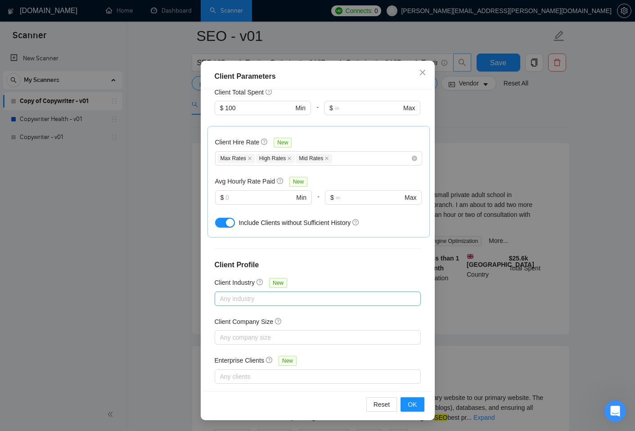
click at [296, 293] on div at bounding box center [313, 298] width 193 height 11
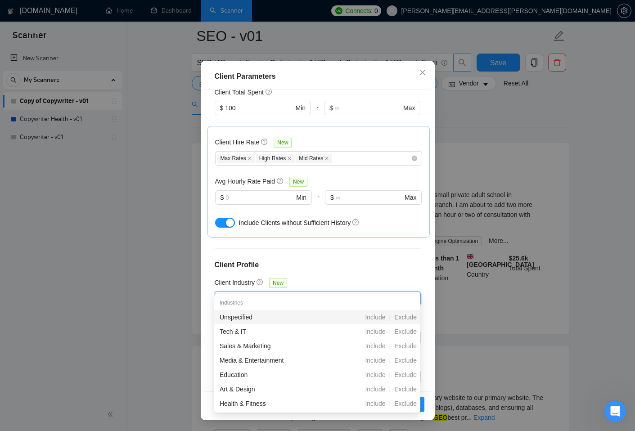
click at [370, 243] on div "Client Location Include Client Countries Select Exclude Client Countries Africa…" at bounding box center [318, 241] width 228 height 302
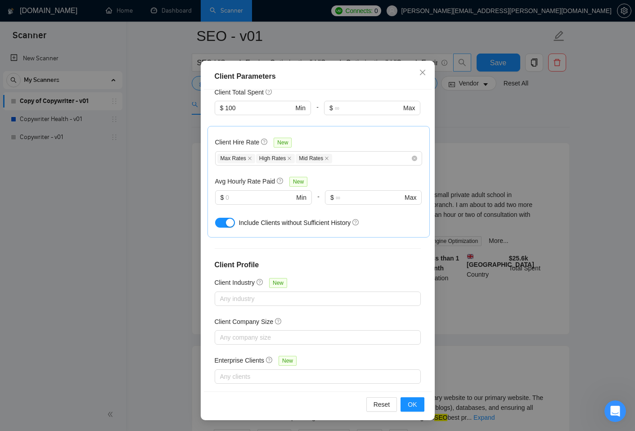
click at [544, 215] on div "Client Parameters Client Location Include Client Countries Select Exclude Clien…" at bounding box center [317, 215] width 635 height 431
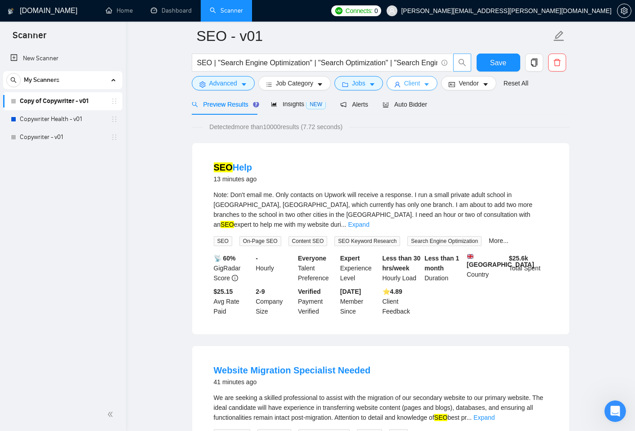
scroll to position [0, 0]
click at [375, 82] on icon "caret-down" at bounding box center [372, 84] width 6 height 6
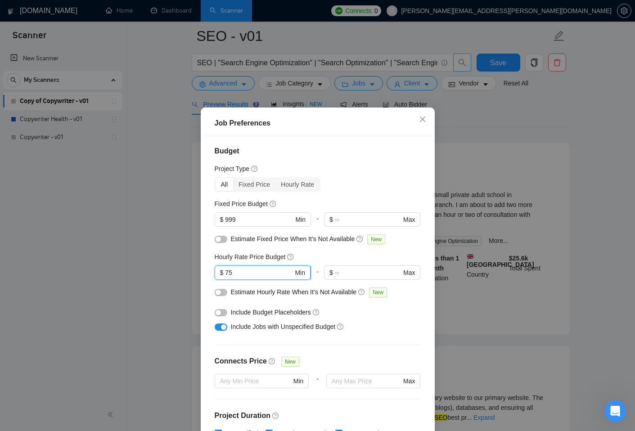
click at [259, 273] on input "75" at bounding box center [259, 273] width 68 height 10
type input "75"
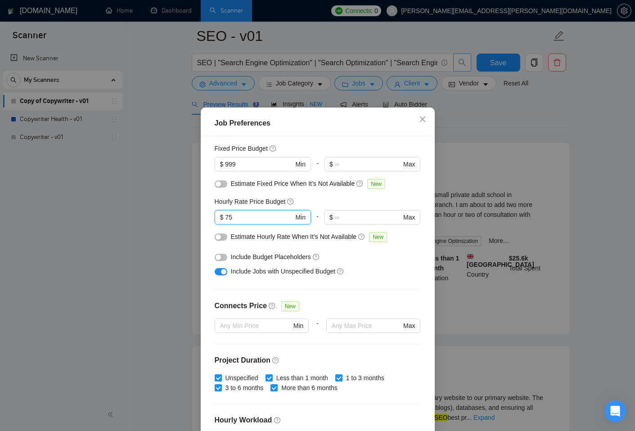
scroll to position [63, 0]
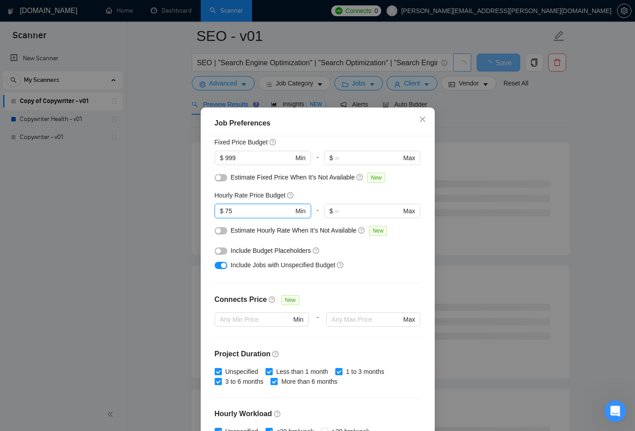
click at [218, 265] on button "button" at bounding box center [221, 265] width 13 height 7
click at [165, 273] on div "Job Preferences Budget Project Type All Fixed Price Hourly Rate Fixed Price Bud…" at bounding box center [317, 215] width 635 height 431
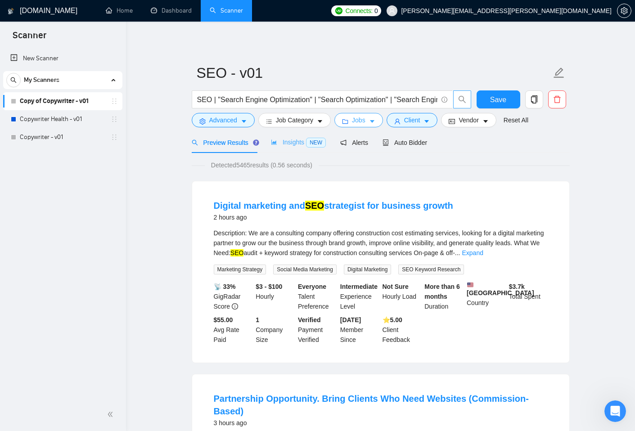
scroll to position [0, 0]
click at [292, 143] on span "Insights NEW" at bounding box center [298, 141] width 55 height 7
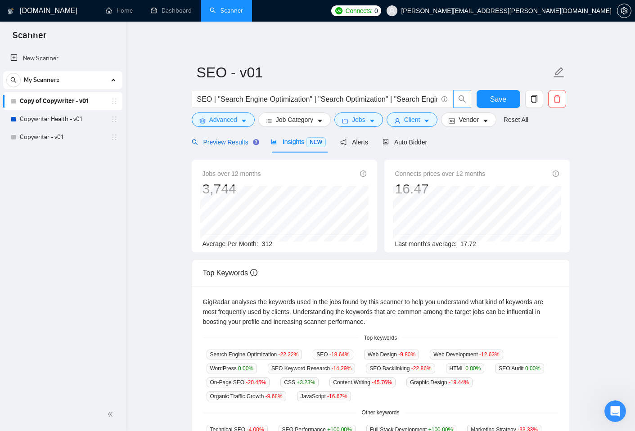
click at [235, 142] on span "Preview Results" at bounding box center [224, 142] width 65 height 7
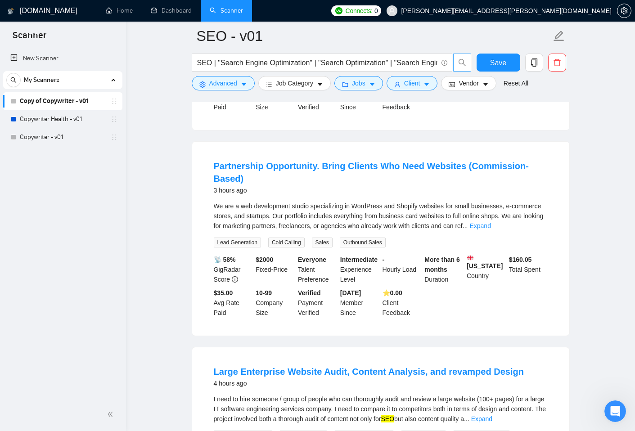
scroll to position [249, 0]
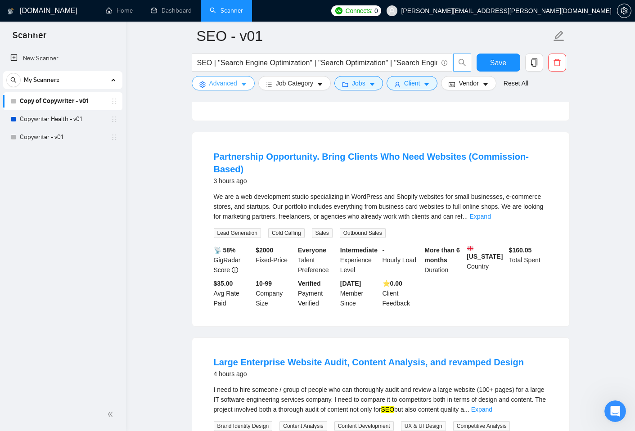
click at [247, 84] on icon "caret-down" at bounding box center [244, 84] width 6 height 6
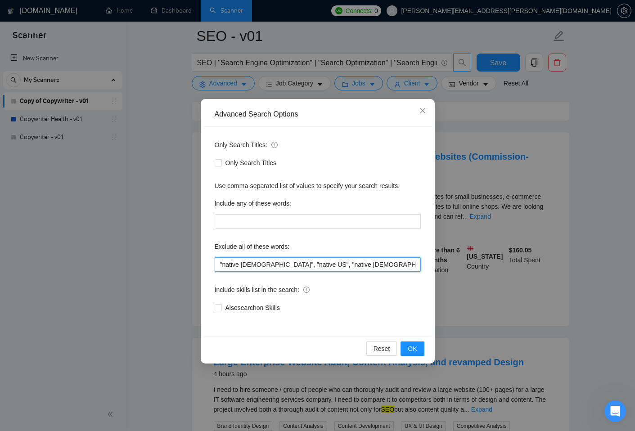
click at [249, 265] on input ""native english", "native US", "native spanish", "Native Australian", "tiktok",…" at bounding box center [318, 264] width 206 height 14
paste input ", "Video Editor", "Video Editing", "Commission-Based""
type input ""native english", "native US", "native spanish", "Native Australian", "tiktok",…"
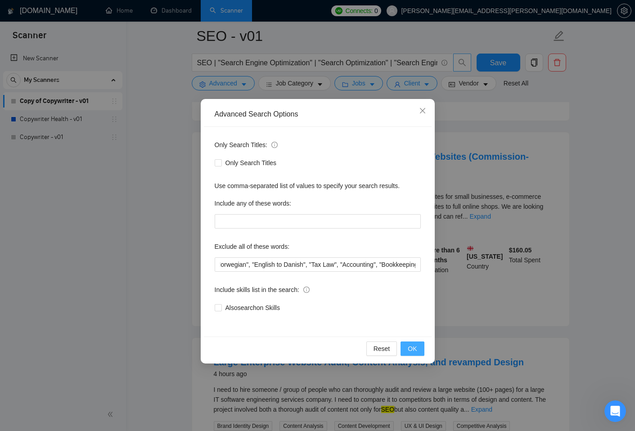
click at [409, 351] on span "OK" at bounding box center [412, 349] width 9 height 10
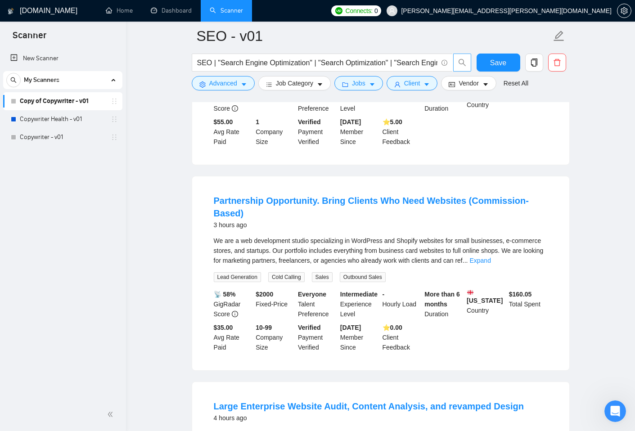
scroll to position [207, 0]
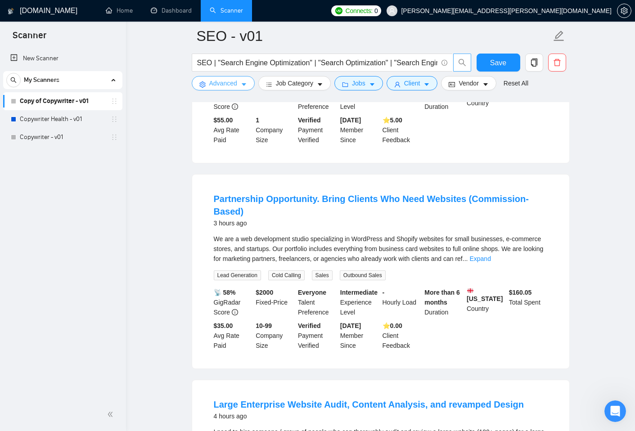
click at [245, 82] on icon "caret-down" at bounding box center [244, 84] width 6 height 6
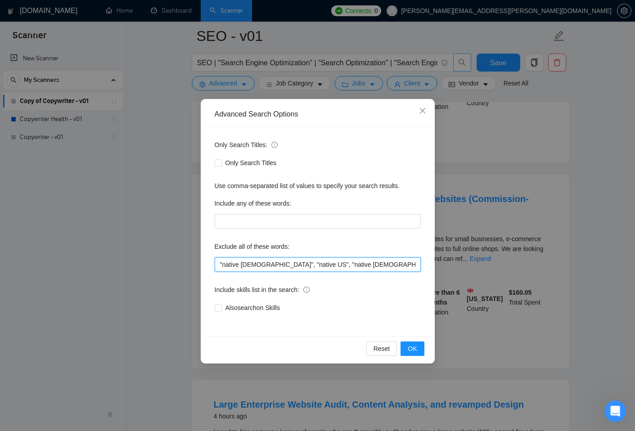
click at [313, 269] on input ""native english", "native US", "native spanish", "Native Australian", "tiktok",…" at bounding box center [318, 264] width 206 height 14
click at [341, 246] on div "Exclude all of these words:" at bounding box center [318, 248] width 206 height 18
click at [413, 353] on span "OK" at bounding box center [412, 349] width 9 height 10
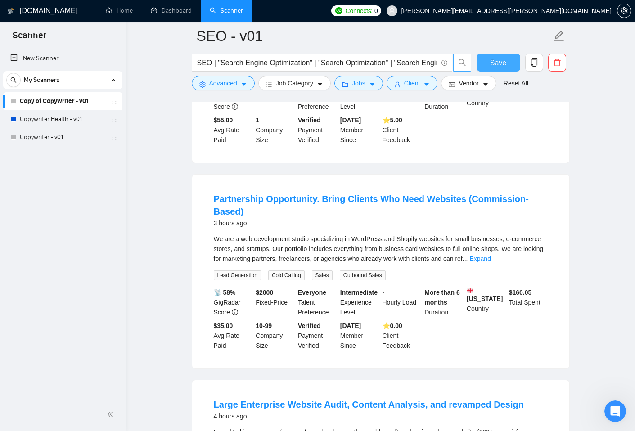
click at [498, 62] on span "Save" at bounding box center [498, 62] width 16 height 11
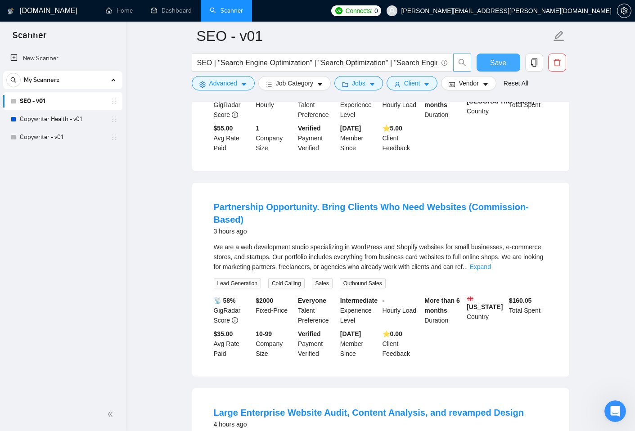
scroll to position [198, 0]
click at [459, 61] on icon "search" at bounding box center [462, 62] width 8 height 8
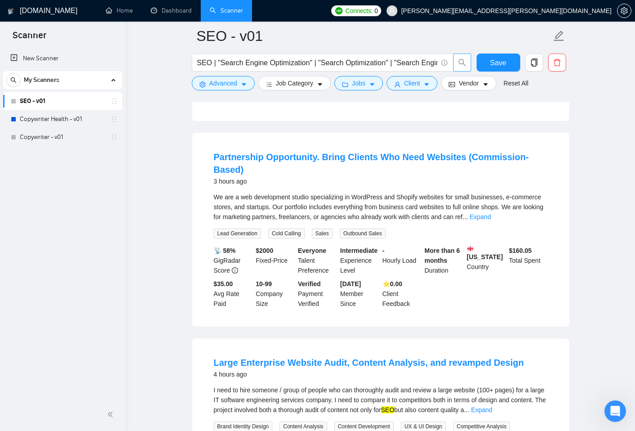
scroll to position [249, 0]
click at [490, 213] on link "Expand" at bounding box center [479, 216] width 21 height 7
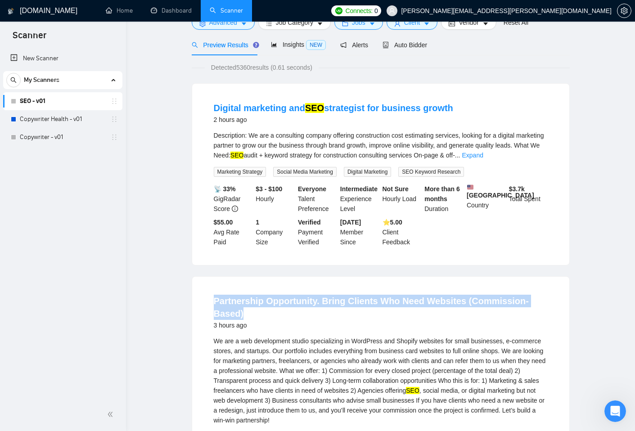
scroll to position [0, 0]
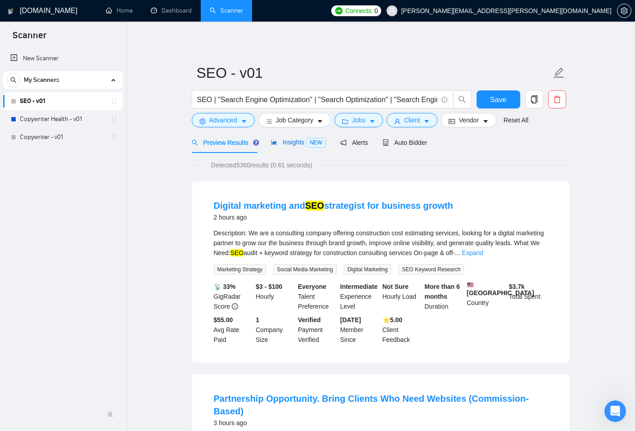
click at [293, 142] on span "Insights NEW" at bounding box center [298, 142] width 55 height 7
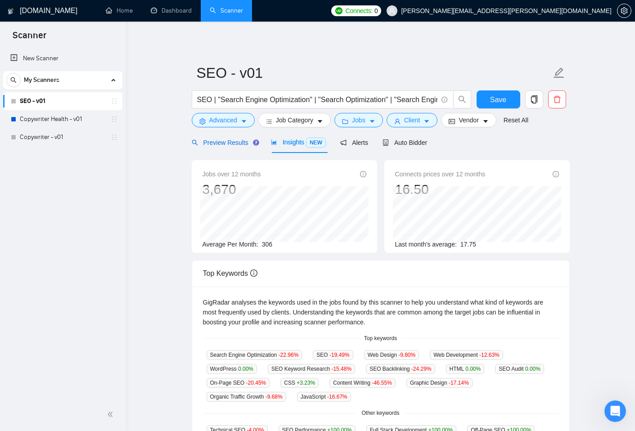
click at [227, 141] on span "Preview Results" at bounding box center [224, 142] width 65 height 7
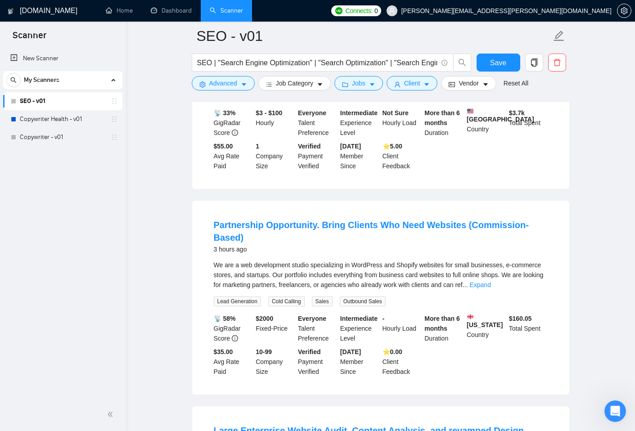
scroll to position [181, 0]
click at [490, 281] on link "Expand" at bounding box center [479, 284] width 21 height 7
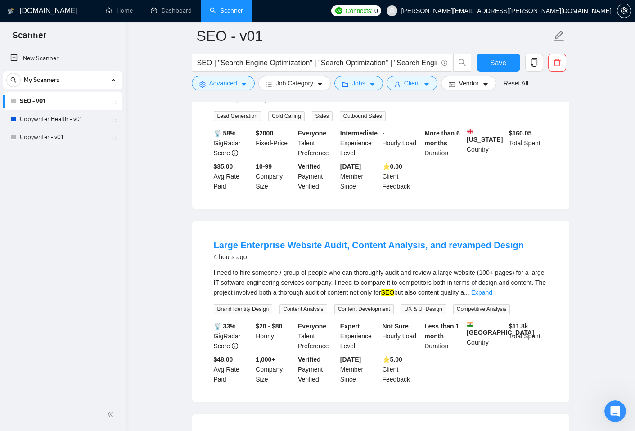
scroll to position [447, 0]
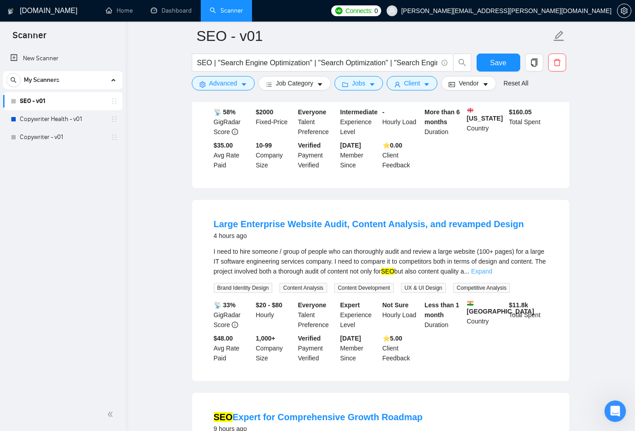
click at [492, 268] on link "Expand" at bounding box center [481, 271] width 21 height 7
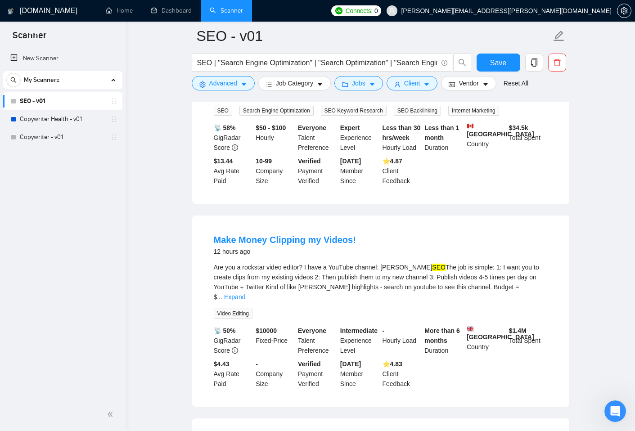
scroll to position [848, 0]
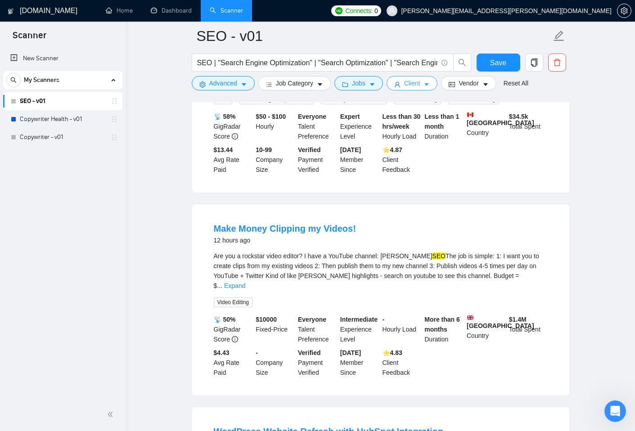
click at [430, 83] on icon "caret-down" at bounding box center [426, 84] width 6 height 6
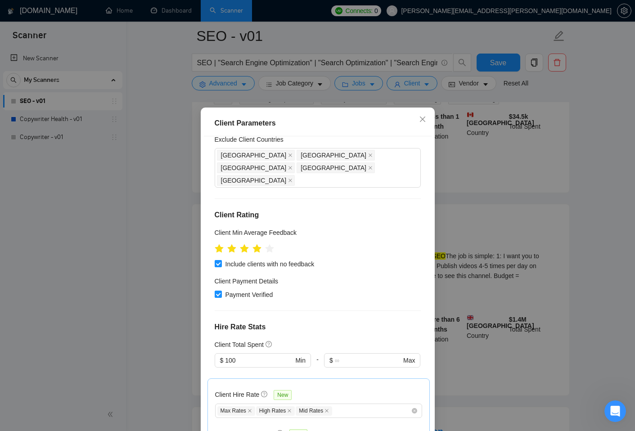
scroll to position [0, 0]
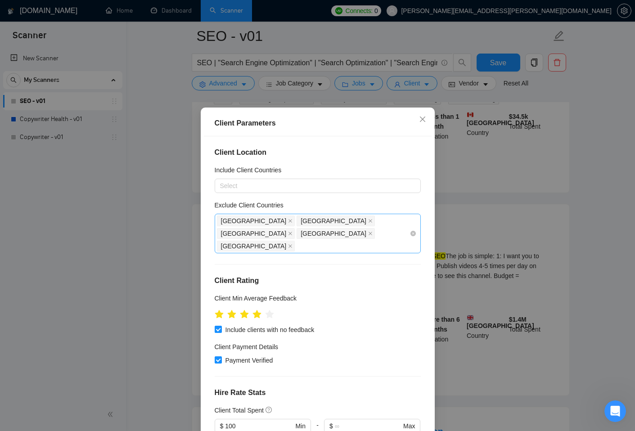
click at [323, 235] on div "Africa United Arab Emirates Russia Indonesia Philippines" at bounding box center [313, 234] width 193 height 38
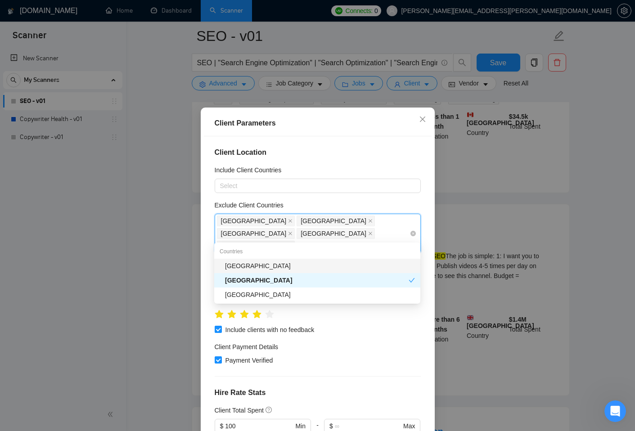
type input "india"
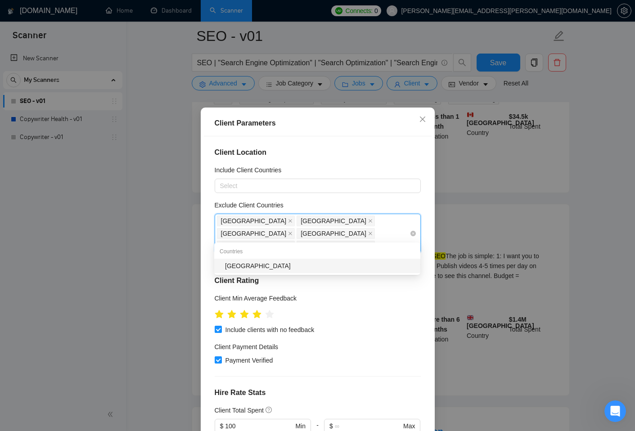
type input "pakist"
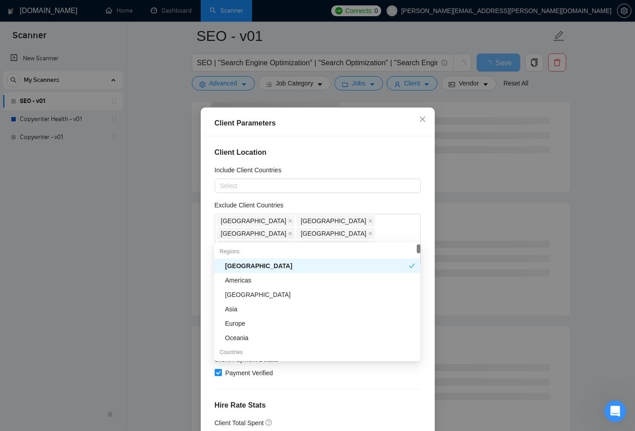
click at [428, 251] on div "Client Location Include Client Countries Select Exclude Client Countries Africa…" at bounding box center [318, 287] width 228 height 302
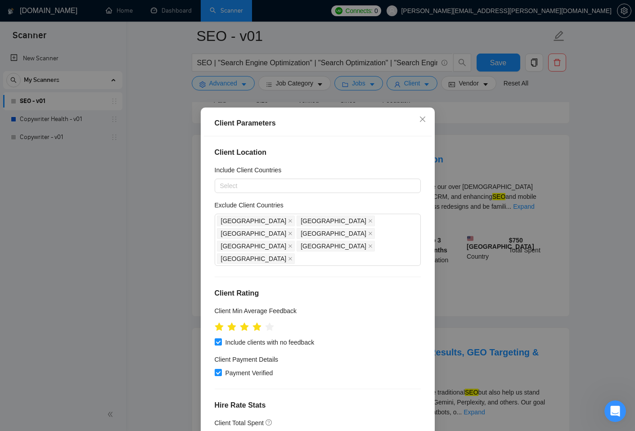
click at [107, 197] on div "Client Parameters Client Location Include Client Countries Select Exclude Clien…" at bounding box center [317, 215] width 635 height 431
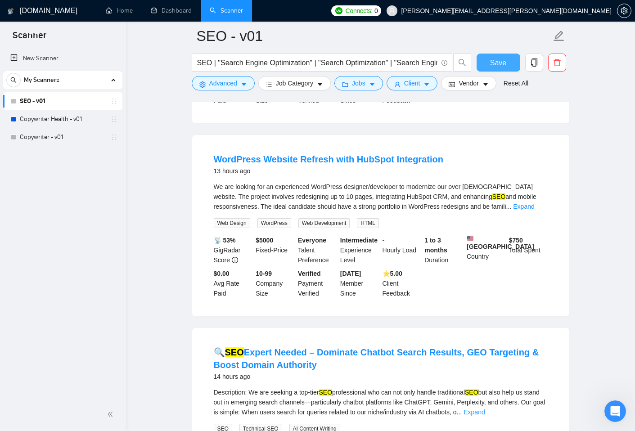
click at [504, 68] on span "Save" at bounding box center [498, 62] width 16 height 11
click at [66, 119] on link "Copywriter Health - v01" at bounding box center [62, 119] width 85 height 18
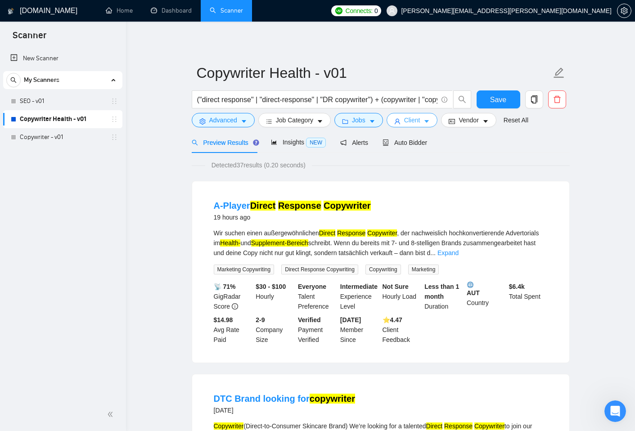
click at [430, 118] on icon "caret-down" at bounding box center [426, 121] width 6 height 6
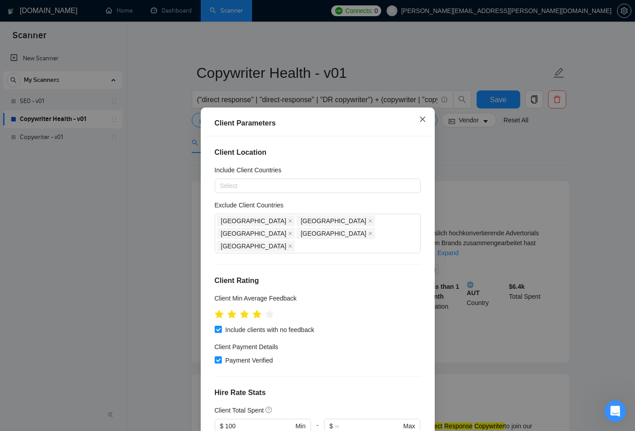
click at [425, 121] on icon "close" at bounding box center [422, 119] width 7 height 7
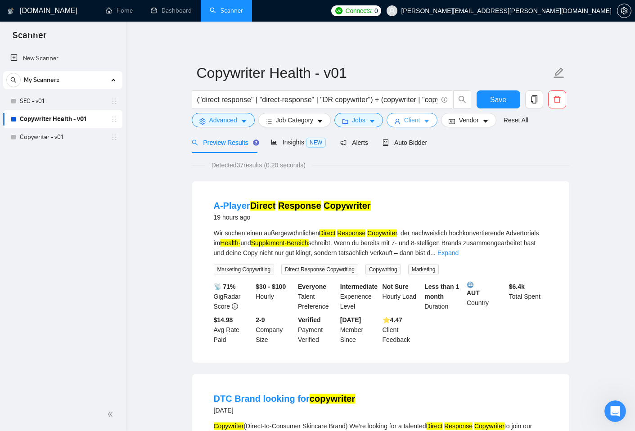
click at [429, 121] on icon "caret-down" at bounding box center [427, 122] width 4 height 3
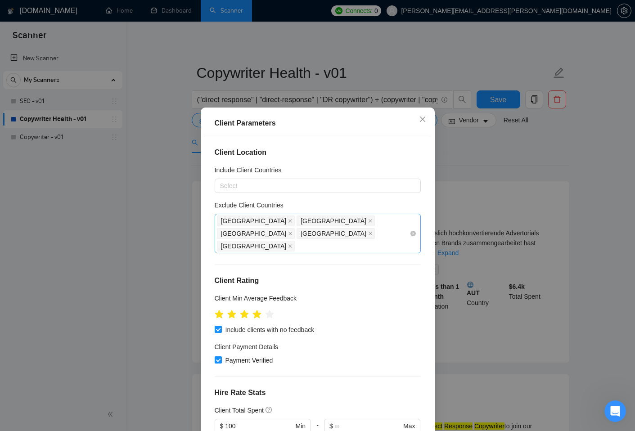
click at [345, 231] on div "Africa United Arab Emirates Russia Indonesia Philippines" at bounding box center [313, 234] width 193 height 38
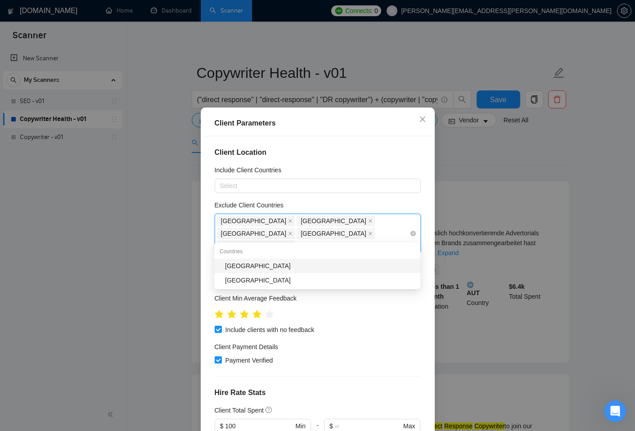
type input "india"
click at [269, 266] on div "India" at bounding box center [320, 266] width 190 height 10
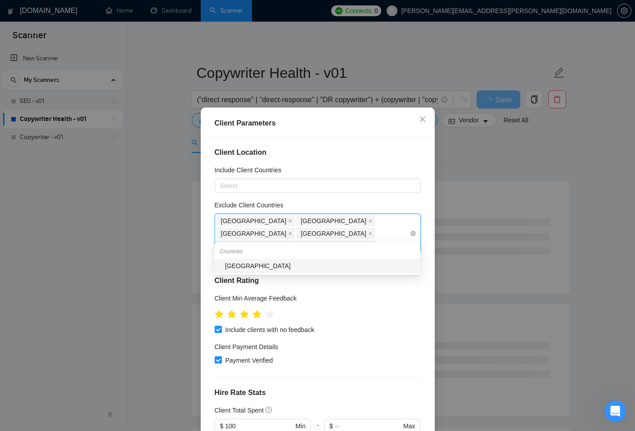
type input "pakist"
click at [249, 268] on div "Pakistan" at bounding box center [320, 266] width 190 height 10
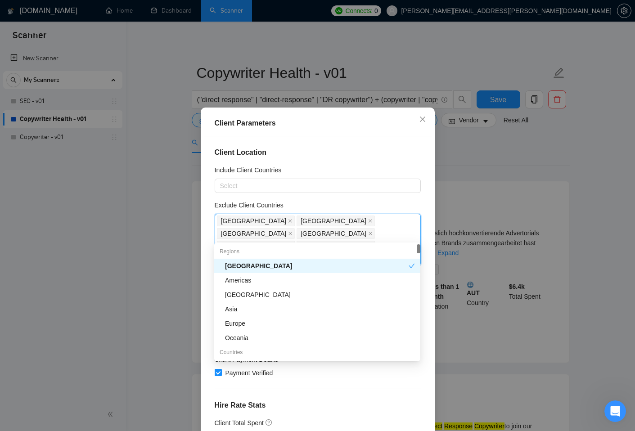
click at [428, 267] on div "Client Location Include Client Countries Select Exclude Client Countries Africa…" at bounding box center [318, 287] width 228 height 302
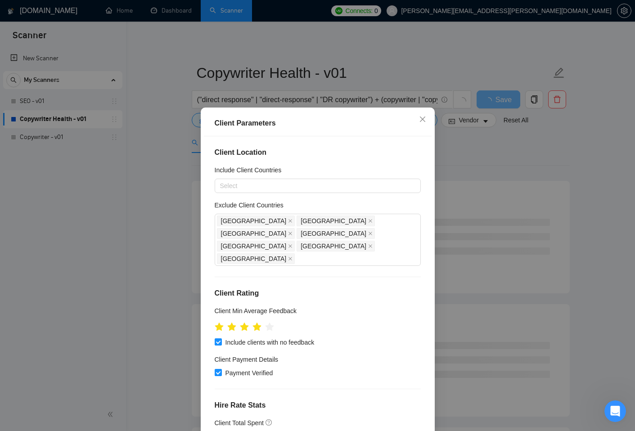
click at [506, 148] on div "Client Parameters Client Location Include Client Countries Select Exclude Clien…" at bounding box center [317, 215] width 635 height 431
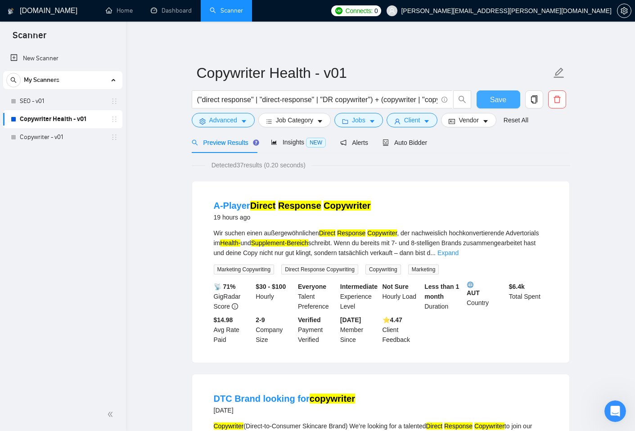
click at [507, 103] on button "Save" at bounding box center [498, 99] width 44 height 18
click at [45, 137] on link "Copywriter - v01" at bounding box center [62, 137] width 85 height 18
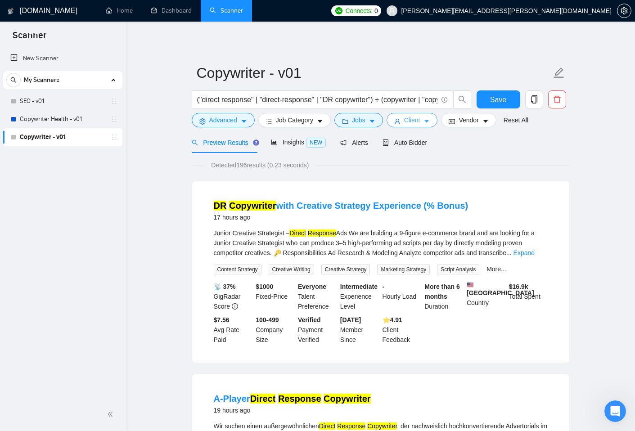
click at [424, 120] on button "Client" at bounding box center [411, 120] width 51 height 14
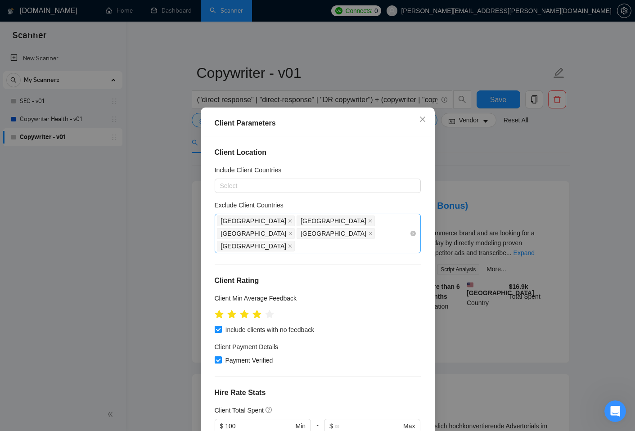
click at [317, 233] on div "Africa United Arab Emirates Russia Indonesia Philippines" at bounding box center [313, 234] width 193 height 38
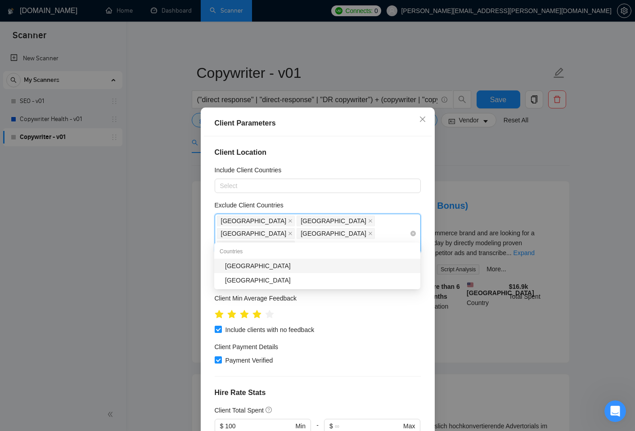
type input "india"
click at [232, 266] on div "India" at bounding box center [320, 266] width 190 height 10
type input "pakist"
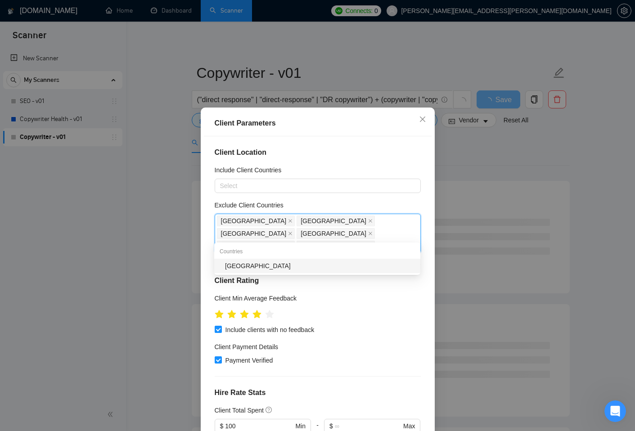
click at [268, 268] on div "Pakistan" at bounding box center [320, 266] width 190 height 10
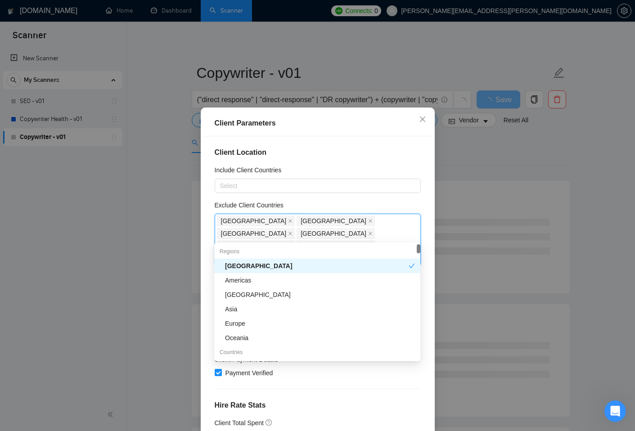
click at [481, 258] on div "Client Parameters Client Location Include Client Countries Select Exclude Clien…" at bounding box center [317, 215] width 635 height 431
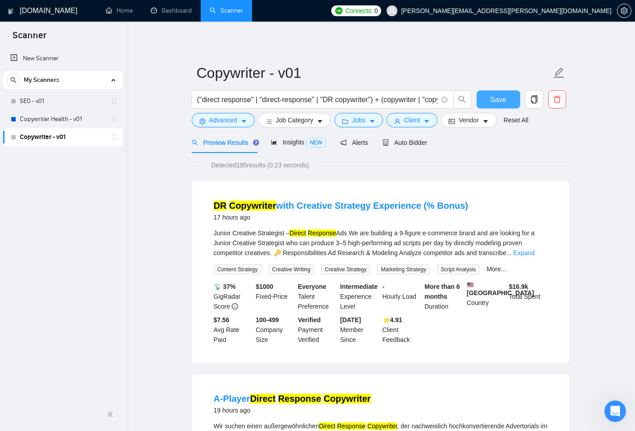
click at [505, 96] on span "Save" at bounding box center [498, 99] width 16 height 11
click at [36, 100] on link "SEO - v01" at bounding box center [62, 101] width 85 height 18
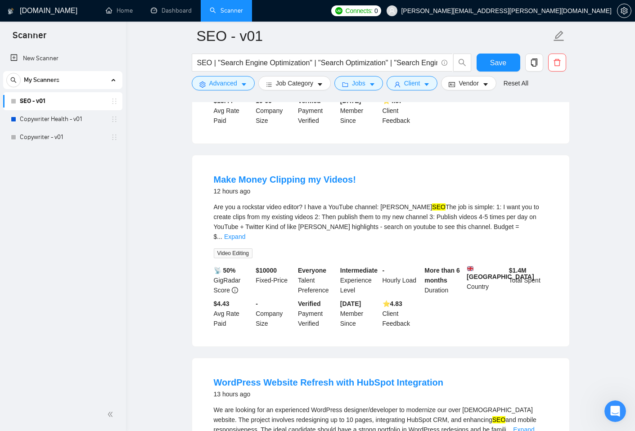
scroll to position [628, 0]
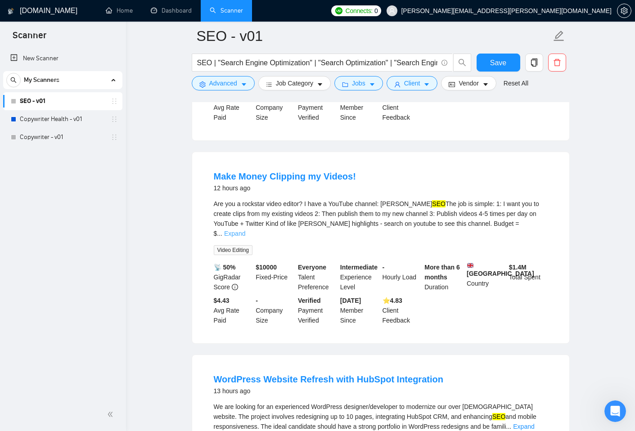
click at [245, 230] on link "Expand" at bounding box center [234, 233] width 21 height 7
drag, startPoint x: 269, startPoint y: 197, endPoint x: 303, endPoint y: 197, distance: 34.6
click at [303, 199] on div "Are you a rockstar video editor? I have a YouTube channel: Julian Goldie SEO Th…" at bounding box center [381, 219] width 334 height 40
copy div "video editor"
click at [243, 79] on button "Advanced" at bounding box center [223, 83] width 63 height 14
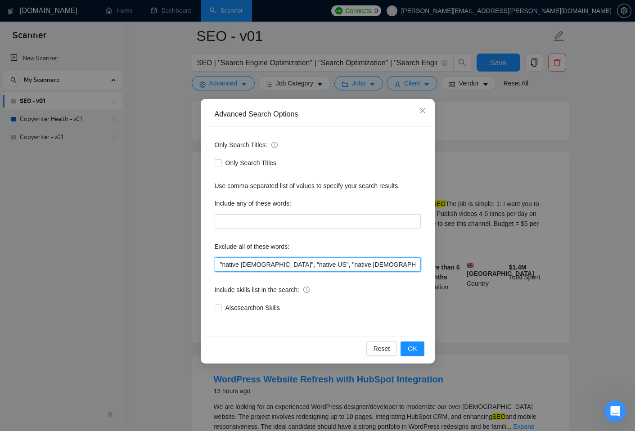
click at [252, 265] on input ""native english", "native US", "native spanish", "Native Australian", "tiktok",…" at bounding box center [318, 264] width 206 height 14
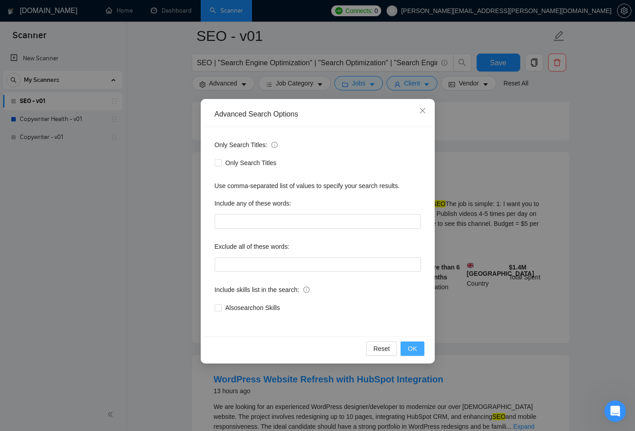
click at [409, 348] on span "OK" at bounding box center [412, 349] width 9 height 10
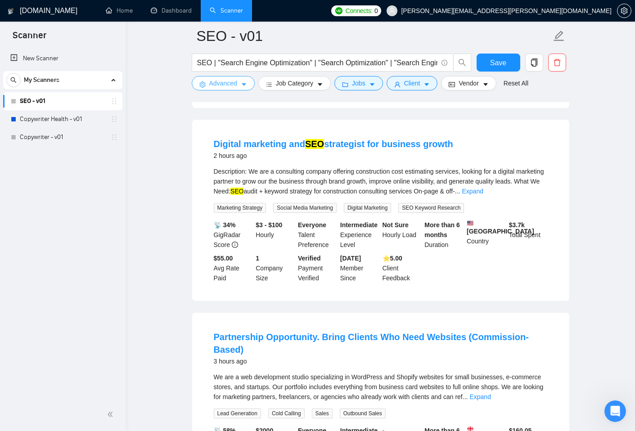
scroll to position [0, 0]
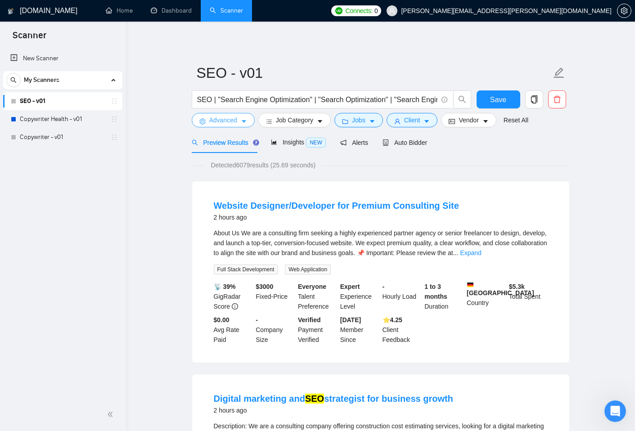
click at [244, 123] on icon "caret-down" at bounding box center [244, 121] width 6 height 6
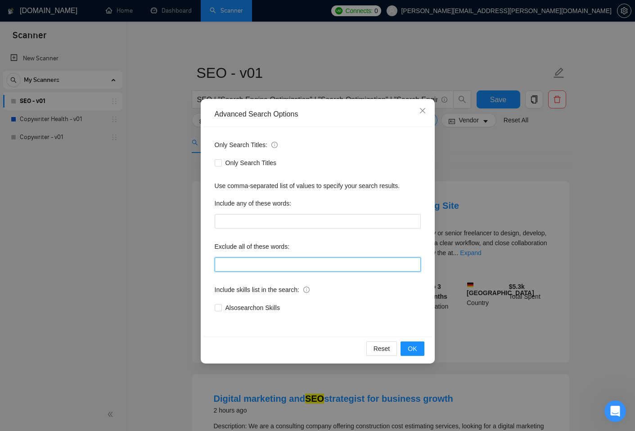
click at [226, 265] on input "text" at bounding box center [318, 264] width 206 height 14
paste input ""native english", "native US", "native spanish", "Native Australian", "tiktok",…"
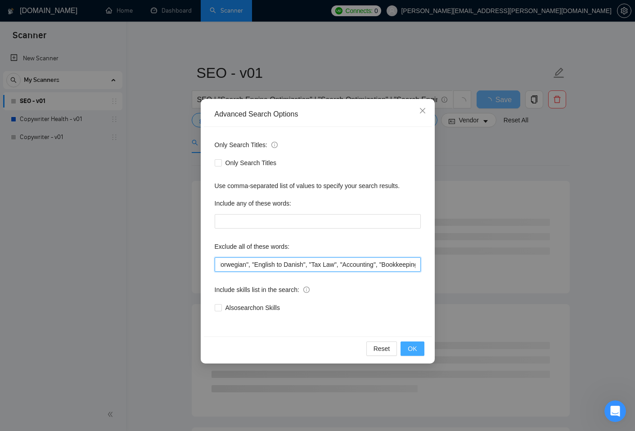
type input ""native english", "native US", "native spanish", "Native Australian", "tiktok",…"
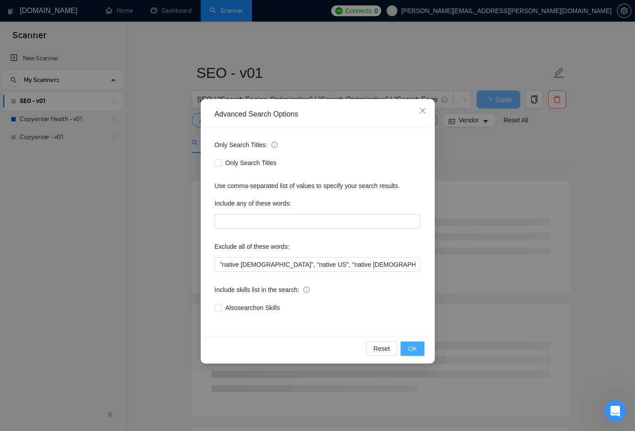
click at [410, 346] on span "OK" at bounding box center [412, 349] width 9 height 10
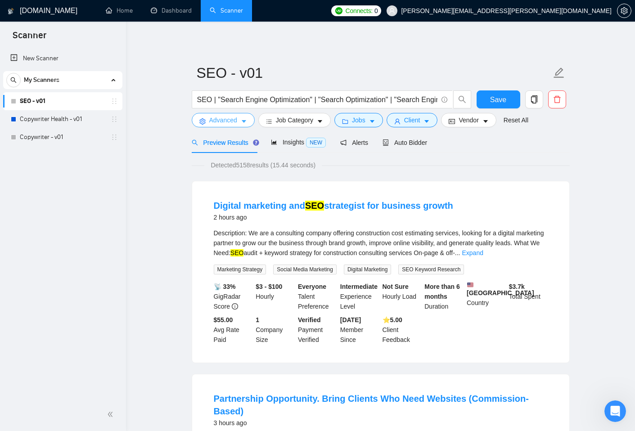
click at [244, 121] on icon "caret-down" at bounding box center [244, 122] width 4 height 3
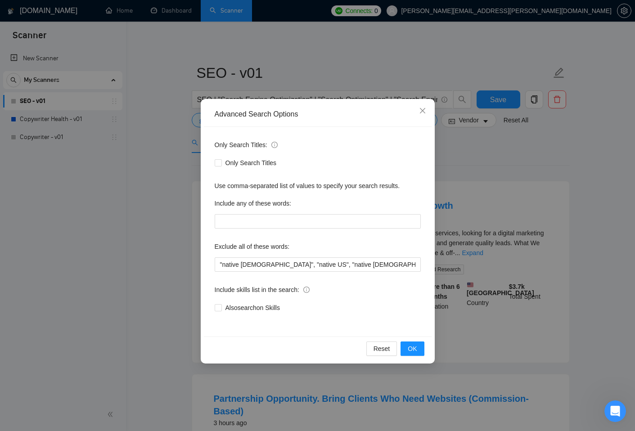
click at [187, 141] on div "Advanced Search Options Only Search Titles: Only Search Titles Use comma-separa…" at bounding box center [317, 215] width 635 height 431
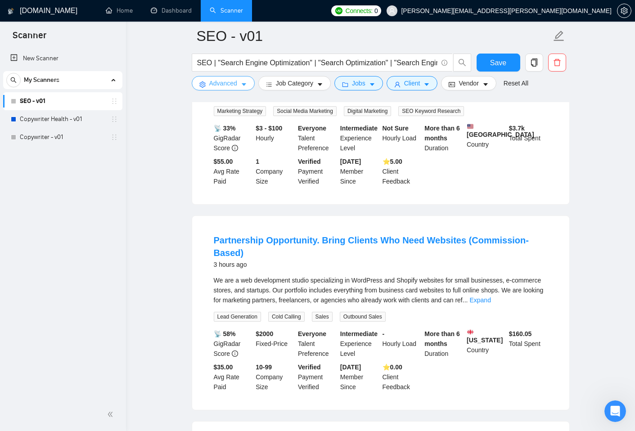
scroll to position [163, 0]
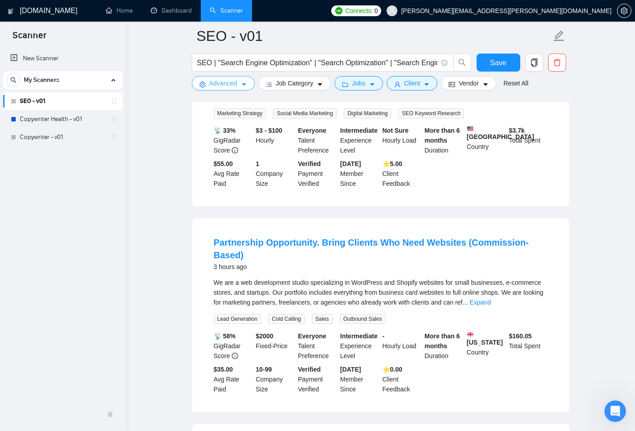
click at [248, 85] on button "Advanced" at bounding box center [223, 83] width 63 height 14
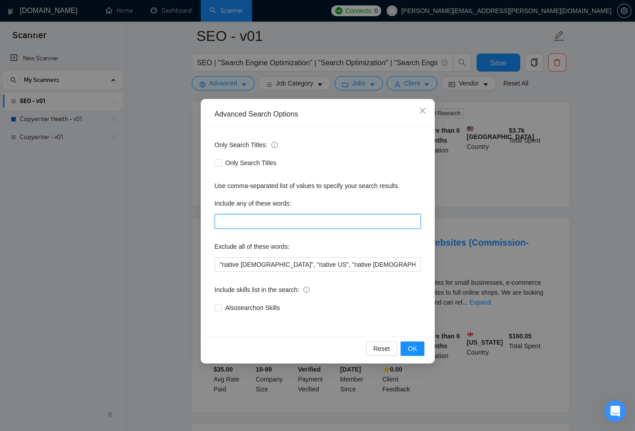
click at [287, 223] on input "text" at bounding box center [318, 221] width 206 height 14
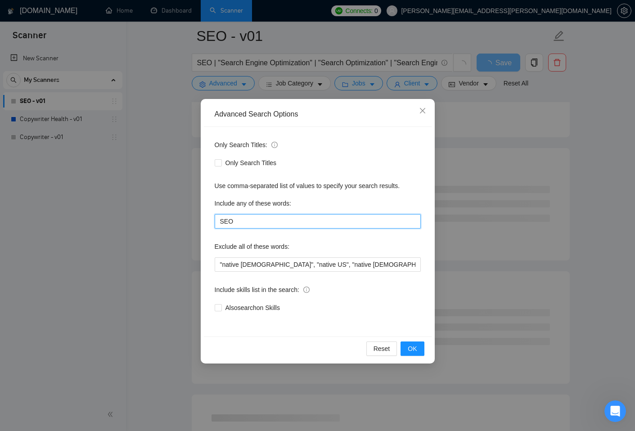
type input "SEO"
click at [327, 332] on div "Only Search Titles: Only Search Titles Use comma-separated list of values to sp…" at bounding box center [318, 232] width 228 height 210
click at [417, 350] on span "OK" at bounding box center [412, 349] width 9 height 10
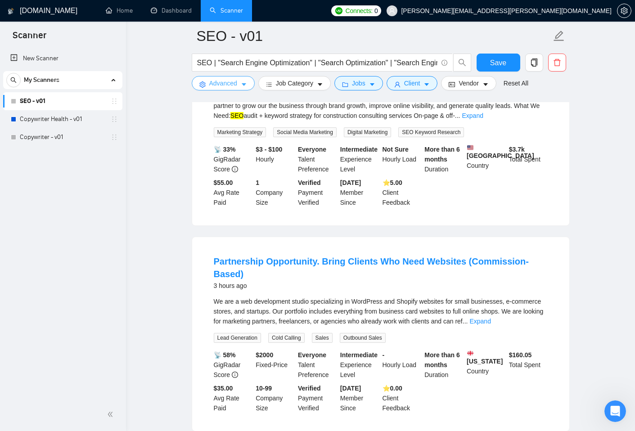
scroll to position [158, 0]
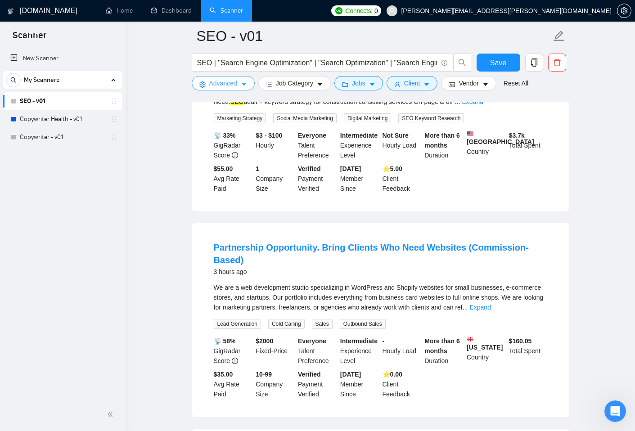
click at [239, 78] on button "Advanced" at bounding box center [223, 83] width 63 height 14
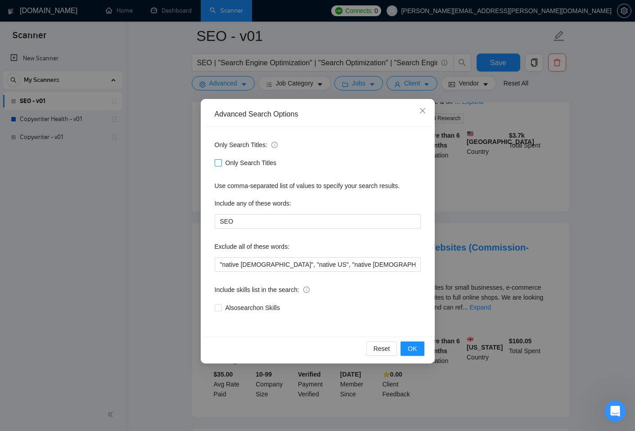
click at [219, 163] on input "Only Search Titles" at bounding box center [218, 162] width 6 height 6
checkbox input "true"
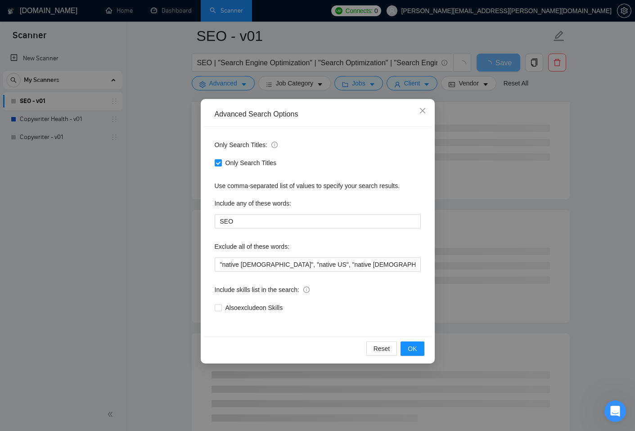
scroll to position [225, 0]
click at [219, 306] on input "Also exclude on Skills" at bounding box center [218, 307] width 6 height 6
checkbox input "true"
click at [415, 348] on span "OK" at bounding box center [412, 349] width 9 height 10
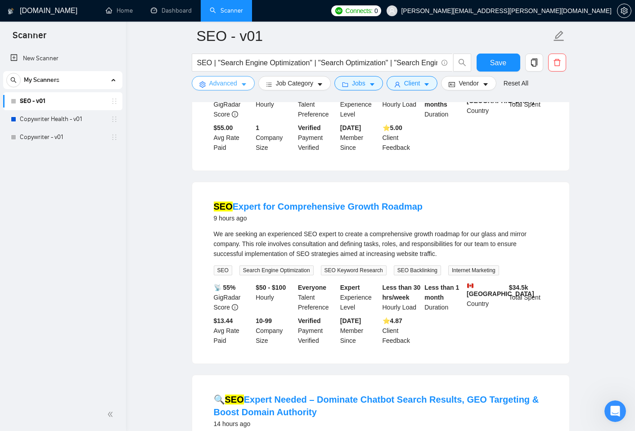
scroll to position [0, 0]
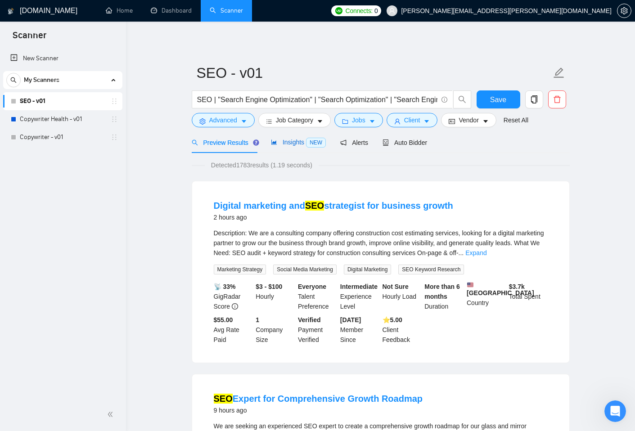
click at [300, 144] on span "Insights NEW" at bounding box center [298, 142] width 55 height 7
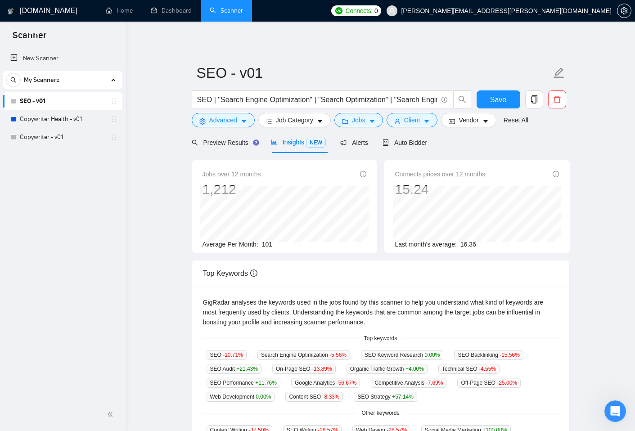
click at [579, 185] on main "SEO - v01 SEO | "Search Engine Optimization" | "Search Optimization" | "Search …" at bounding box center [380, 344] width 480 height 617
click at [430, 53] on div "SEO - v01 SEO | "Search Engine Optimization" | "Search Optimization" | "Search …" at bounding box center [381, 344] width 378 height 617
click at [147, 84] on main "SEO - v01 SEO | "Search Engine Optimization" | "Search Optimization" | "Search …" at bounding box center [380, 344] width 480 height 617
click at [225, 143] on span "Preview Results" at bounding box center [224, 142] width 65 height 7
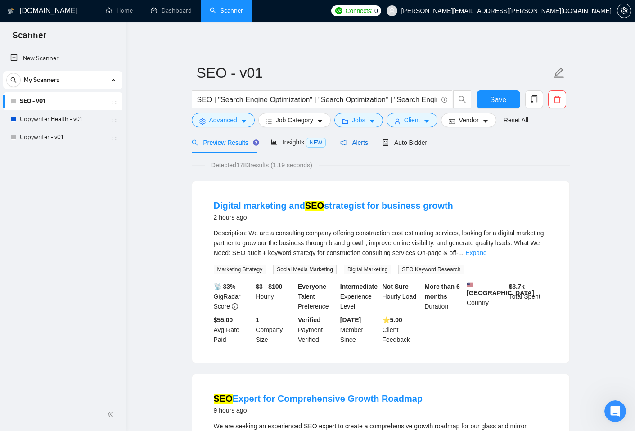
click at [366, 143] on span "Alerts" at bounding box center [354, 142] width 28 height 7
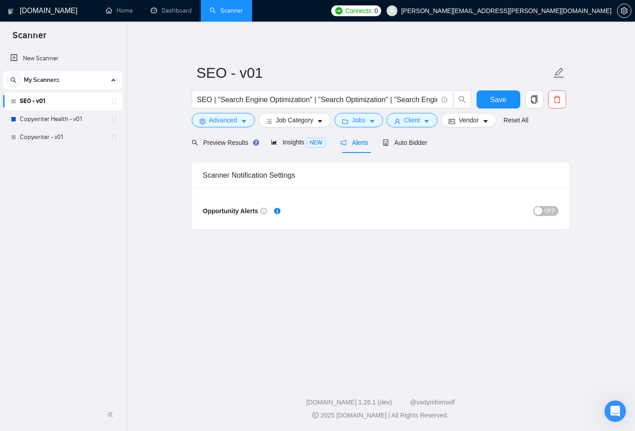
click at [552, 212] on span "OFF" at bounding box center [549, 211] width 11 height 10
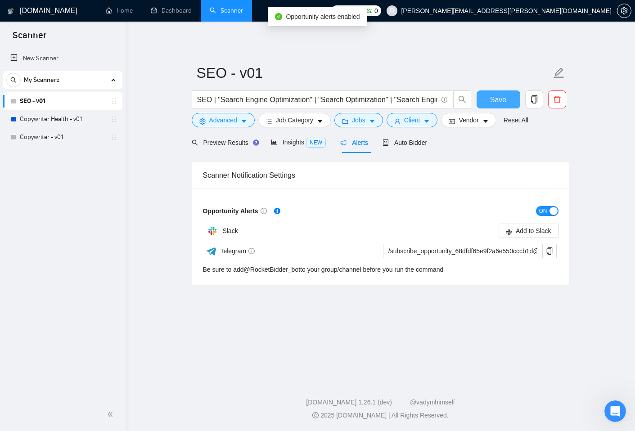
click at [506, 101] on span "Save" at bounding box center [498, 99] width 16 height 11
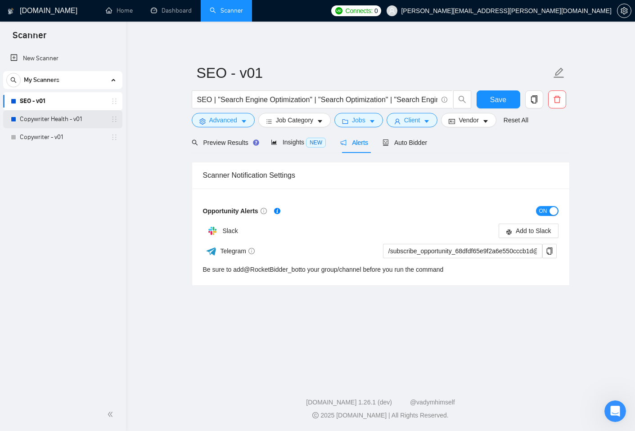
click at [61, 119] on link "Copywriter Health - v01" at bounding box center [62, 119] width 85 height 18
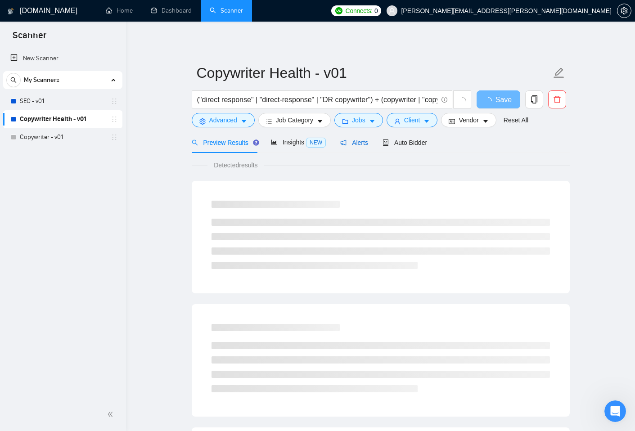
click at [358, 143] on span "Alerts" at bounding box center [354, 142] width 28 height 7
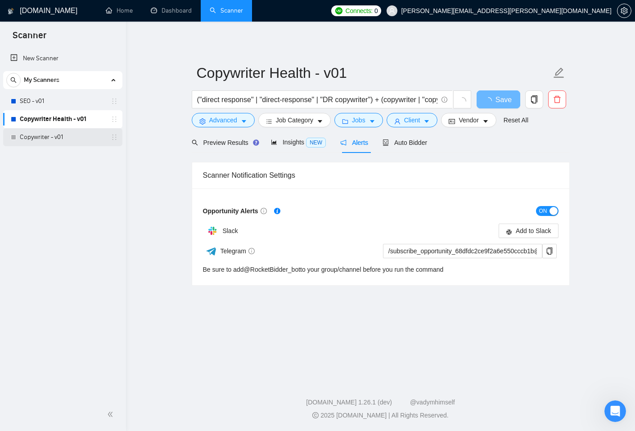
click at [36, 135] on link "Copywriter - v01" at bounding box center [62, 137] width 85 height 18
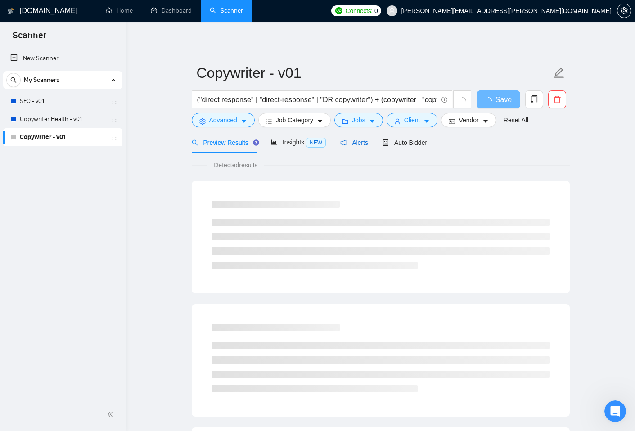
click at [355, 145] on span "Alerts" at bounding box center [354, 142] width 28 height 7
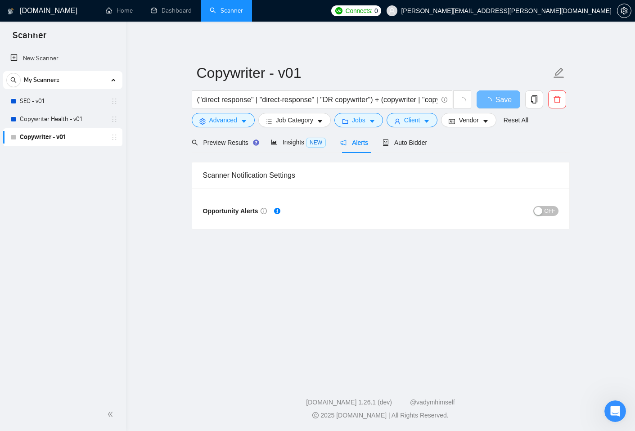
click at [545, 212] on span "OFF" at bounding box center [549, 211] width 11 height 10
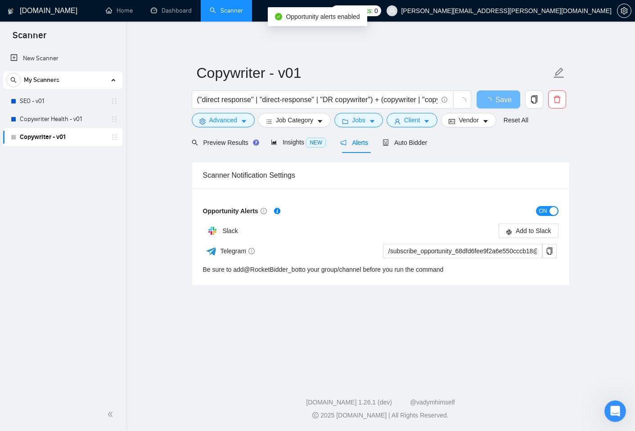
click at [478, 39] on div "Copywriter - v01 ("direct response" | "direct-response" | "DR copywriter") + (c…" at bounding box center [381, 161] width 378 height 250
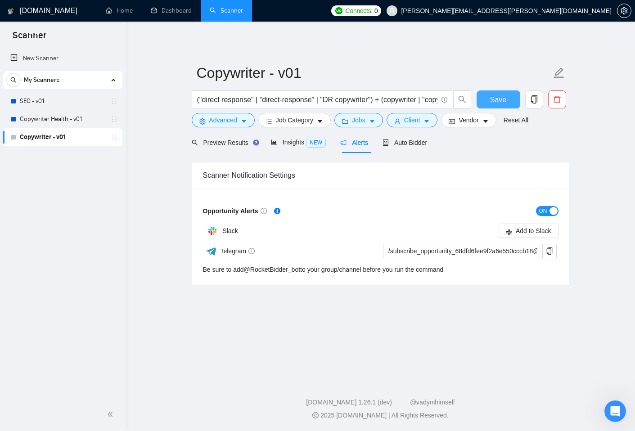
click at [500, 99] on span "Save" at bounding box center [498, 99] width 16 height 11
click at [41, 117] on link "Copywriter Health - v01" at bounding box center [62, 119] width 85 height 18
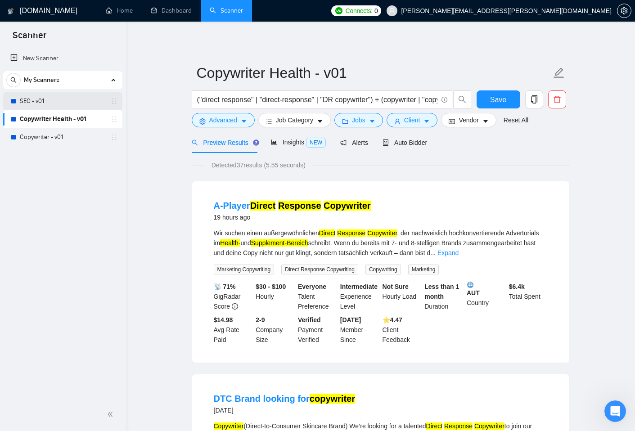
click at [37, 101] on link "SEO - v01" at bounding box center [62, 101] width 85 height 18
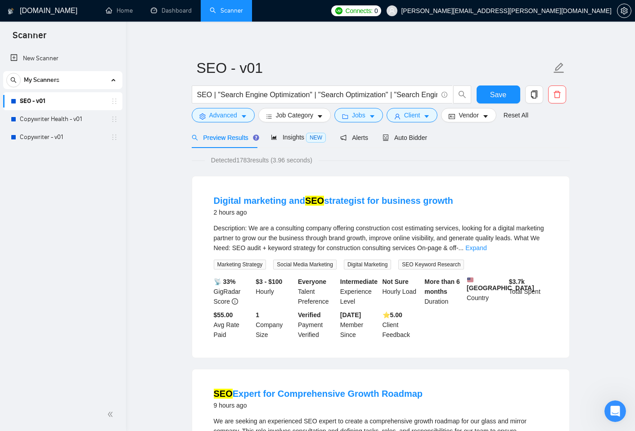
scroll to position [6, 0]
click at [359, 136] on span "Alerts" at bounding box center [354, 136] width 28 height 7
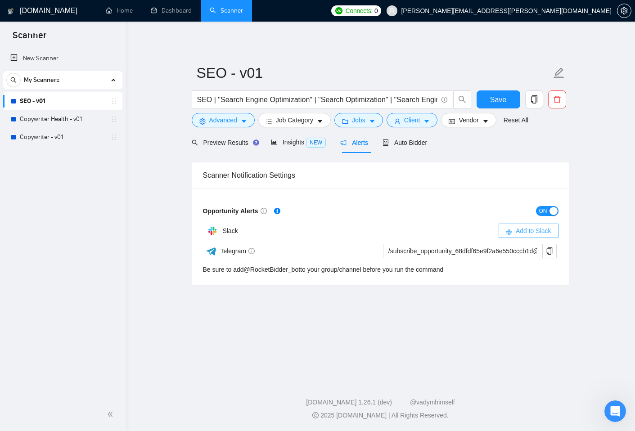
click at [533, 229] on span "Add to Slack" at bounding box center [534, 231] width 36 height 10
click at [160, 187] on main "SEO - v01 SEO | "Search Engine Optimization" | "Search Optimization" | "Search …" at bounding box center [380, 199] width 480 height 326
click at [489, 334] on main "SEO - v01 SEO | "Search Engine Optimization" | "Search Optimization" | "Search …" at bounding box center [380, 199] width 480 height 326
click at [233, 144] on span "Preview Results" at bounding box center [224, 142] width 65 height 7
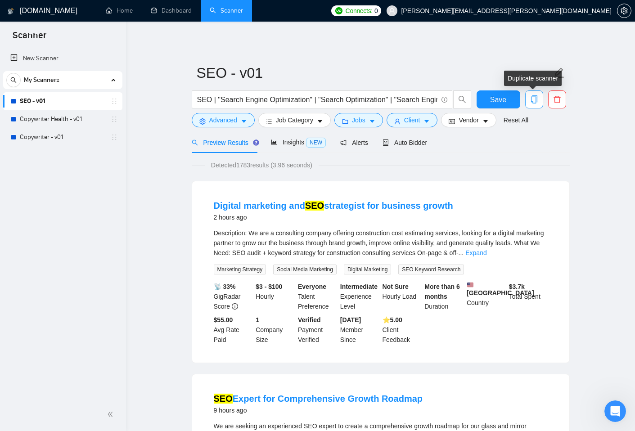
click at [534, 98] on icon "copy" at bounding box center [534, 99] width 8 height 8
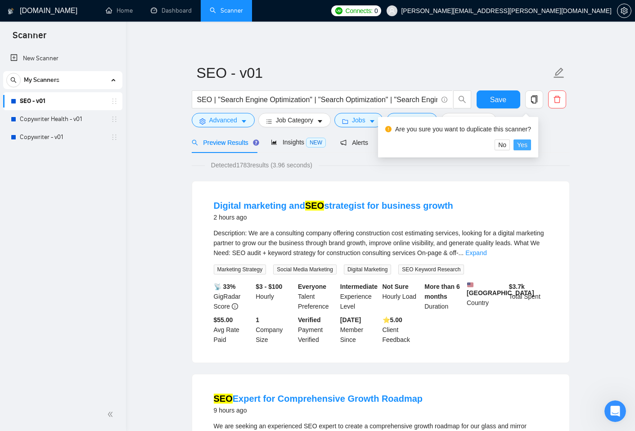
click at [527, 146] on span "Yes" at bounding box center [522, 145] width 10 height 10
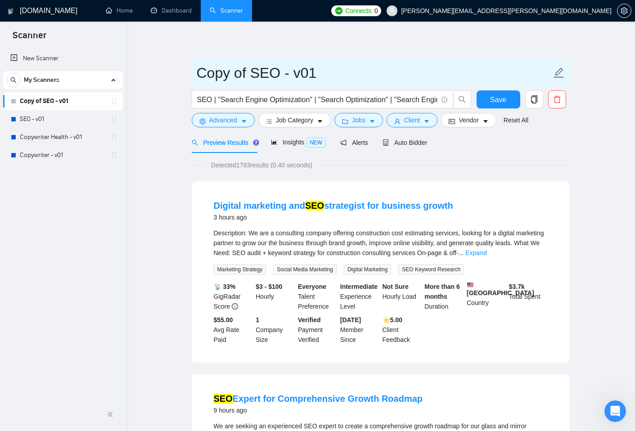
click at [250, 72] on input "Copy of SEO - v01" at bounding box center [374, 73] width 354 height 22
click at [233, 69] on input "SEO - v01" at bounding box center [374, 73] width 354 height 22
type input "SEO + Health, v01"
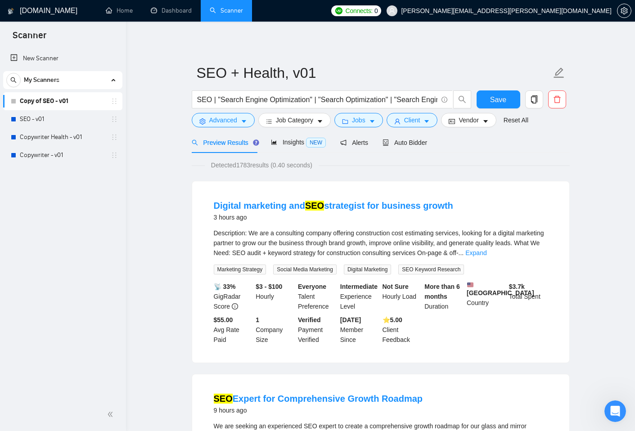
click at [37, 121] on link "SEO - v01" at bounding box center [62, 119] width 85 height 18
click at [497, 101] on span "Save" at bounding box center [498, 99] width 16 height 11
click at [34, 120] on link "SEO - v01" at bounding box center [62, 119] width 85 height 18
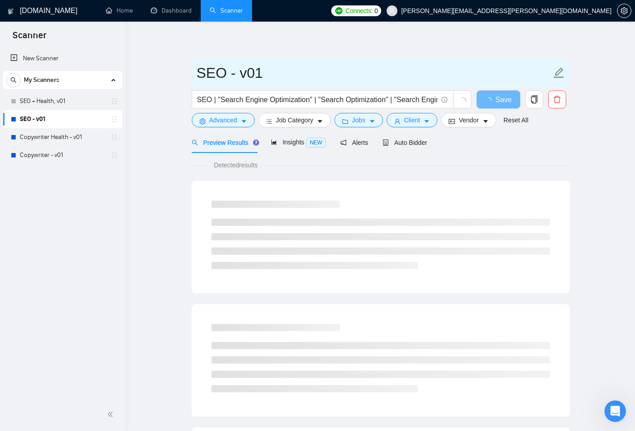
click at [558, 74] on icon "edit" at bounding box center [558, 72] width 10 height 10
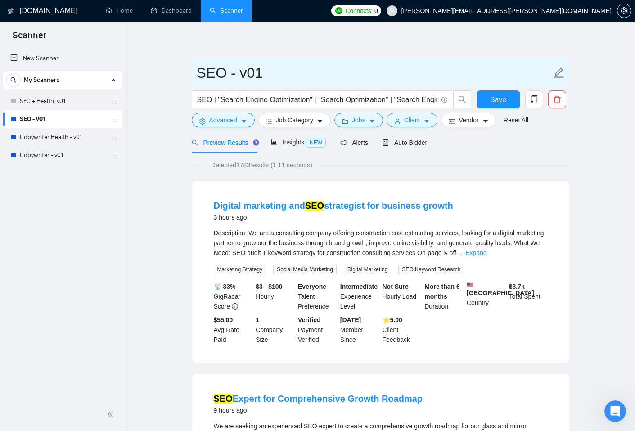
drag, startPoint x: 232, startPoint y: 76, endPoint x: 225, endPoint y: 76, distance: 7.2
click at [225, 76] on input "SEO - v01" at bounding box center [374, 73] width 354 height 22
type input "SEO, v01"
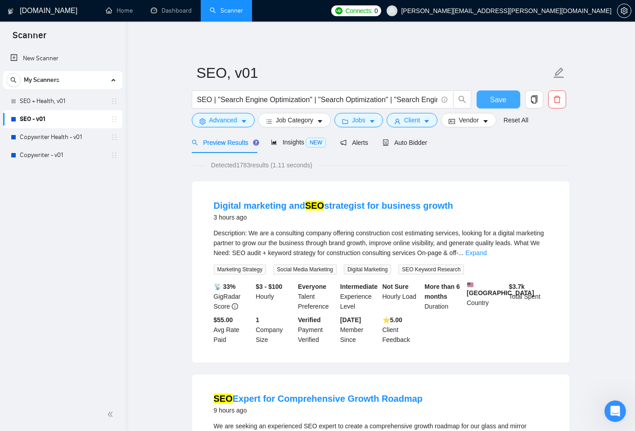
click at [502, 103] on span "Save" at bounding box center [498, 99] width 16 height 11
click at [64, 136] on link "Copywriter Health - v01" at bounding box center [62, 137] width 85 height 18
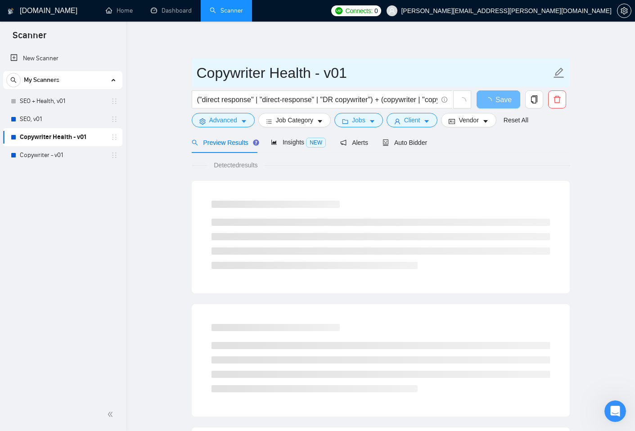
click at [272, 73] on input "Copywriter Health - v01" at bounding box center [374, 73] width 354 height 22
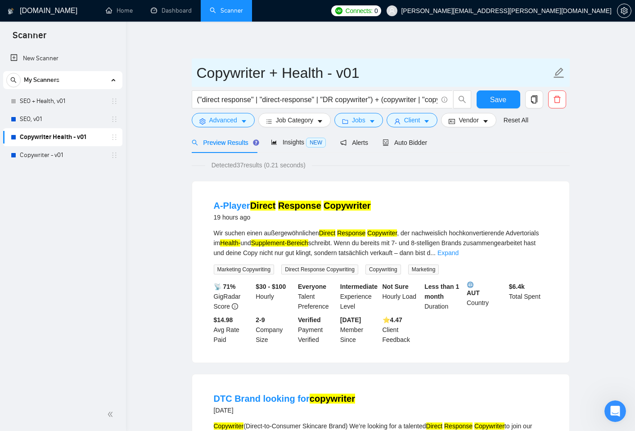
drag, startPoint x: 324, startPoint y: 73, endPoint x: 332, endPoint y: 73, distance: 7.2
click at [332, 73] on input "Copywriter + Health - v01" at bounding box center [374, 73] width 354 height 22
type input "Copywriter + Health, v01"
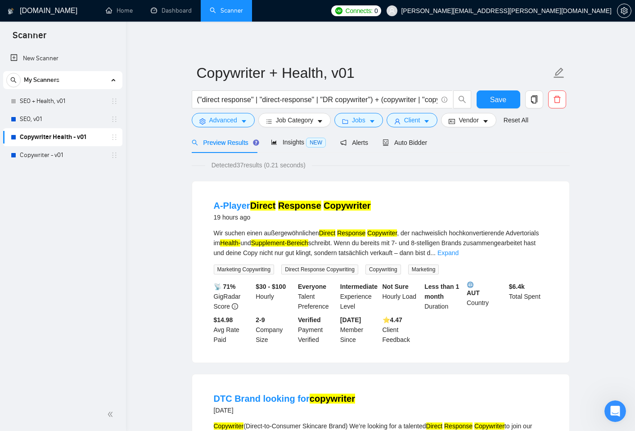
click at [42, 156] on link "Copywriter - v01" at bounding box center [62, 155] width 85 height 18
click at [363, 100] on input "("direct response" | "direct-response" | "DR copywriter") + (copywriter | "copy…" at bounding box center [317, 99] width 240 height 11
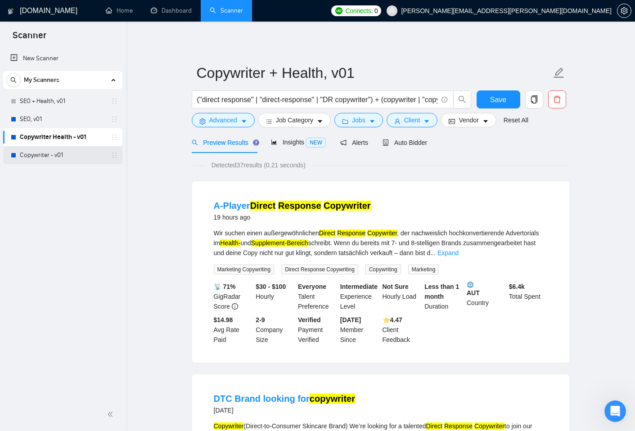
click at [36, 156] on link "Copywriter - v01" at bounding box center [62, 155] width 85 height 18
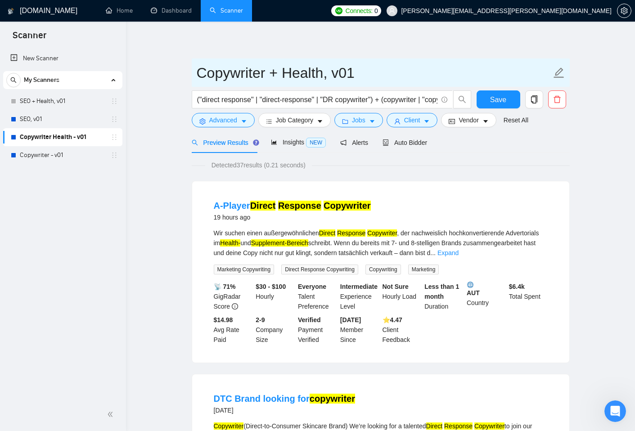
click at [560, 76] on icon "edit" at bounding box center [559, 73] width 12 height 12
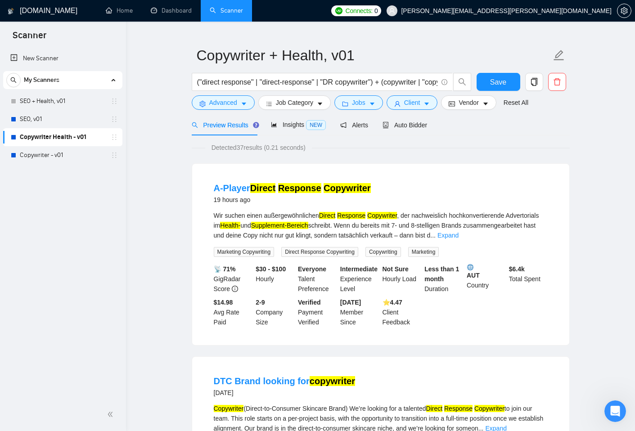
scroll to position [0, 0]
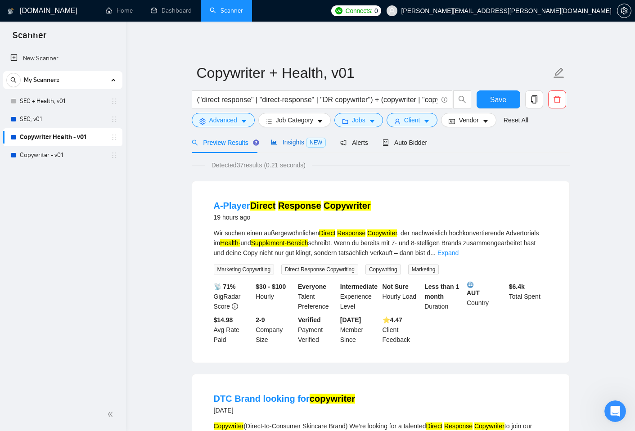
click at [293, 140] on span "Insights NEW" at bounding box center [298, 142] width 55 height 7
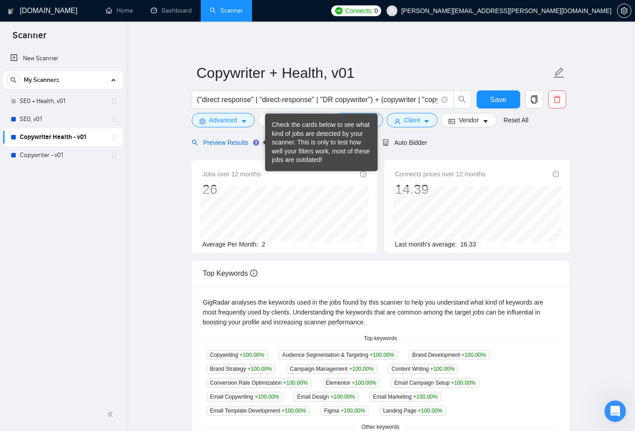
click at [229, 139] on span "Preview Results" at bounding box center [224, 142] width 65 height 7
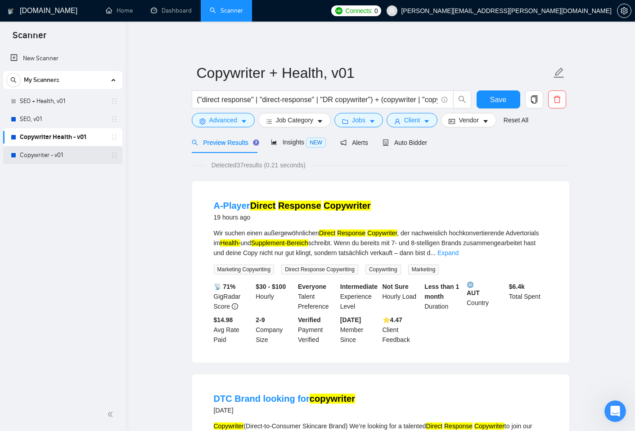
click at [49, 154] on link "Copywriter - v01" at bounding box center [62, 155] width 85 height 18
click at [497, 101] on span "Save" at bounding box center [498, 99] width 16 height 11
click at [45, 155] on link "Copywriter - v01" at bounding box center [62, 155] width 85 height 18
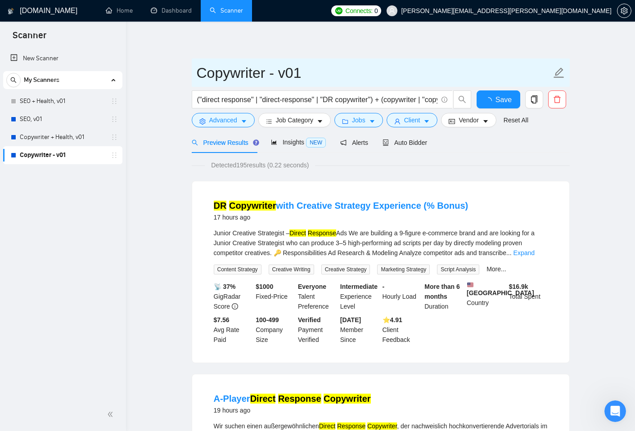
drag, startPoint x: 266, startPoint y: 76, endPoint x: 273, endPoint y: 76, distance: 7.2
click at [273, 76] on input "Copywriter - v01" at bounding box center [374, 73] width 354 height 22
type input "Copywriter, v01"
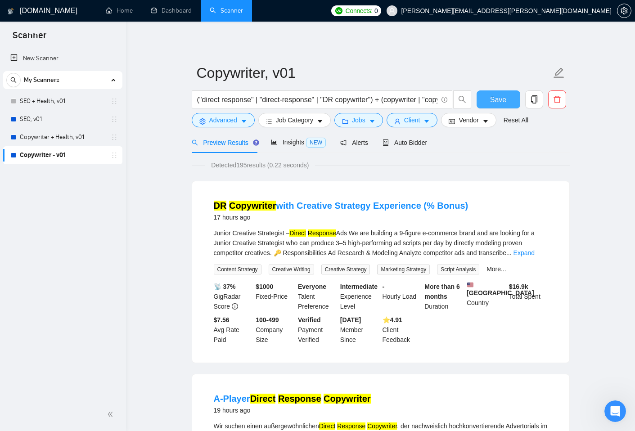
click at [491, 98] on span "Save" at bounding box center [498, 99] width 16 height 11
click at [108, 377] on icon "double-left" at bounding box center [110, 414] width 6 height 6
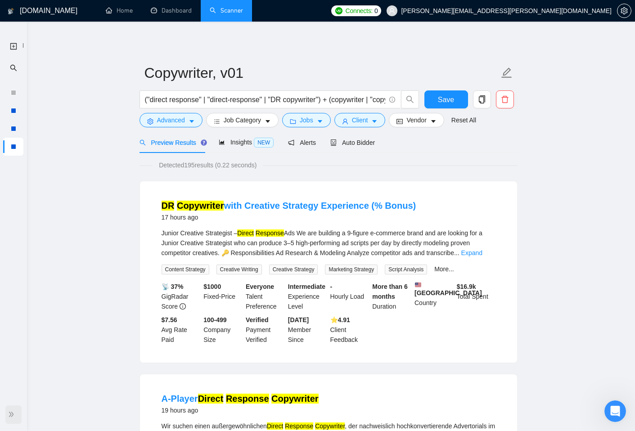
click at [9, 377] on icon "double-right" at bounding box center [11, 414] width 6 height 6
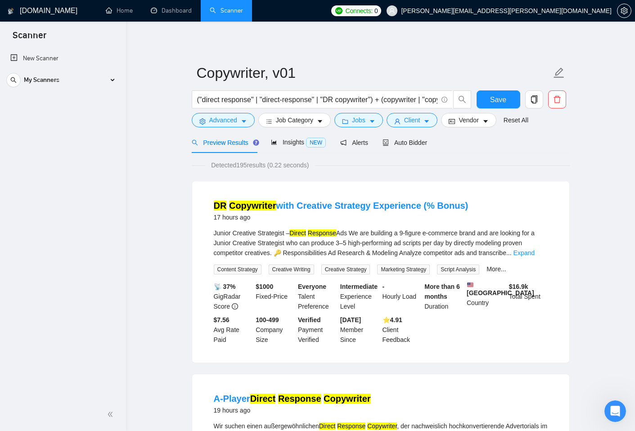
click at [112, 83] on div "My Scanners" at bounding box center [62, 80] width 113 height 18
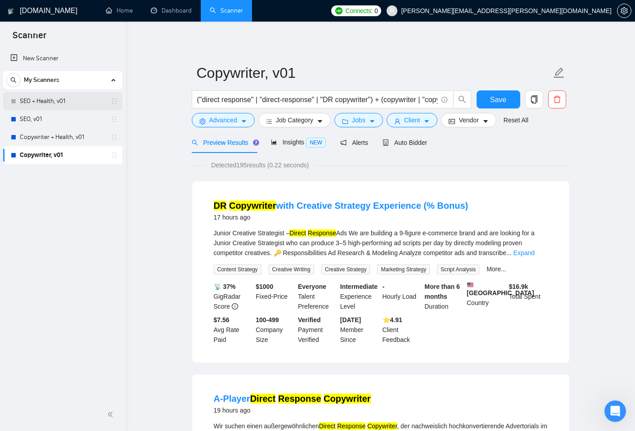
click at [45, 102] on link "SEO + Health, v01" at bounding box center [62, 101] width 85 height 18
